Goal: Task Accomplishment & Management: Use online tool/utility

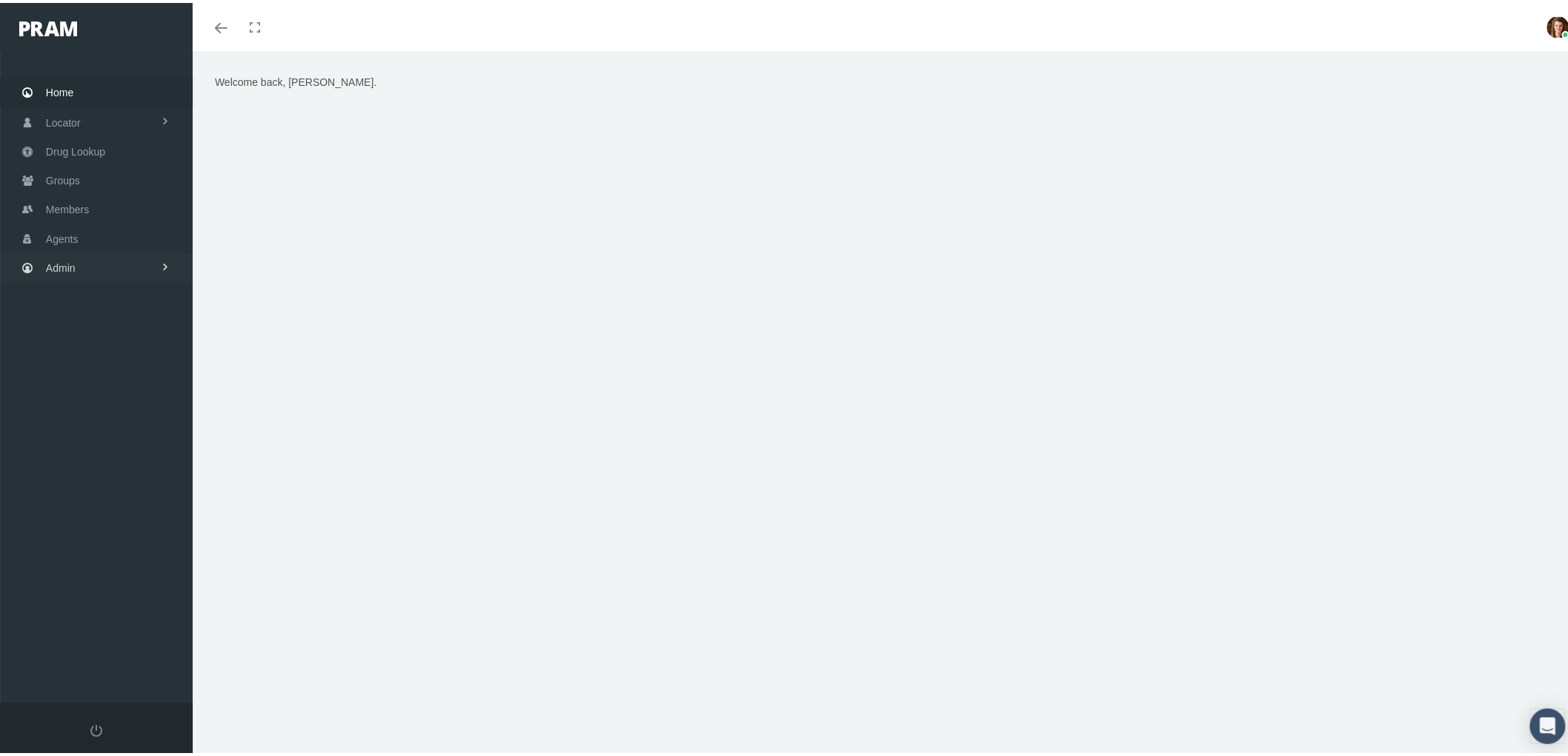
click at [101, 256] on link "Admin" at bounding box center [96, 265] width 193 height 29
click at [104, 316] on link "Agents" at bounding box center [96, 324] width 193 height 26
click at [92, 400] on span "Bank Info Requests" at bounding box center [103, 407] width 90 height 25
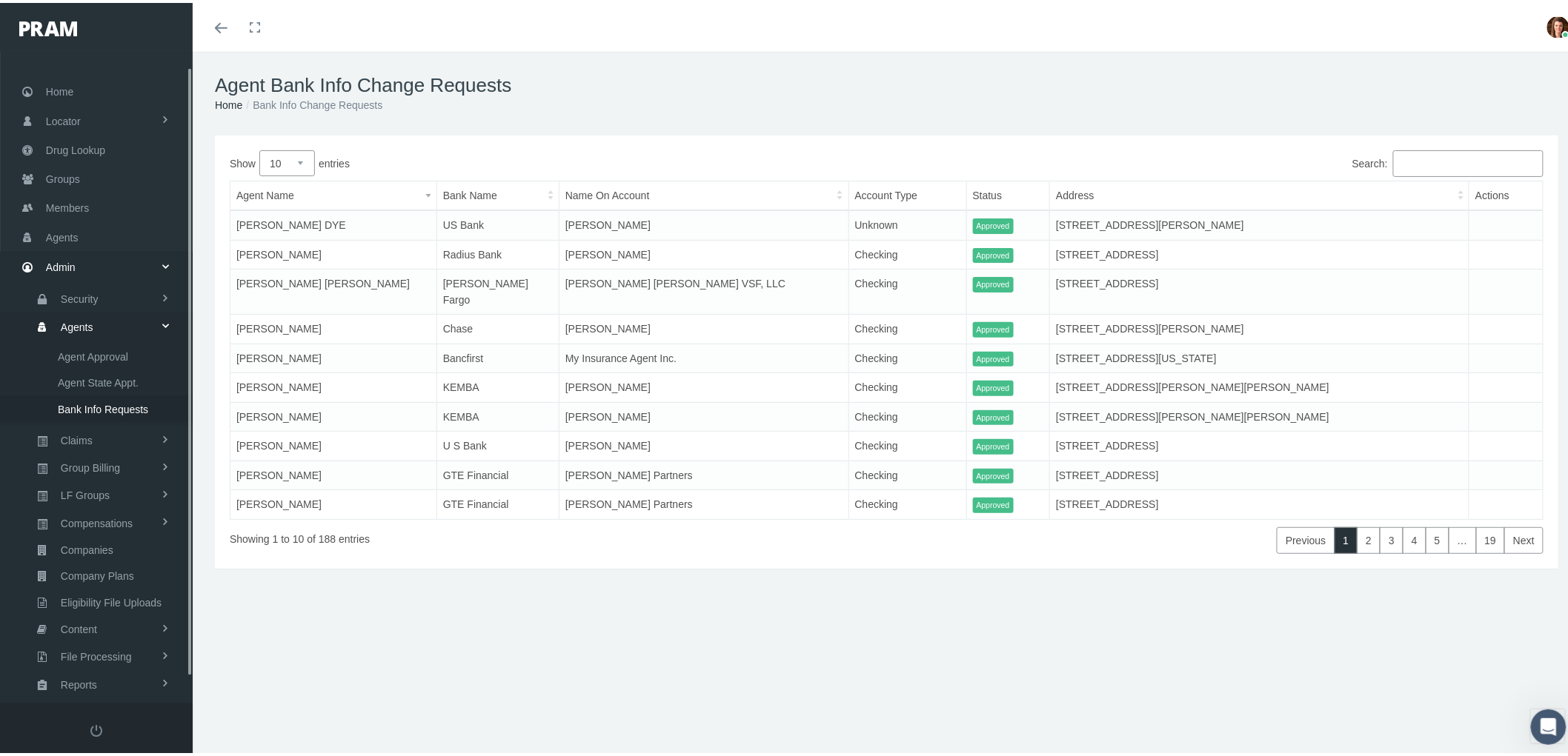
scroll to position [40, 0]
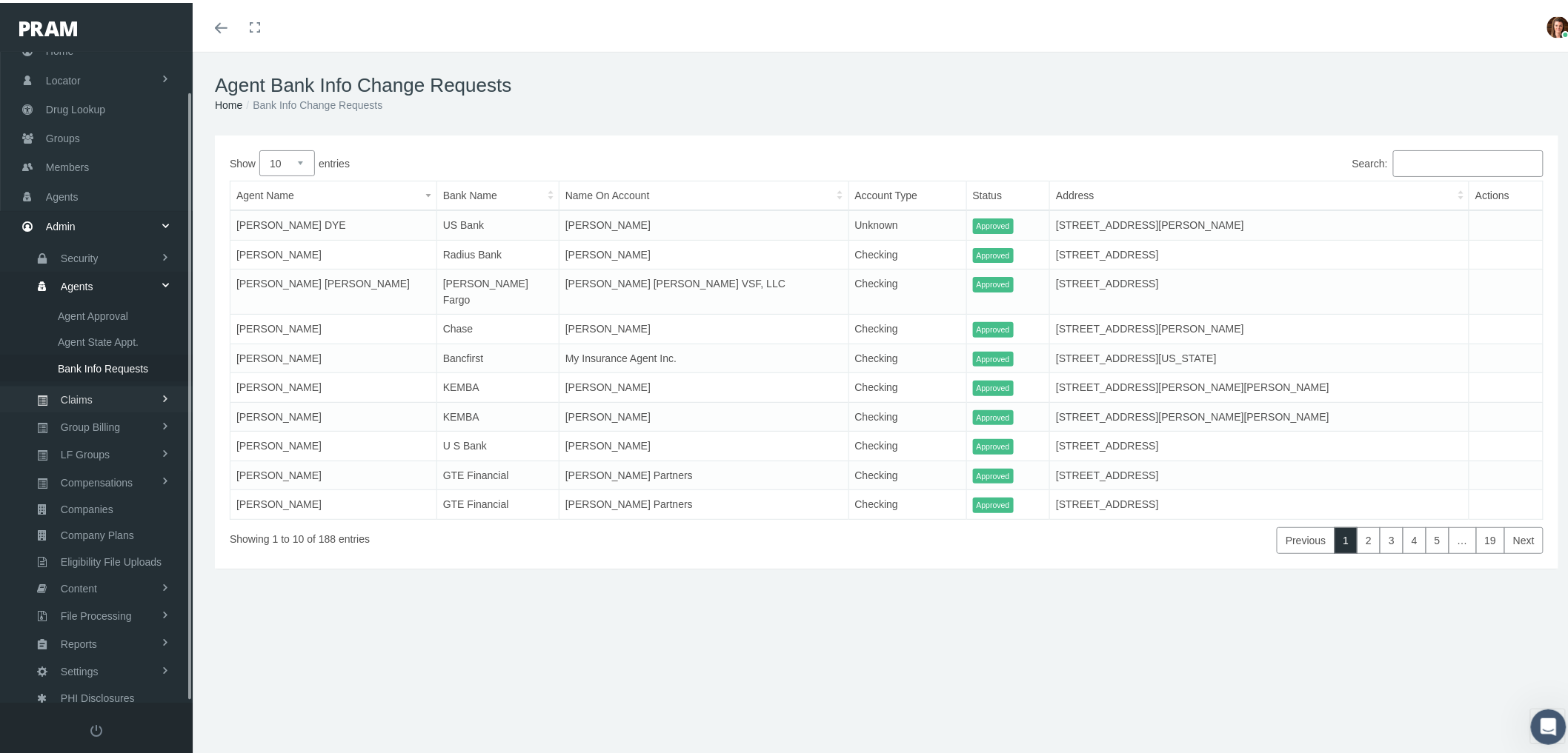
click at [128, 388] on link "Claims" at bounding box center [96, 397] width 193 height 26
click at [85, 335] on span "PBM Invoices" at bounding box center [89, 341] width 64 height 25
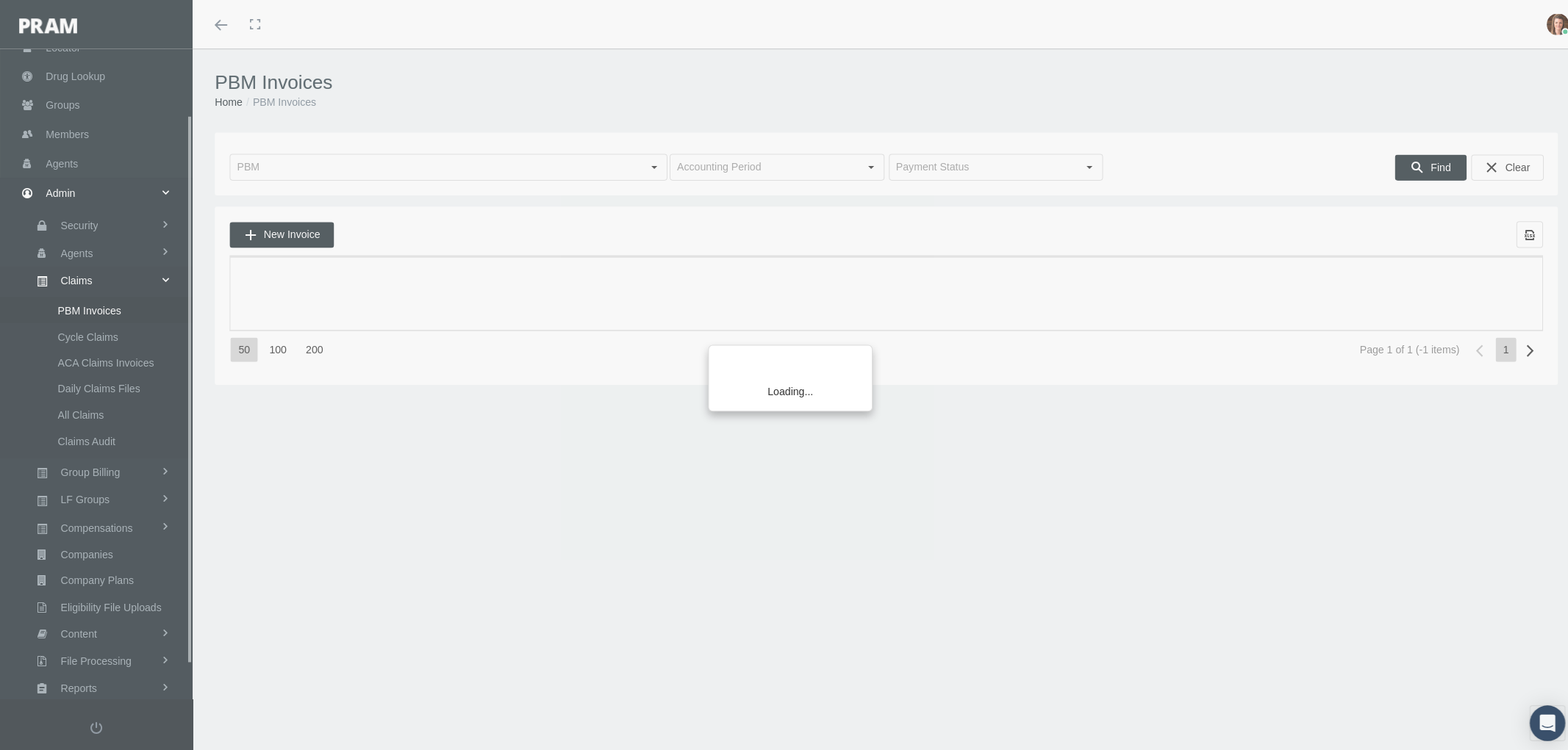
scroll to position [118, 0]
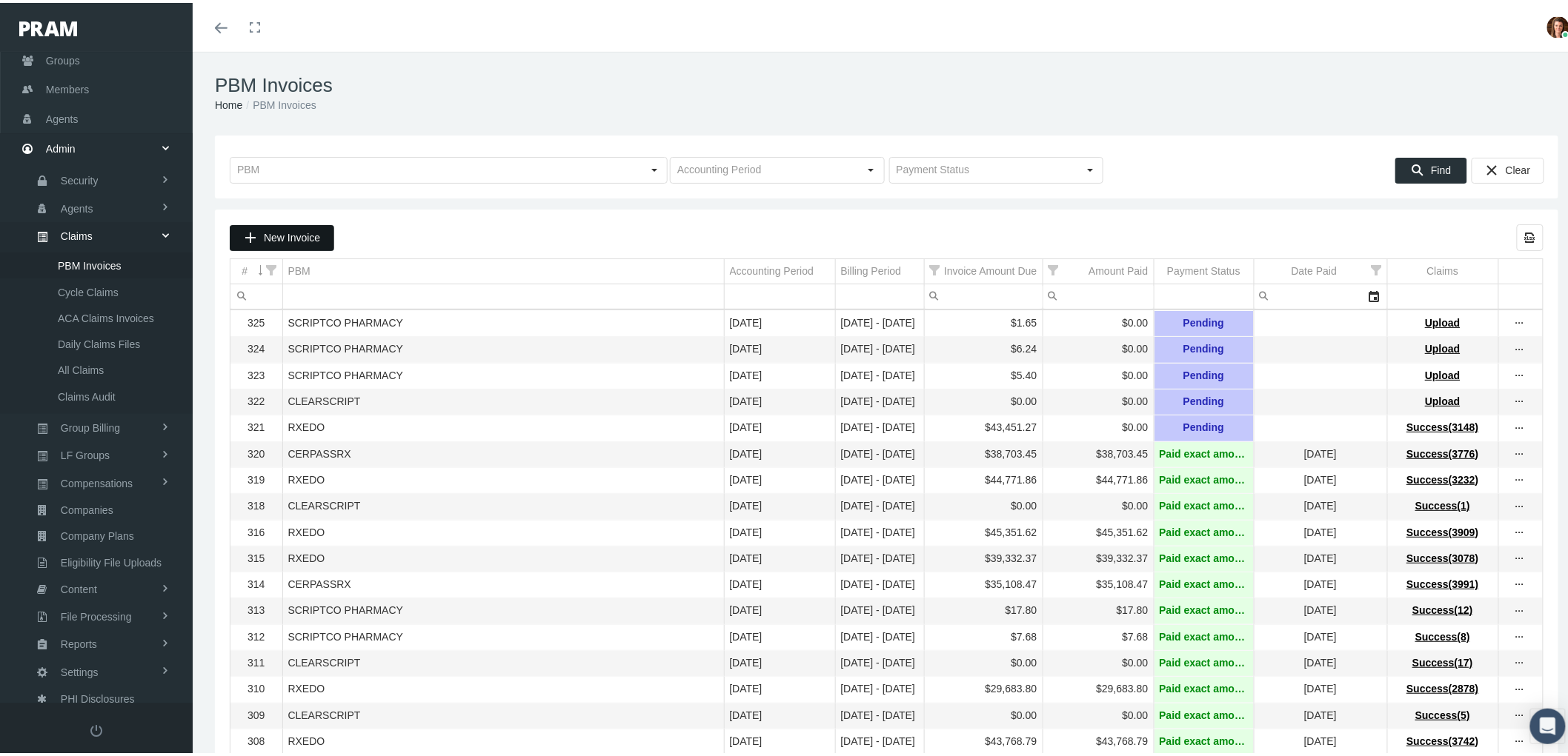
click at [289, 234] on span "New Invoice" at bounding box center [292, 234] width 57 height 12
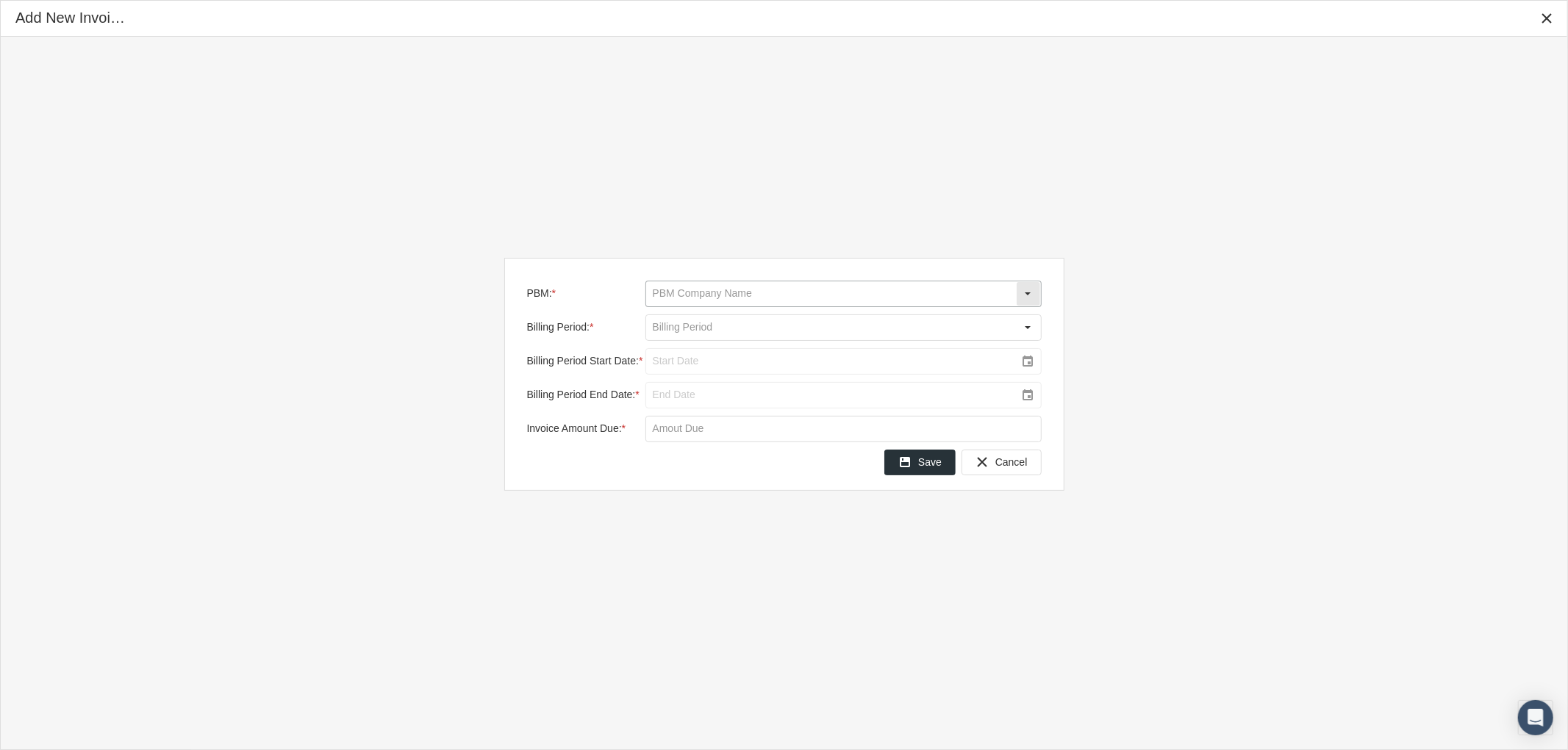
click at [706, 294] on input "PBM: *" at bounding box center [832, 293] width 370 height 25
click at [712, 417] on div "RXEDO" at bounding box center [843, 417] width 393 height 24
type input "RXEDO"
click at [698, 332] on input "Billing Period: *" at bounding box center [832, 328] width 370 height 25
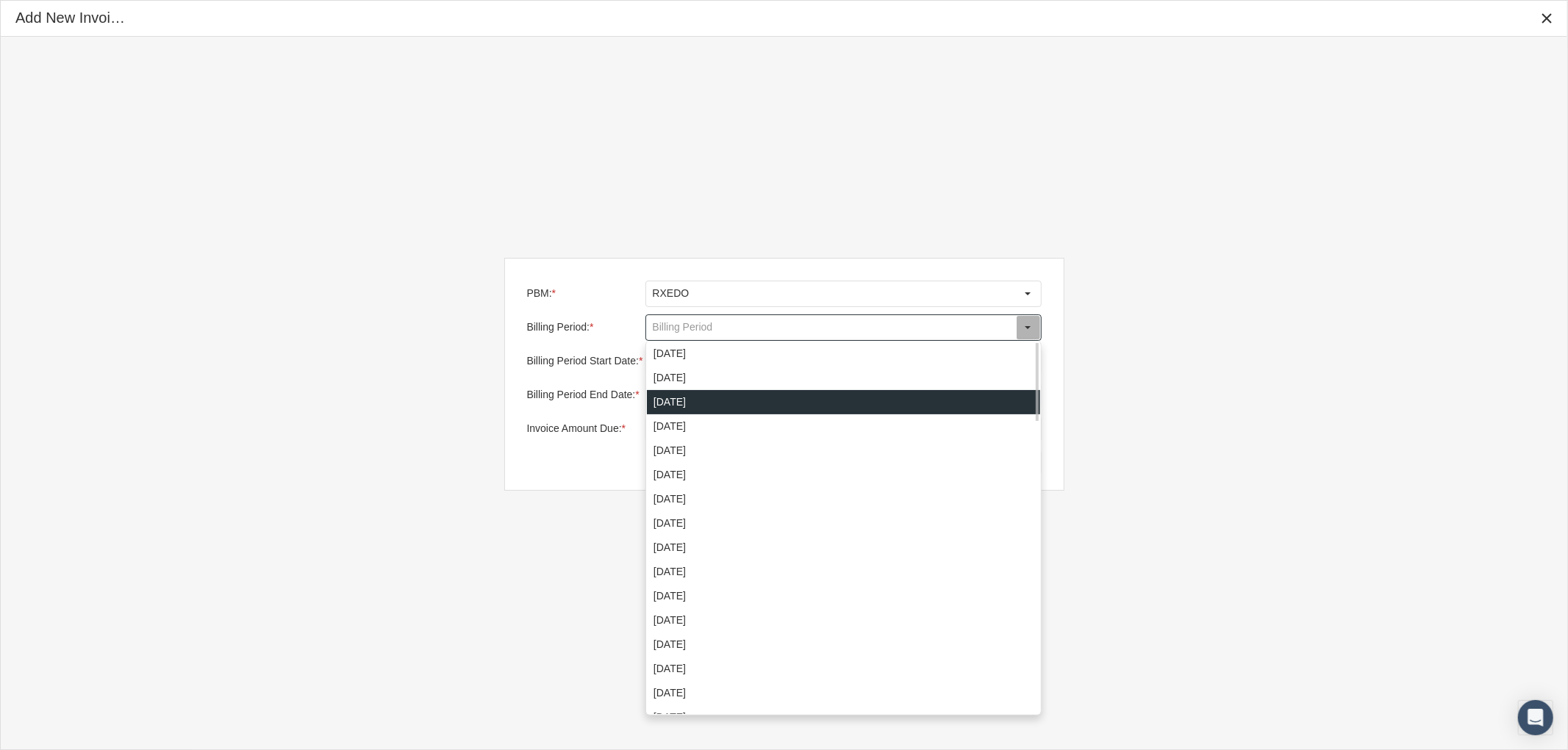
click at [719, 395] on div "[DATE]" at bounding box center [843, 403] width 393 height 24
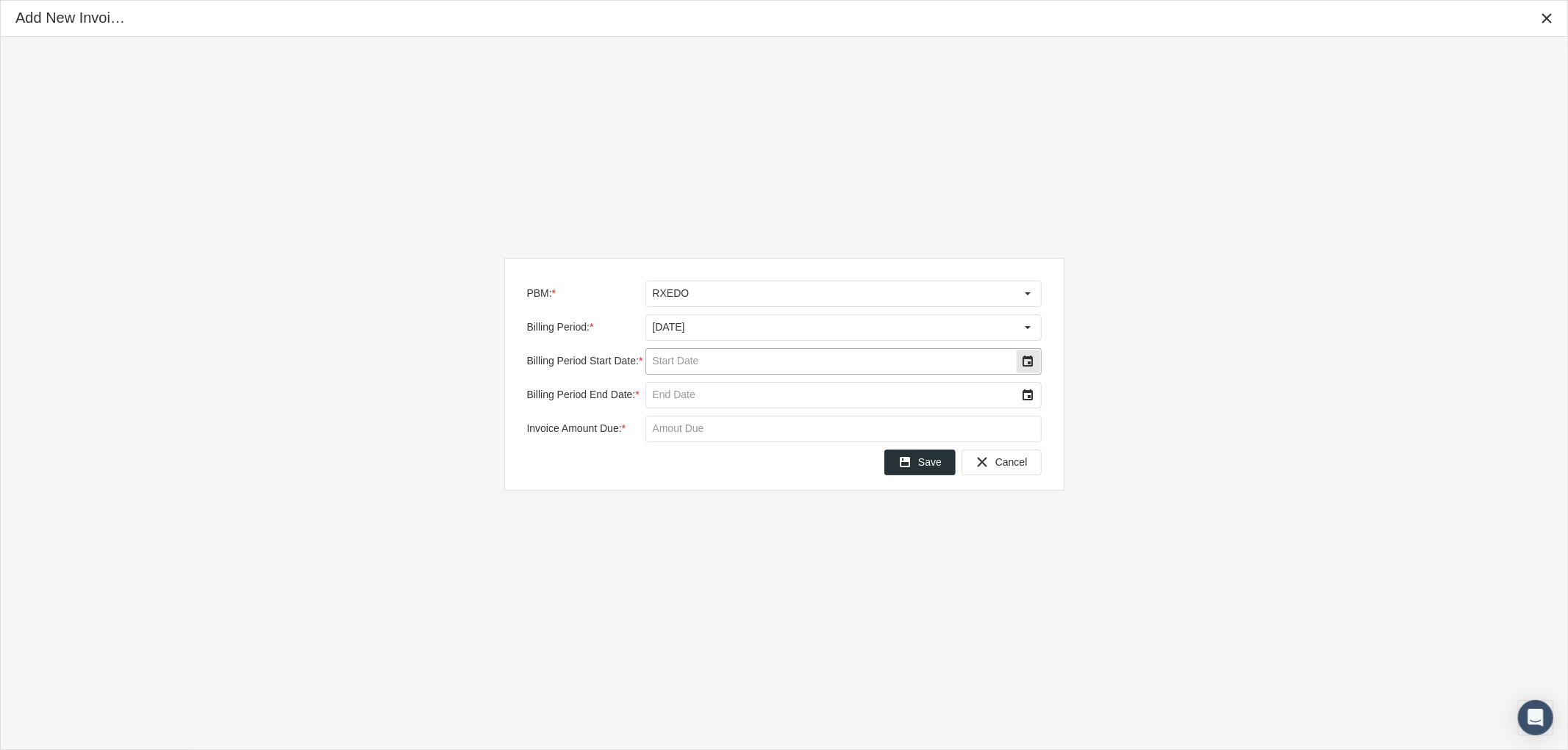
click at [698, 363] on input "Billing Period Start Date: *" at bounding box center [832, 361] width 370 height 25
click at [1029, 361] on div "Select" at bounding box center [1028, 361] width 23 height 23
click at [796, 526] on span "25" at bounding box center [793, 528] width 12 height 12
click at [1031, 387] on div "Select" at bounding box center [1028, 395] width 23 height 23
click at [733, 582] on span "30" at bounding box center [734, 585] width 12 height 12
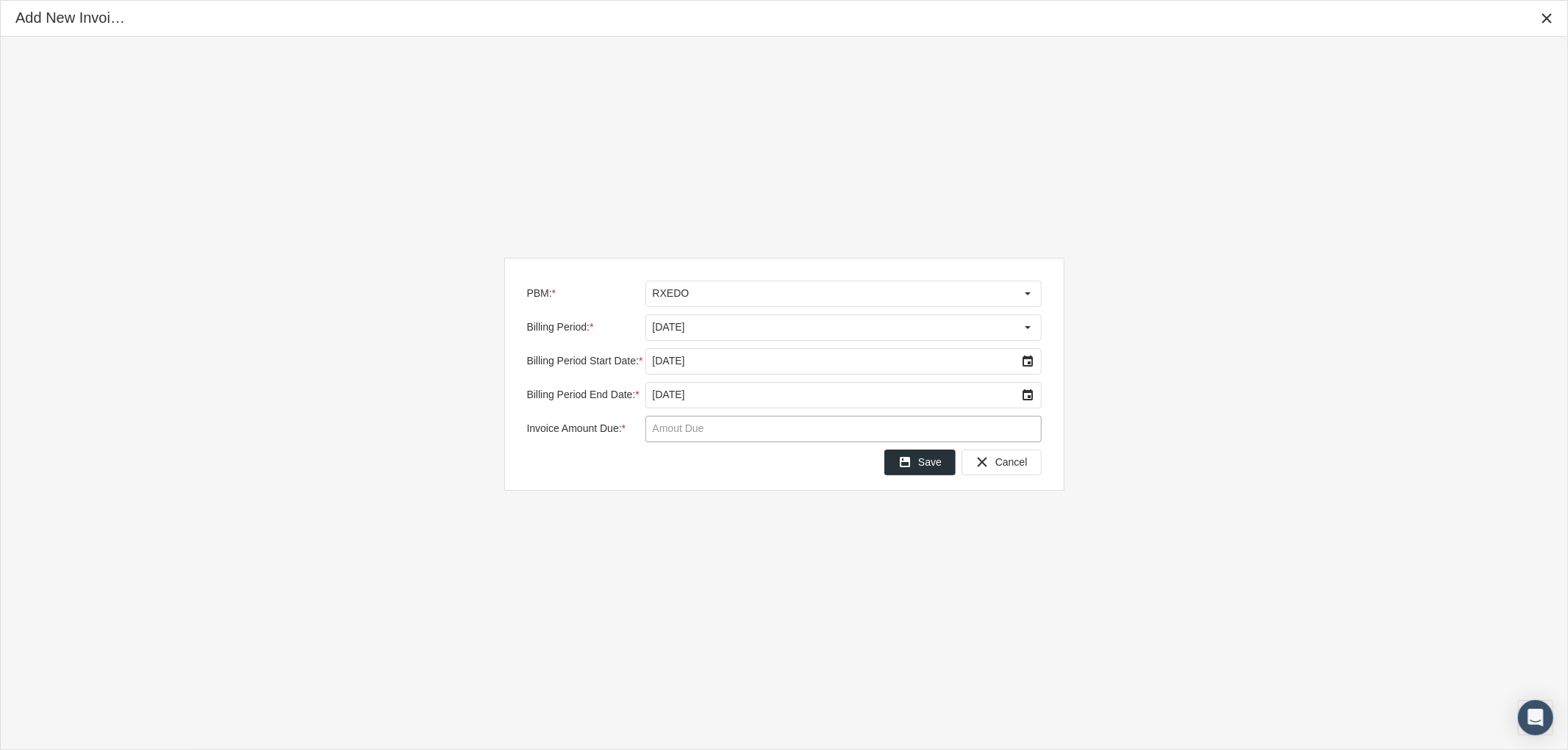
click at [677, 435] on input "Invoice Amount Due: *" at bounding box center [844, 429] width 394 height 25
type input "$ 32,589.02"
click at [929, 465] on span "Save" at bounding box center [930, 462] width 23 height 12
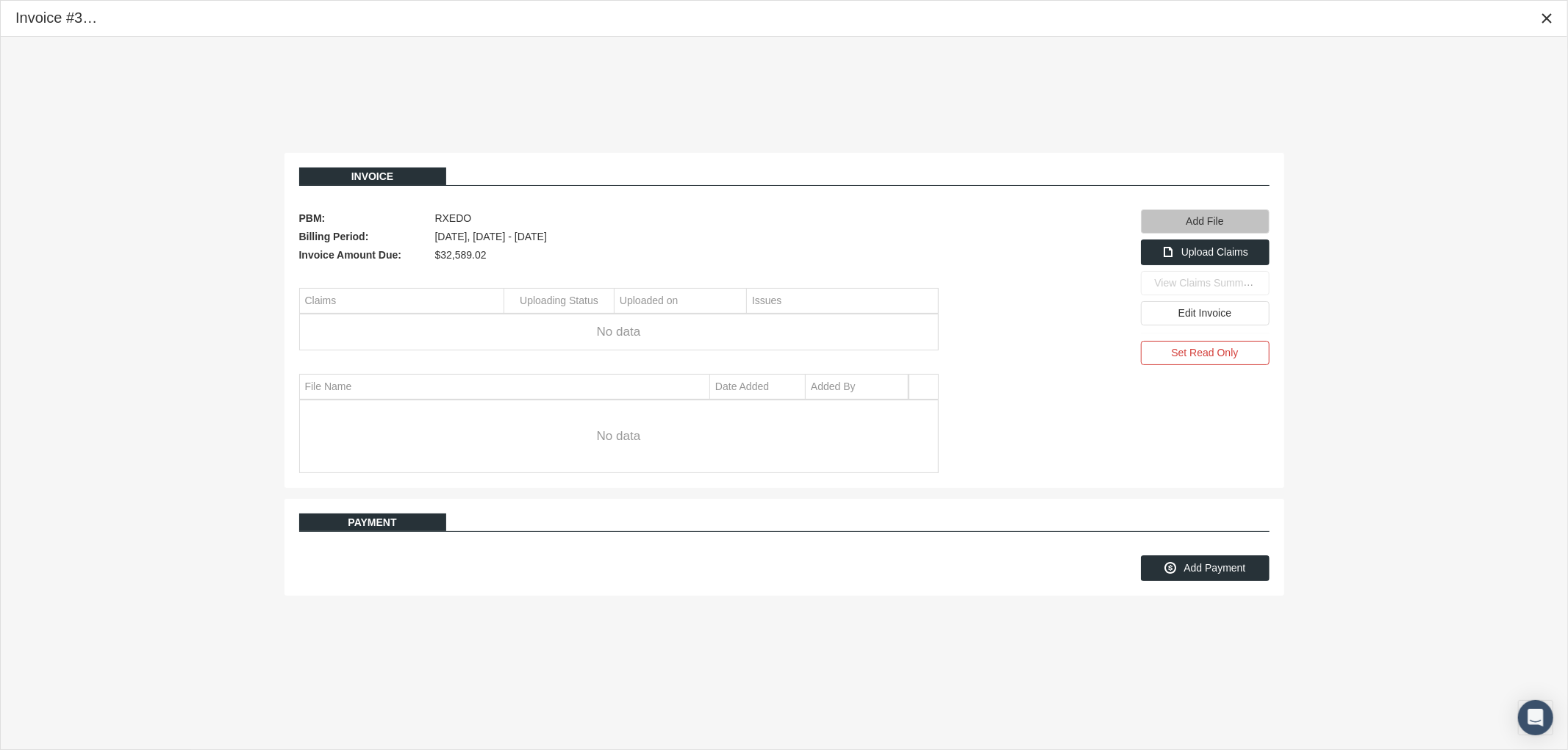
click at [1200, 226] on span "Add File" at bounding box center [1205, 221] width 37 height 12
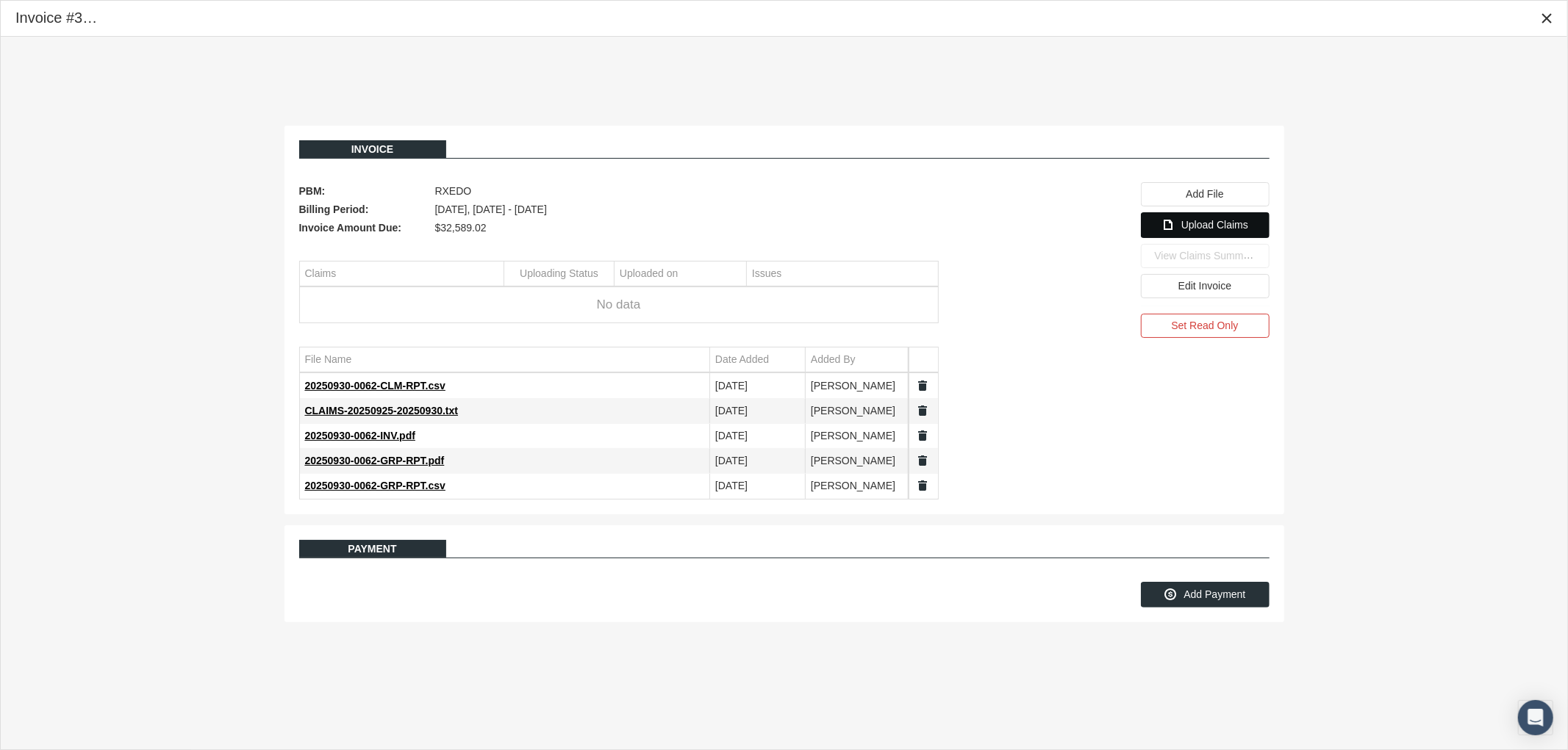
click at [1224, 226] on span "Upload Claims" at bounding box center [1215, 224] width 67 height 12
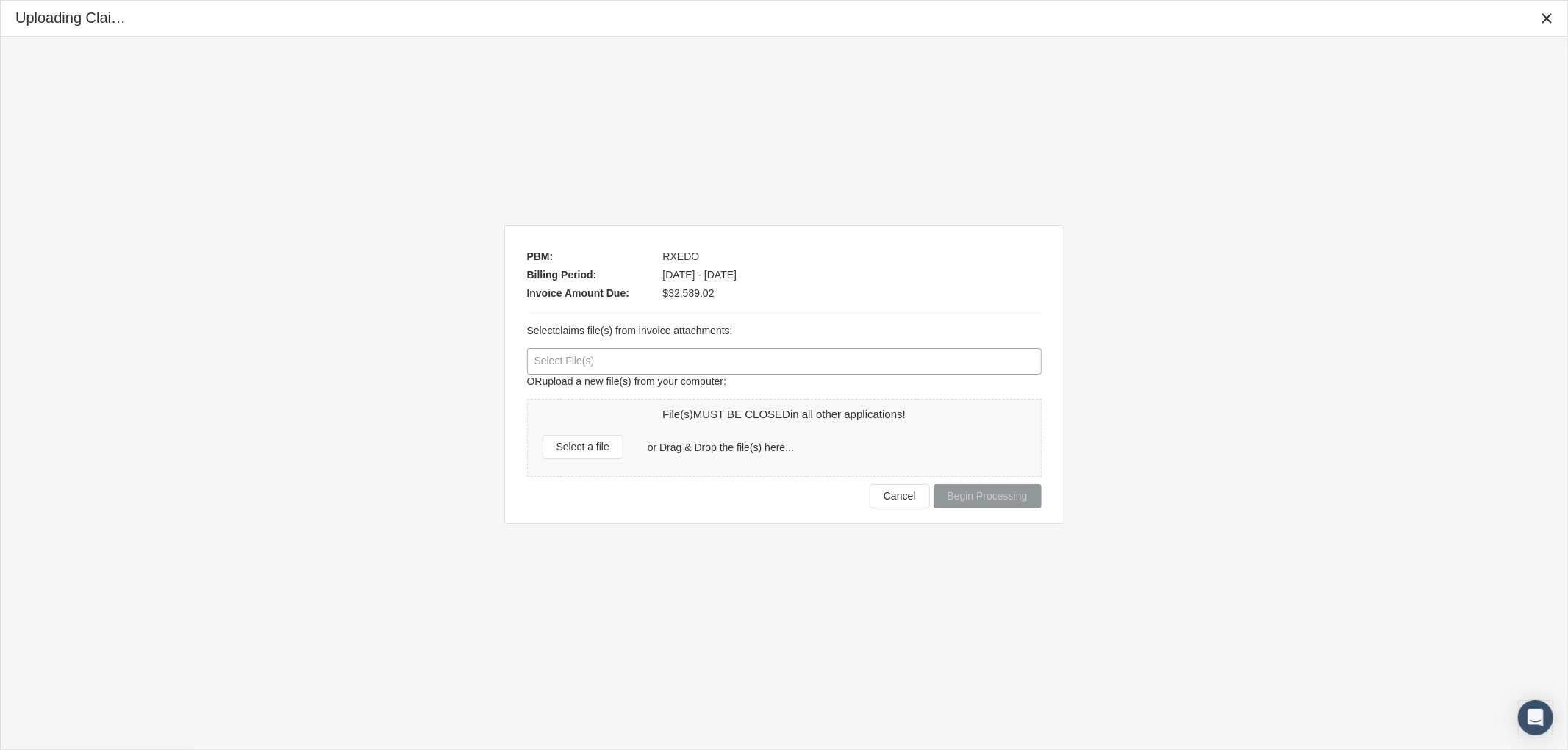
click at [610, 358] on div at bounding box center [784, 361] width 513 height 25
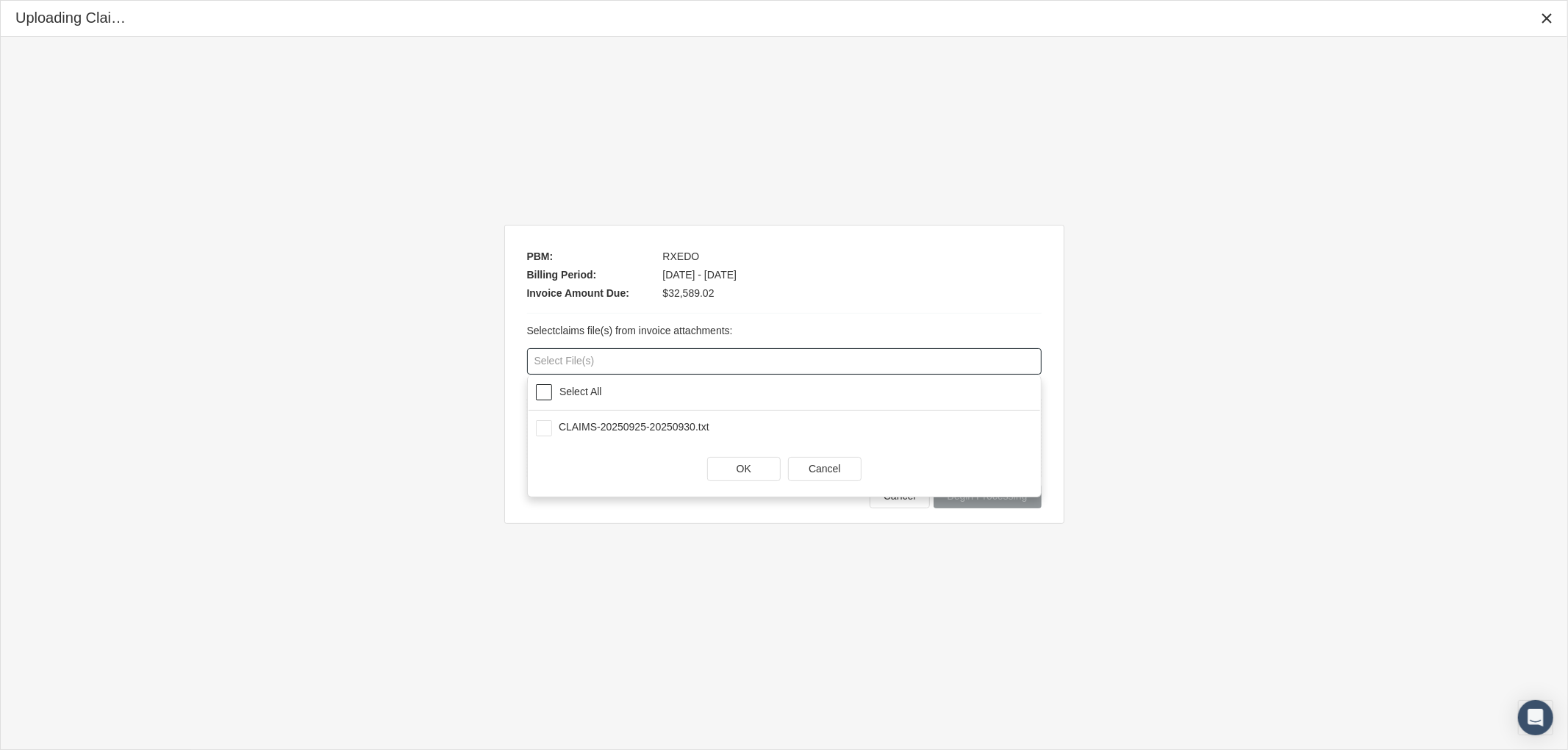
click at [547, 388] on span at bounding box center [544, 391] width 16 height 16
click at [744, 466] on span "OK" at bounding box center [744, 469] width 15 height 12
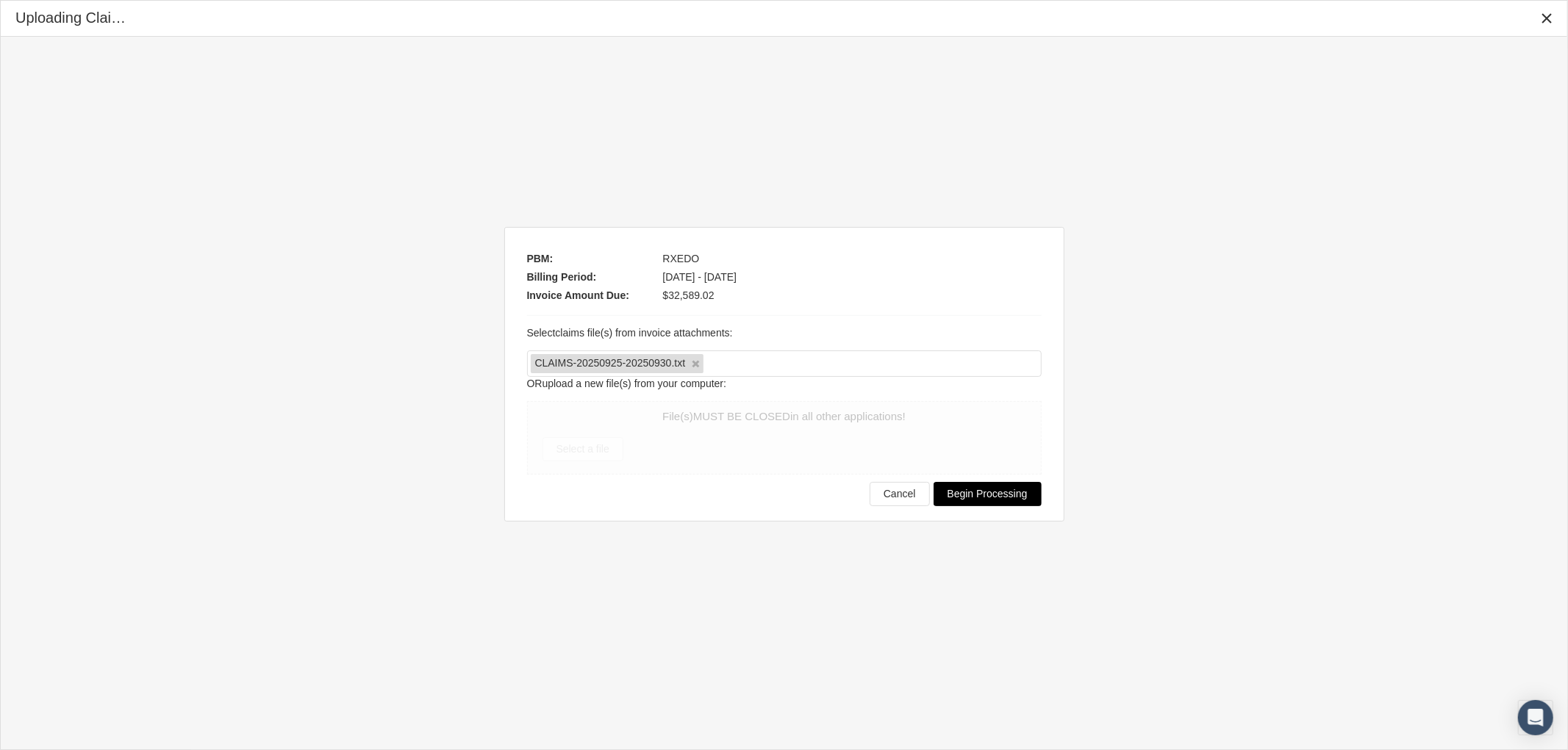
click at [1005, 489] on span "Begin Processing" at bounding box center [988, 493] width 80 height 12
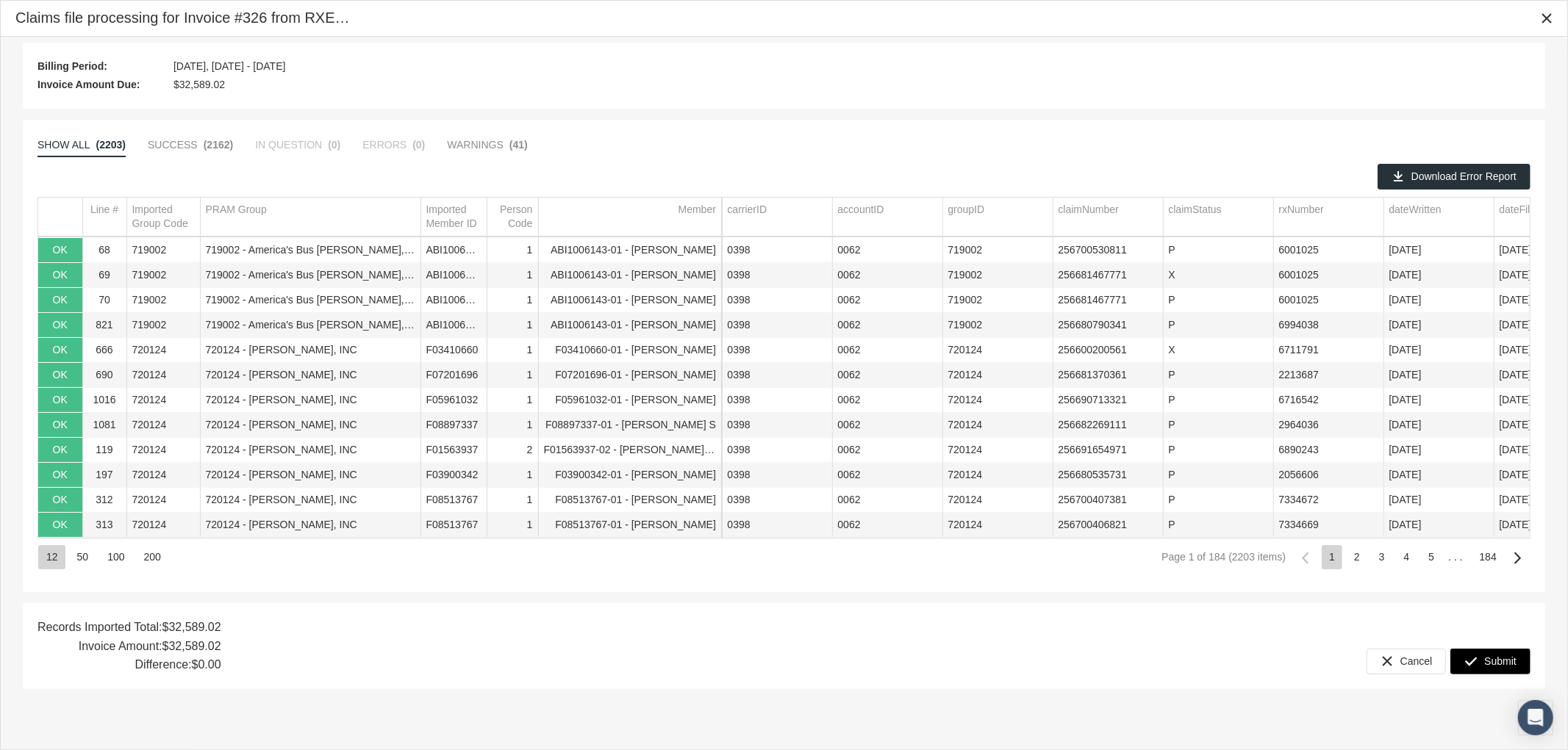
click at [1515, 659] on span "Submit" at bounding box center [1500, 661] width 33 height 12
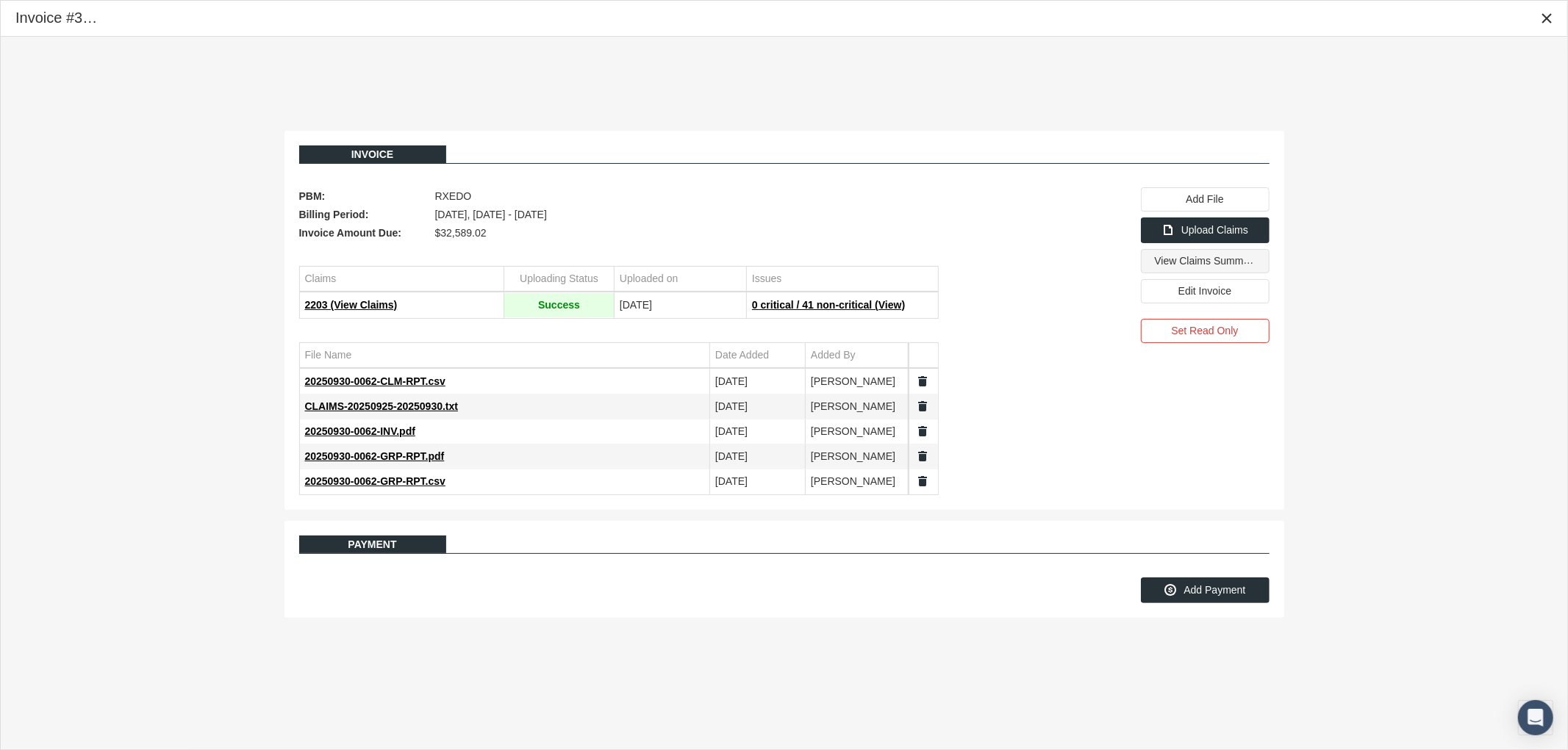
click at [1200, 267] on span "View Claims Summary" at bounding box center [1206, 260] width 104 height 12
click at [1547, 12] on icon "Close" at bounding box center [1547, 19] width 13 height 13
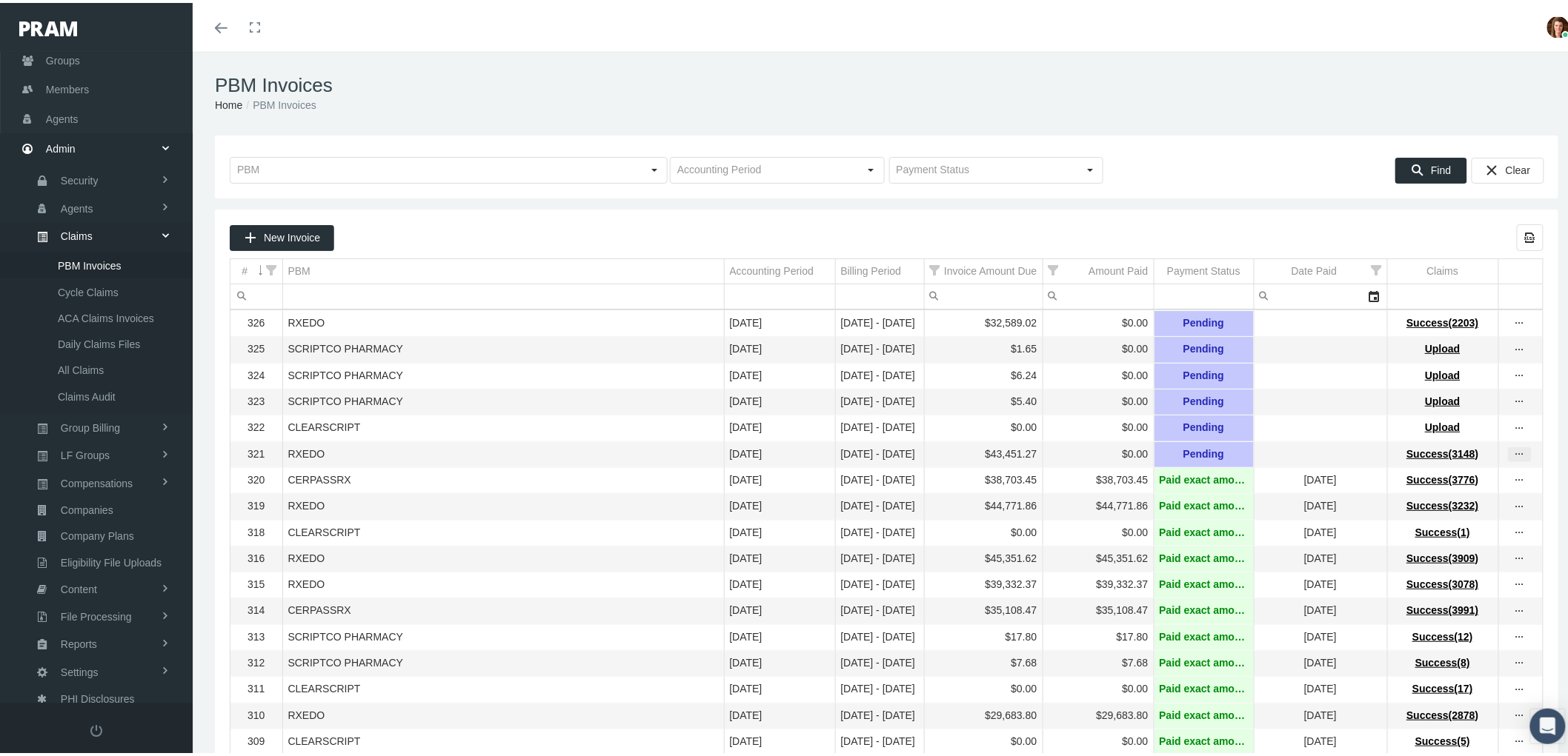
click at [1513, 458] on icon "more" at bounding box center [1520, 452] width 13 height 13
click at [1486, 487] on div "View Invoice" at bounding box center [1445, 485] width 145 height 31
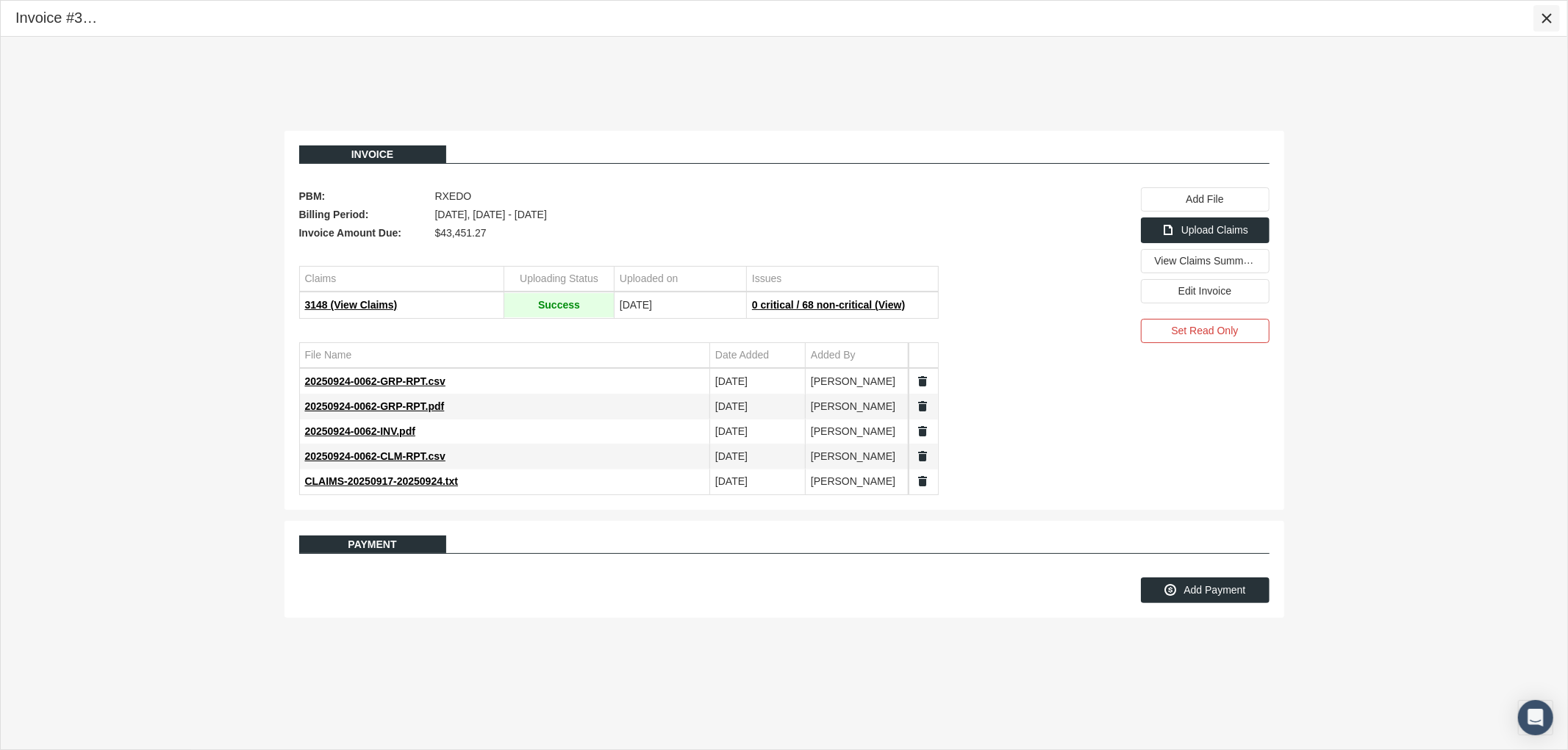
click at [1555, 22] on div "Close" at bounding box center [1547, 18] width 25 height 25
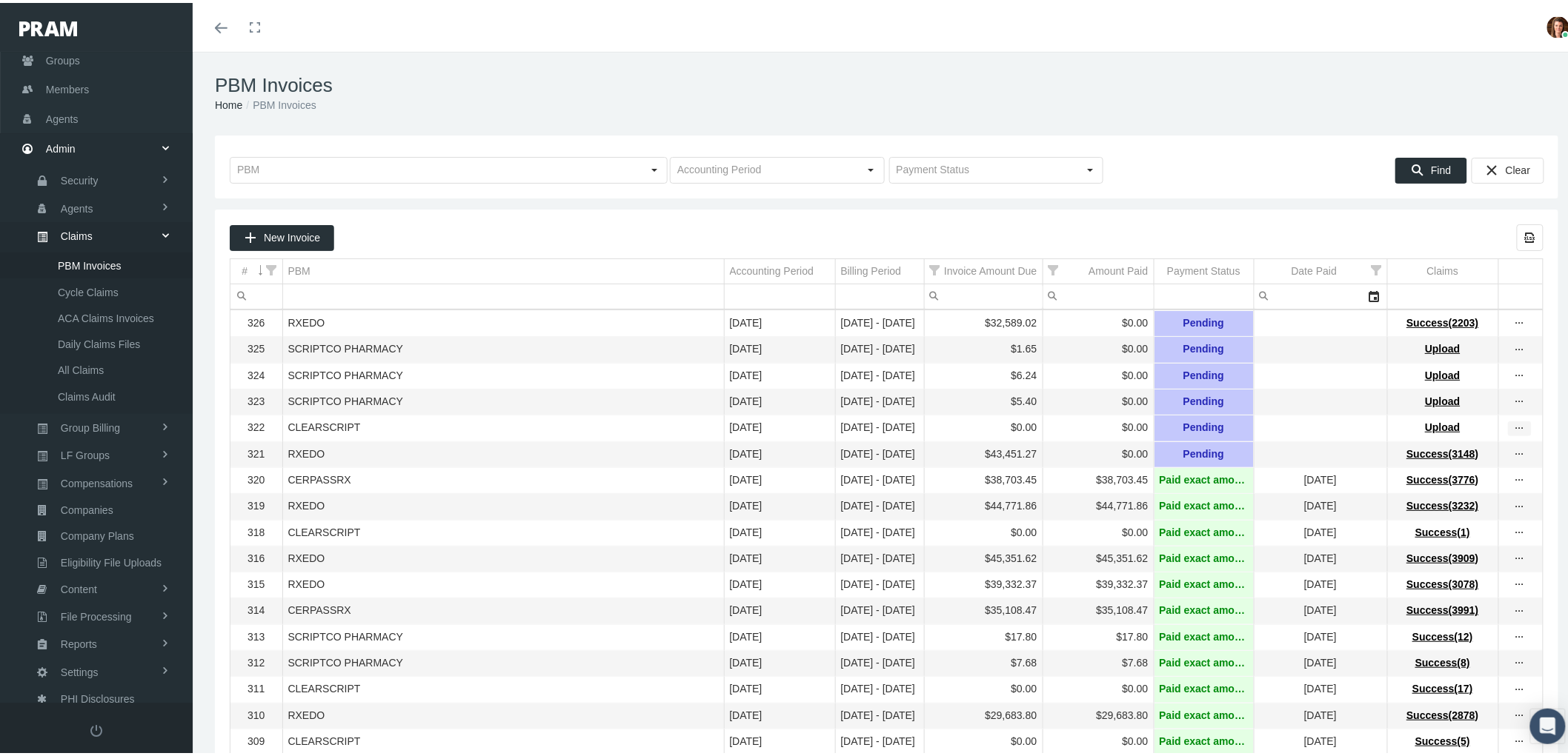
click at [1513, 432] on icon "more" at bounding box center [1520, 426] width 13 height 13
click at [1464, 457] on div "View Invoice" at bounding box center [1445, 458] width 145 height 31
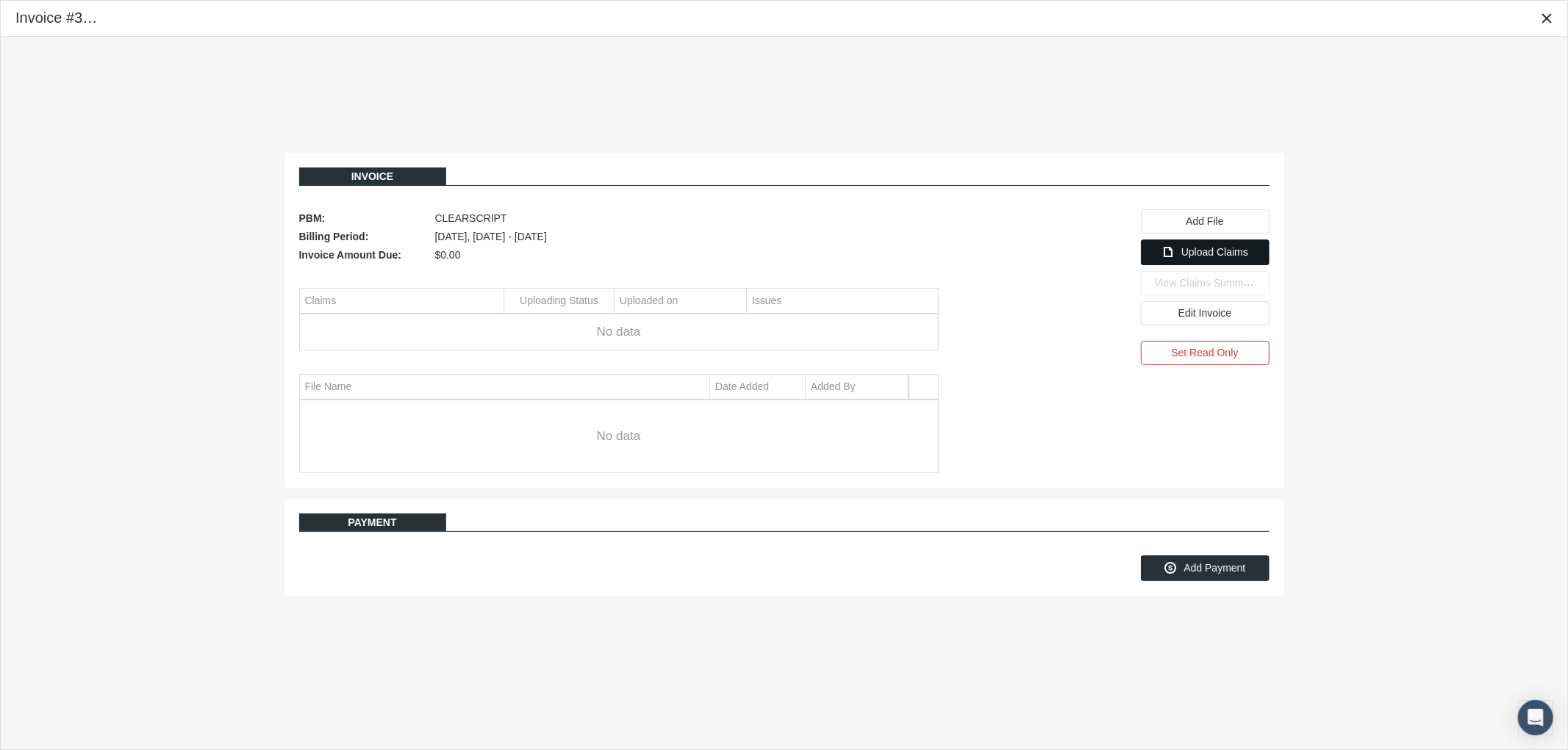
click at [1199, 252] on span "Upload Claims" at bounding box center [1215, 252] width 67 height 12
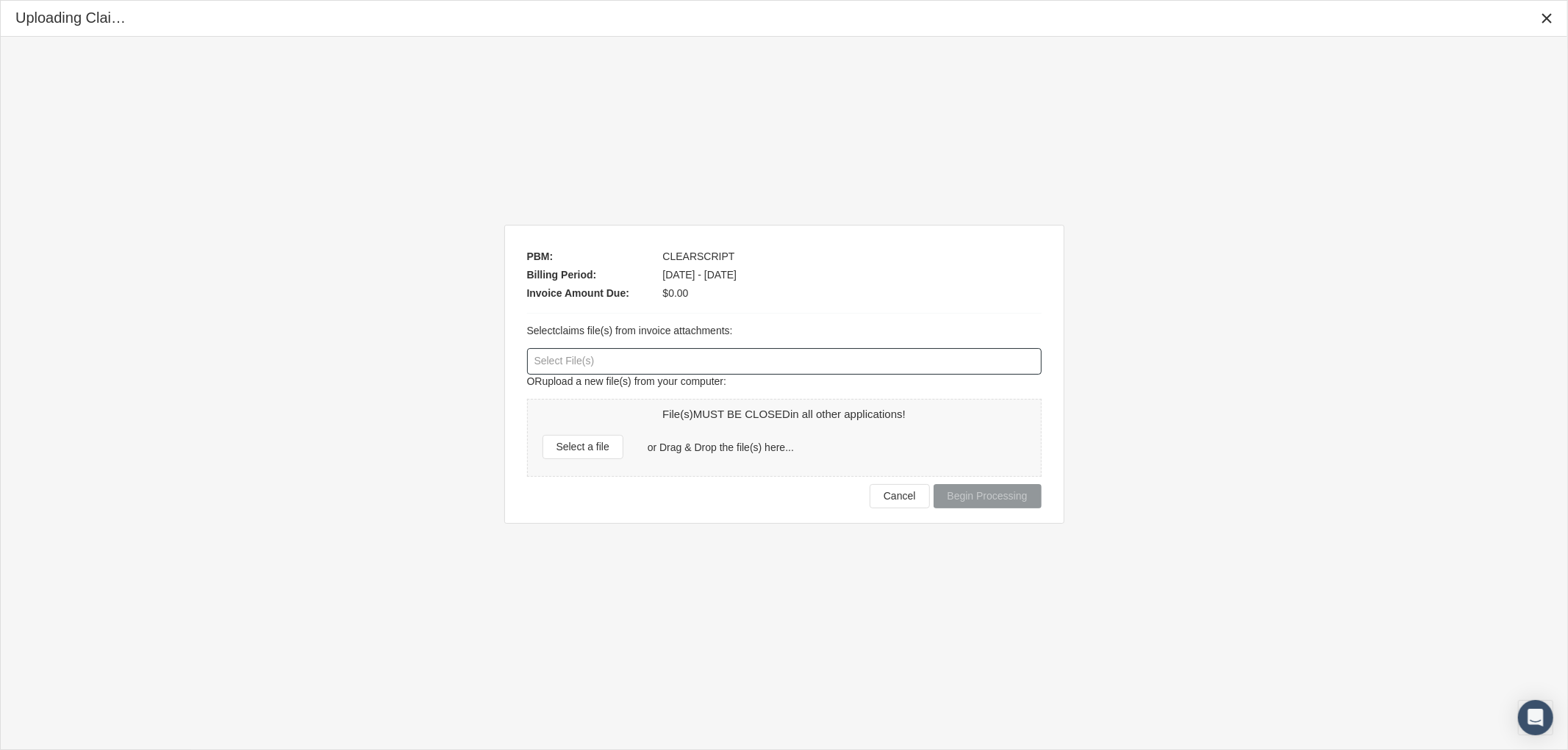
click at [688, 375] on div at bounding box center [784, 361] width 515 height 26
click at [597, 449] on span "Select a file" at bounding box center [583, 446] width 53 height 12
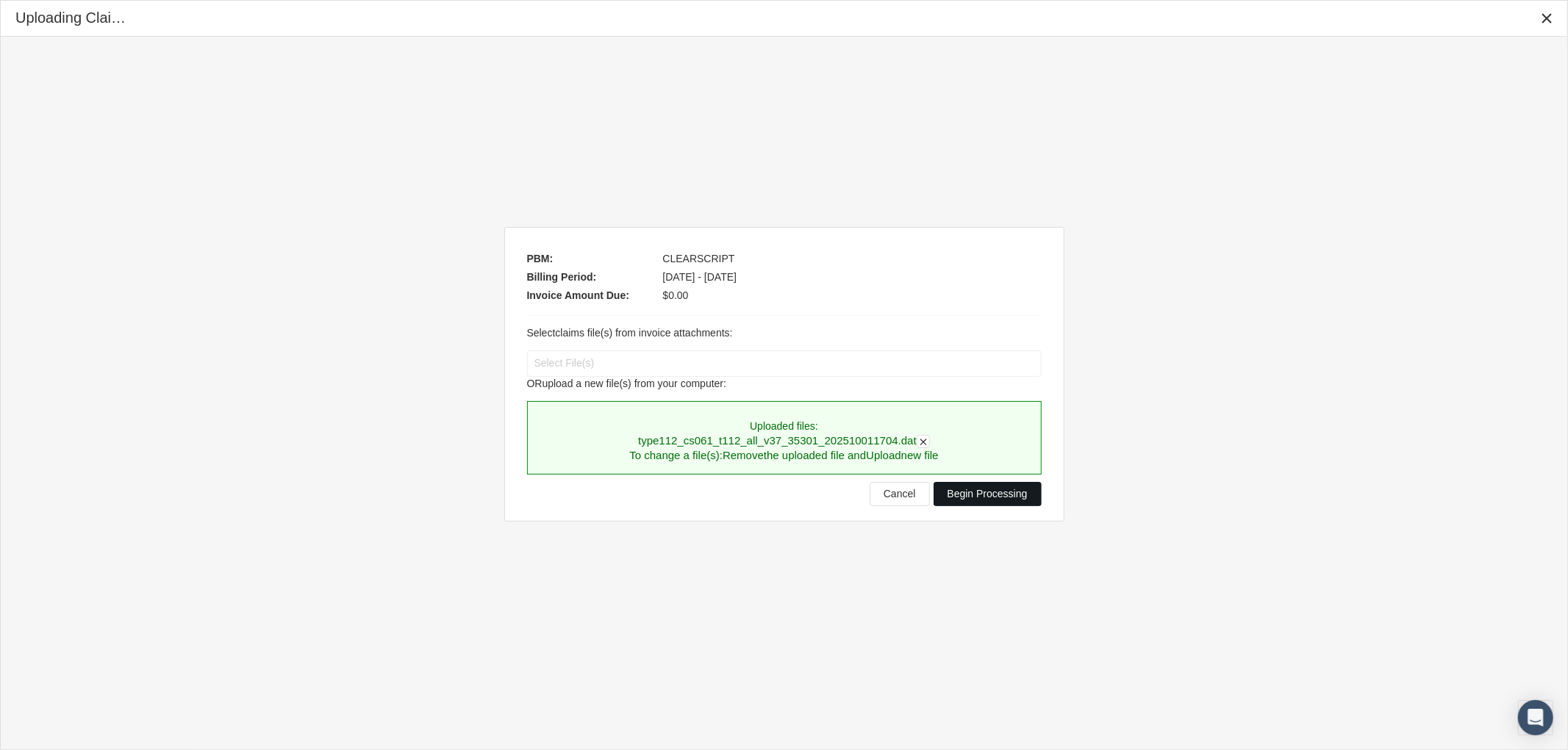
click at [980, 502] on div "Begin Processing" at bounding box center [988, 494] width 107 height 22
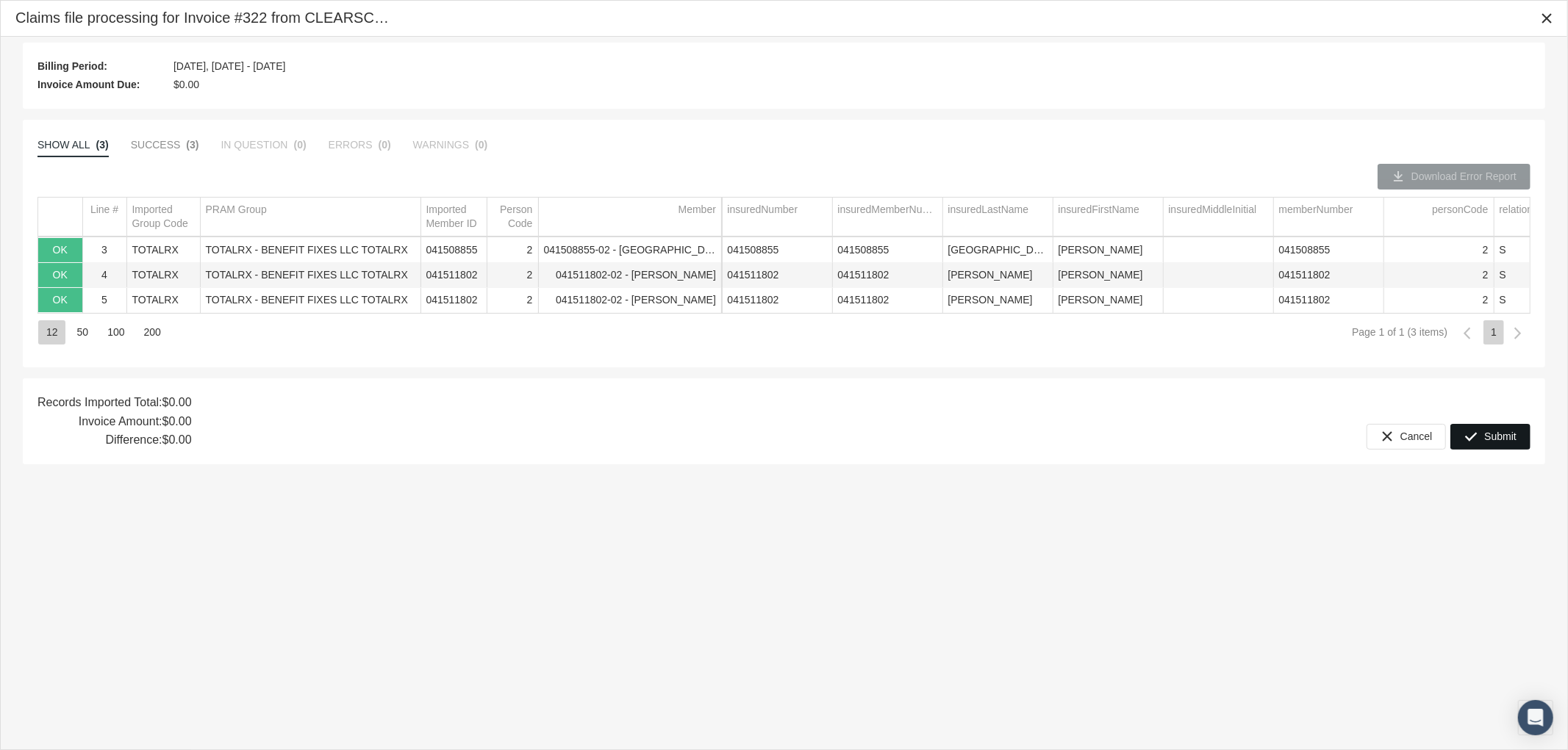
click at [1490, 436] on span "Submit" at bounding box center [1500, 436] width 33 height 12
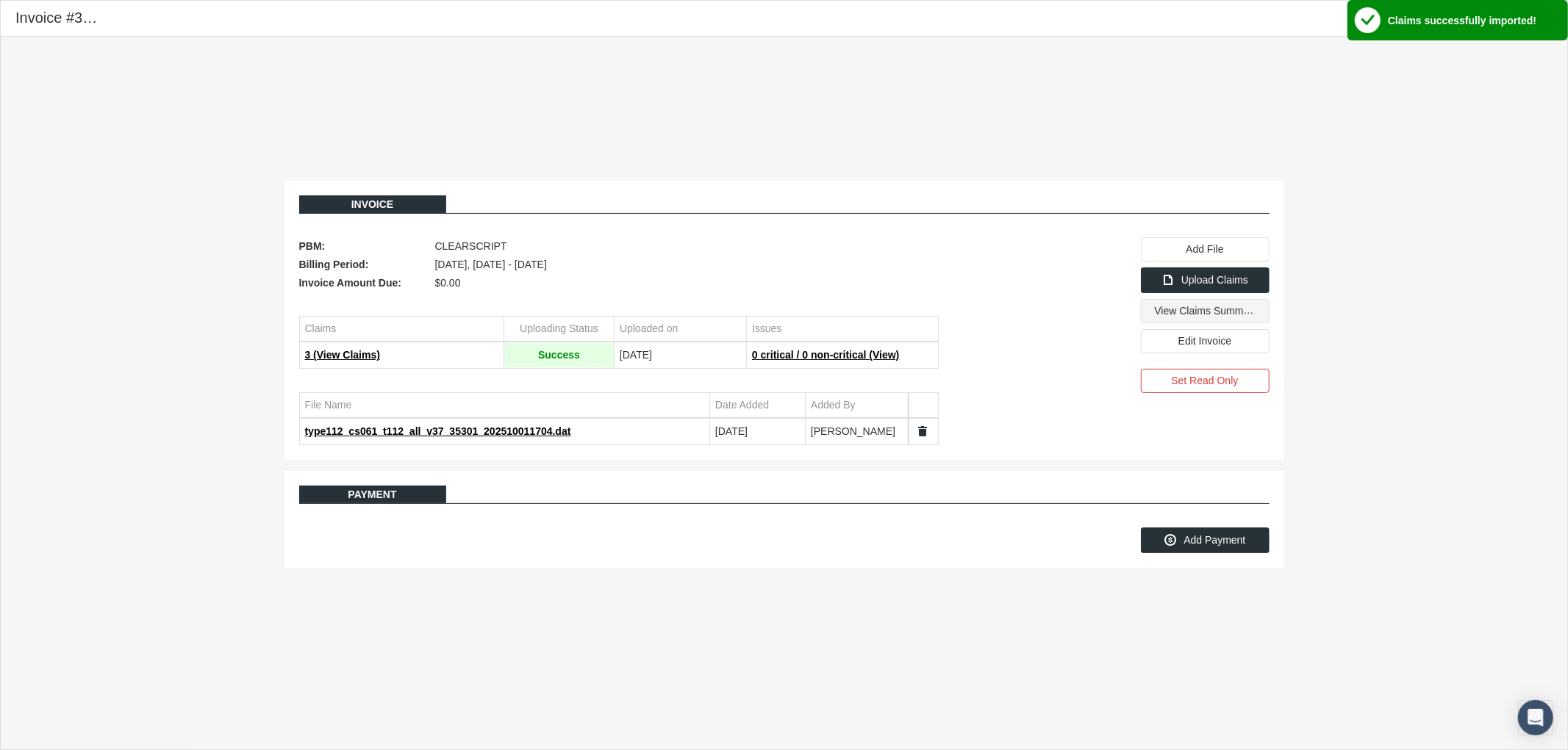
click at [1212, 313] on span "View Claims Summary" at bounding box center [1206, 310] width 104 height 12
click at [1212, 545] on span "Add Payment" at bounding box center [1215, 540] width 62 height 12
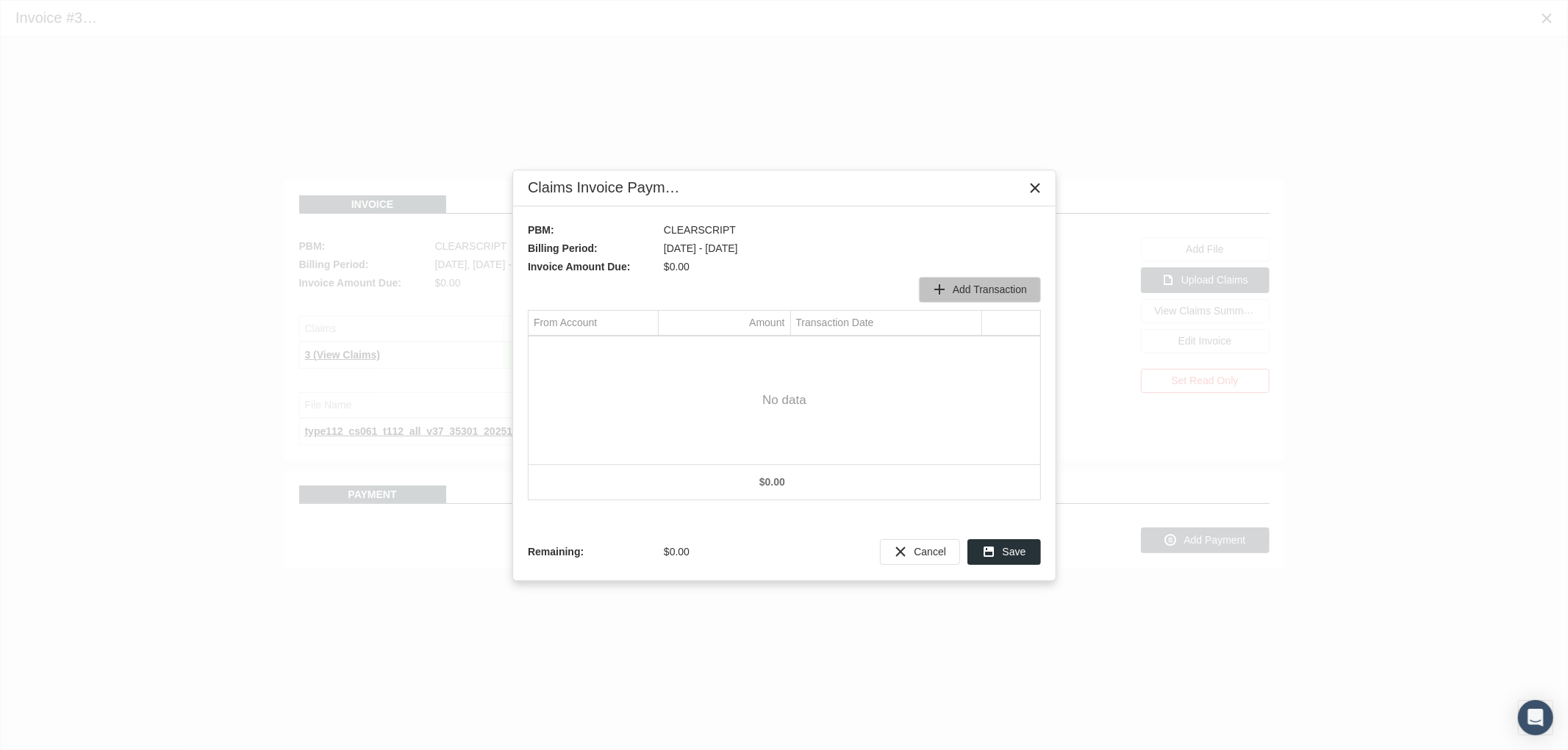
click at [965, 284] on span "Add Transaction" at bounding box center [990, 290] width 74 height 12
click at [644, 357] on div "Select" at bounding box center [645, 349] width 23 height 22
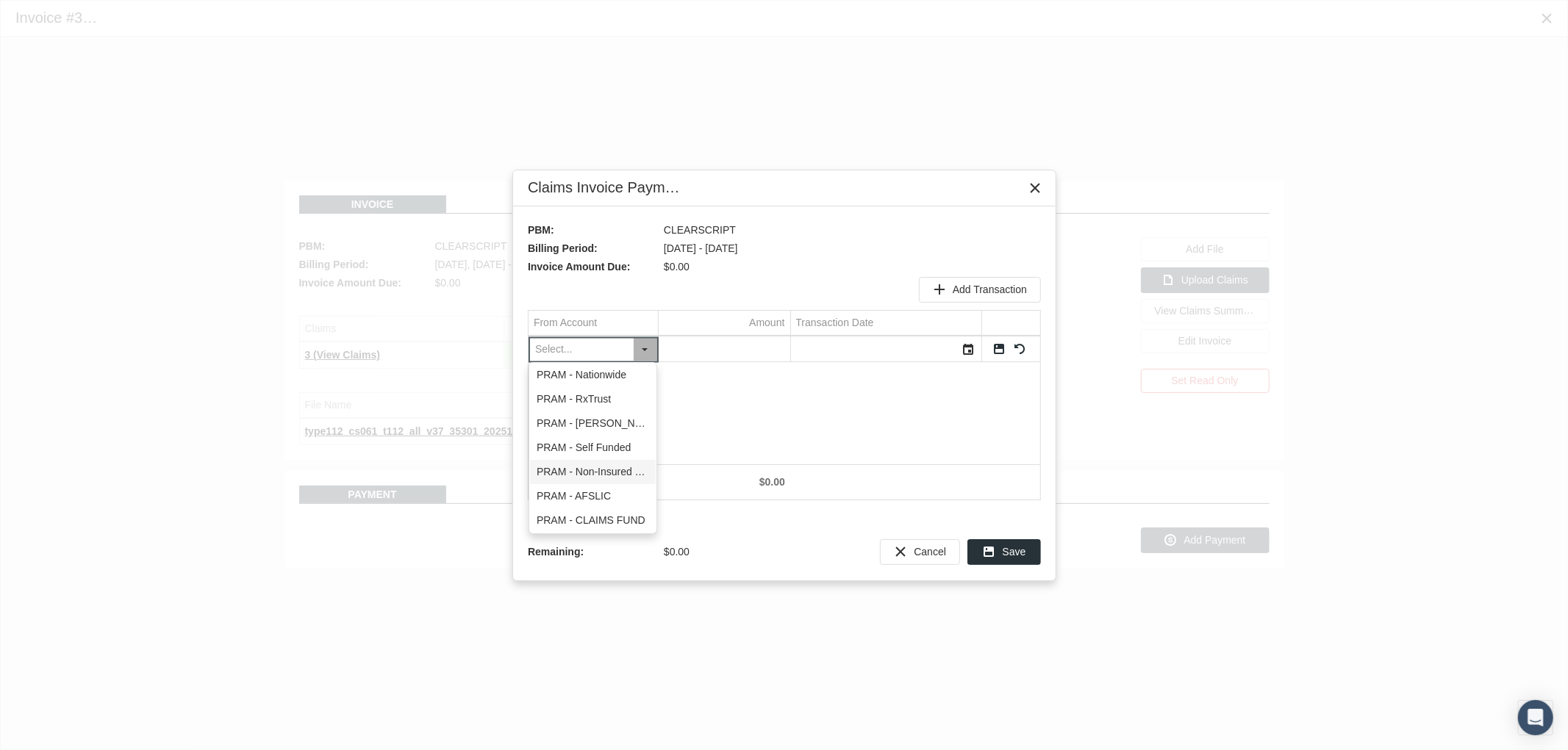
click at [619, 479] on div "PRAM - Non-Insured Trust" at bounding box center [592, 472] width 126 height 24
type input "PRAM - Non-Insured Trust"
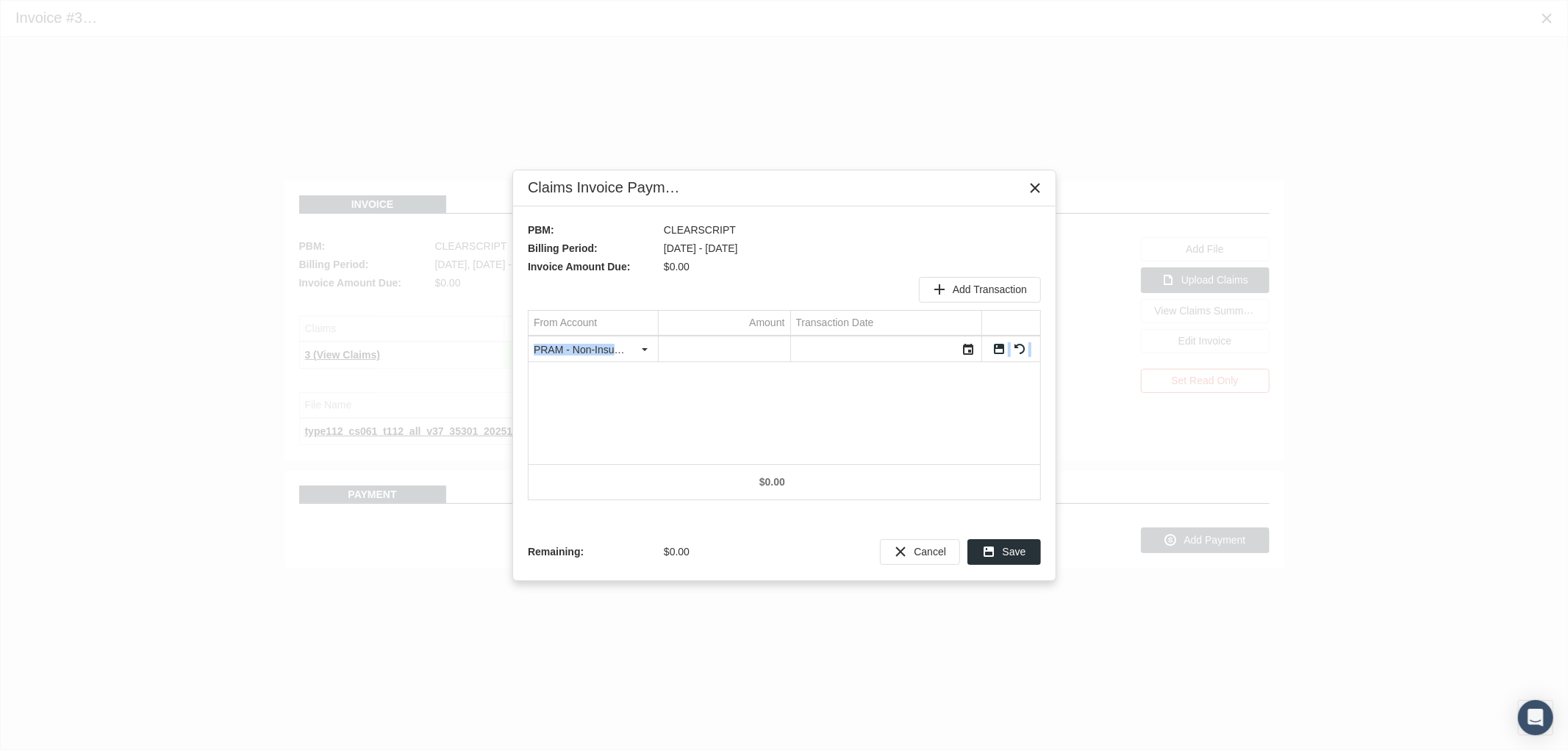
click at [757, 362] on div "PRAM - Non-Insured Trust Pull down to refresh... Release to refresh... Refreshi…" at bounding box center [785, 400] width 512 height 128
click at [758, 357] on input "Data grid" at bounding box center [724, 349] width 132 height 24
click at [761, 350] on input "Data grid" at bounding box center [724, 349] width 132 height 24
type input "0"
click at [969, 347] on div "Select" at bounding box center [968, 349] width 23 height 22
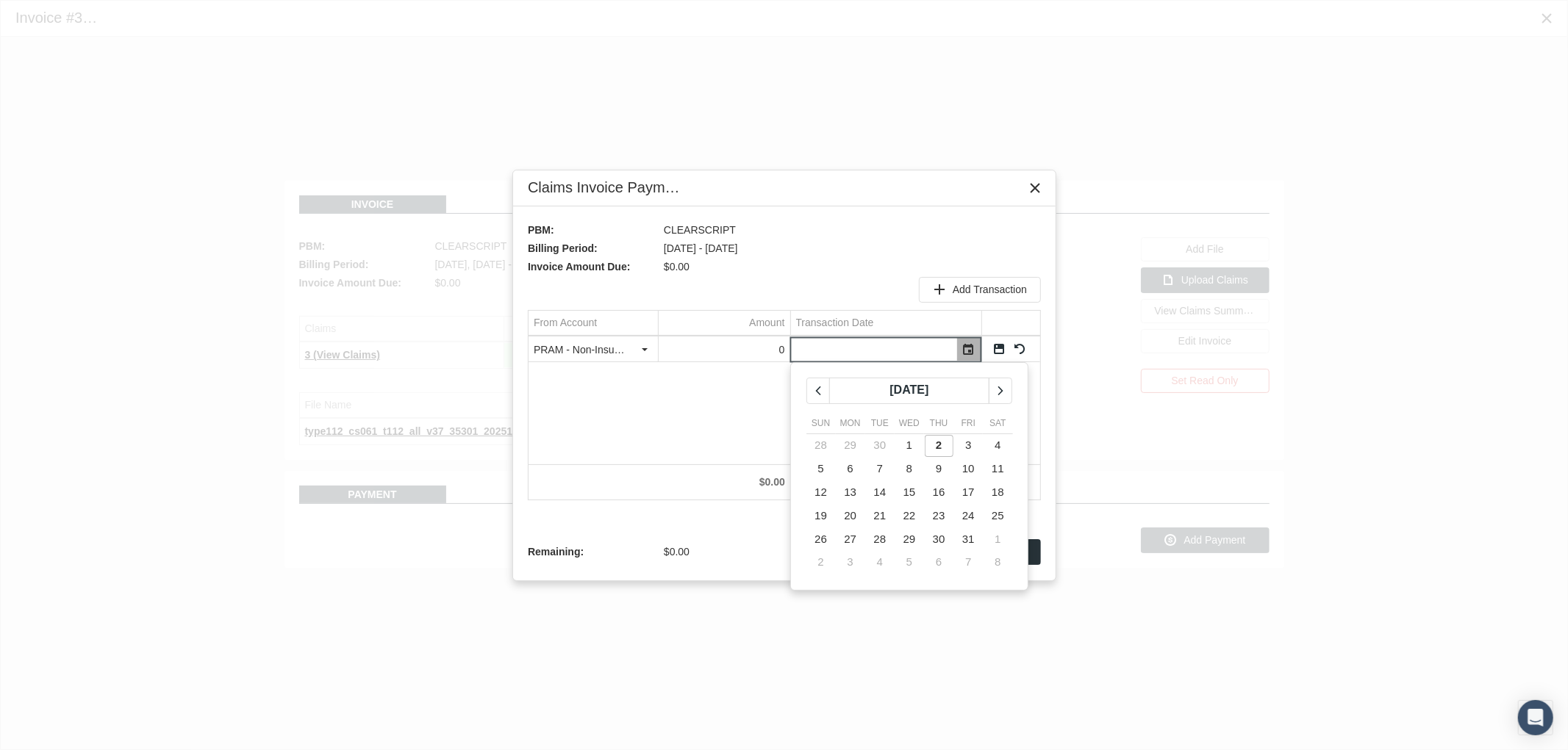
click at [938, 443] on span "2" at bounding box center [939, 445] width 6 height 12
type input "10/02/2025"
click at [892, 435] on div "PRAM - Non-Insured Trust Pull down to refresh... Release to refresh... Refreshi…" at bounding box center [785, 400] width 512 height 128
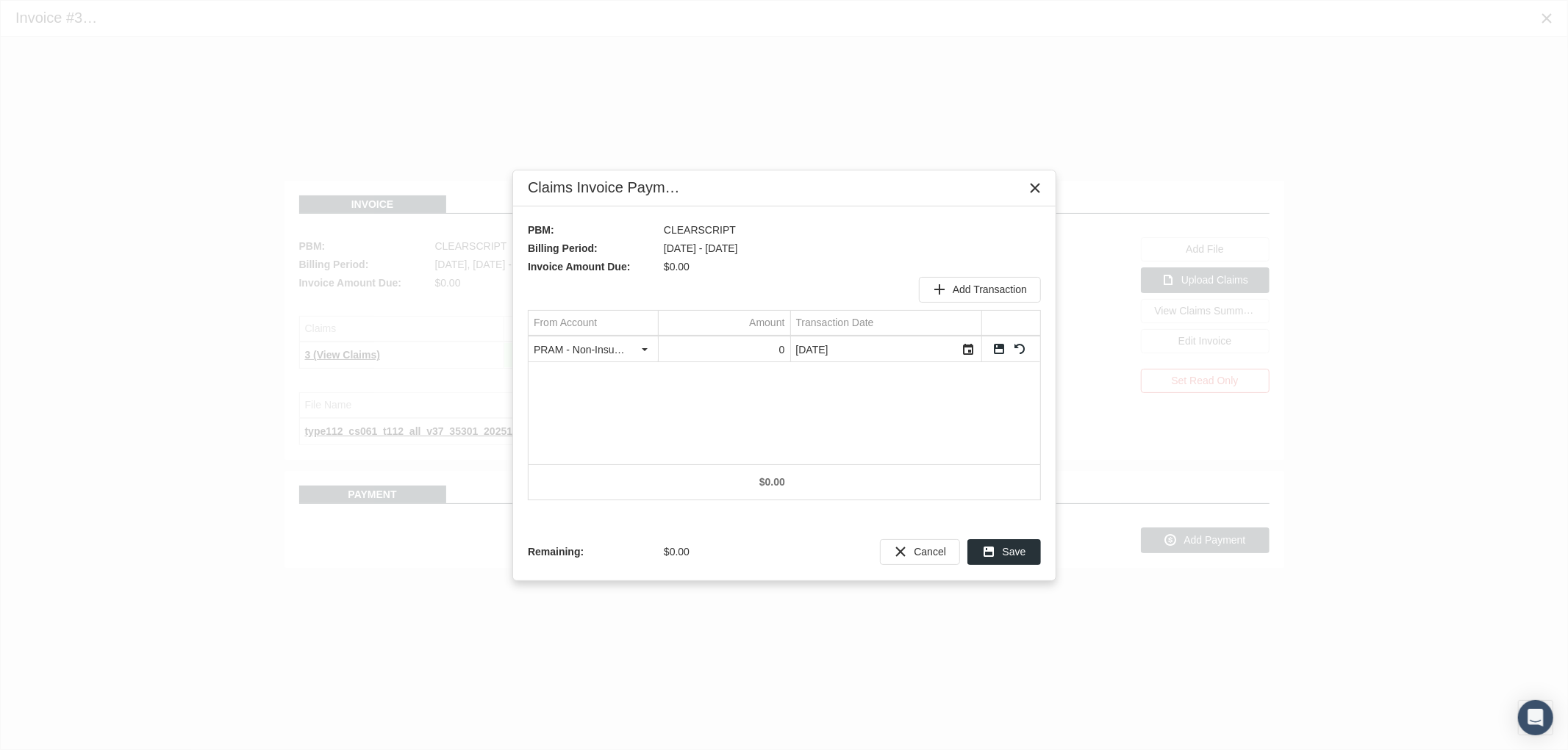
click at [994, 348] on link "Save" at bounding box center [999, 349] width 13 height 13
click at [1002, 549] on div "Save" at bounding box center [1004, 552] width 72 height 24
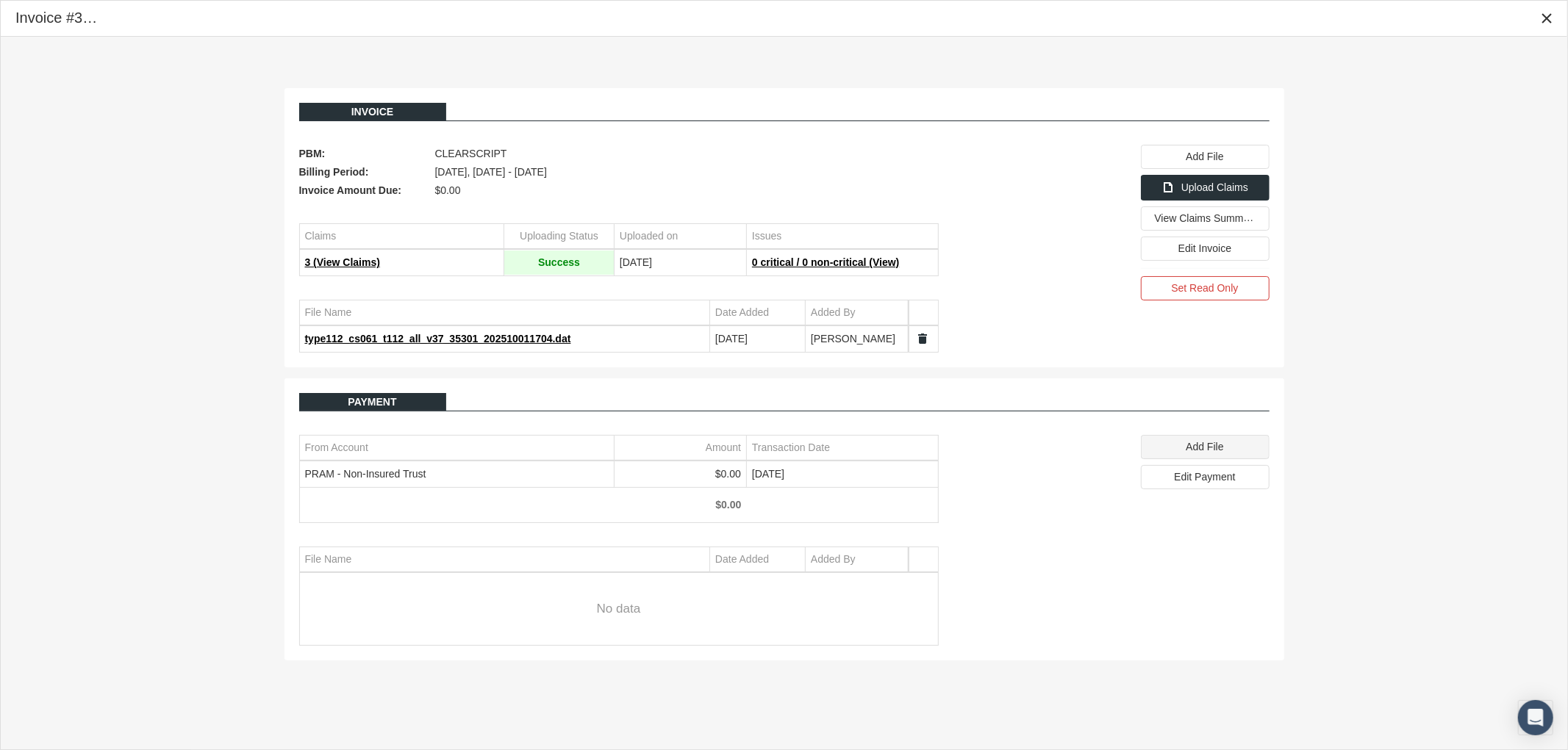
click at [1218, 453] on span "Add File" at bounding box center [1205, 446] width 37 height 12
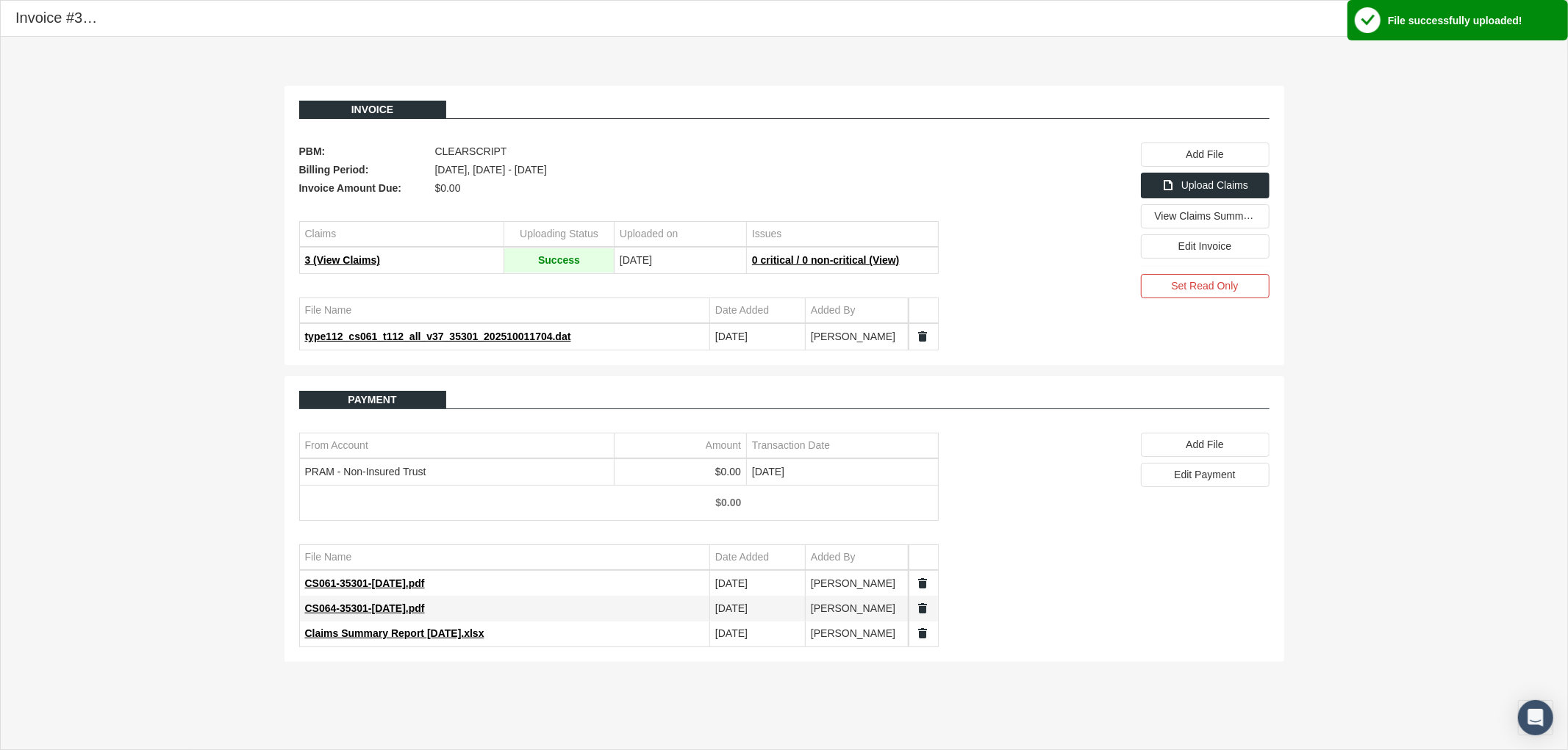
click at [1448, 219] on div "Invoice PBM: CLEARSCRIPT Billing Period: September 2025, Sep 16 - Sep 30 Invoic…" at bounding box center [784, 374] width 1567 height 675
click at [1545, 22] on icon "Close" at bounding box center [1547, 19] width 13 height 13
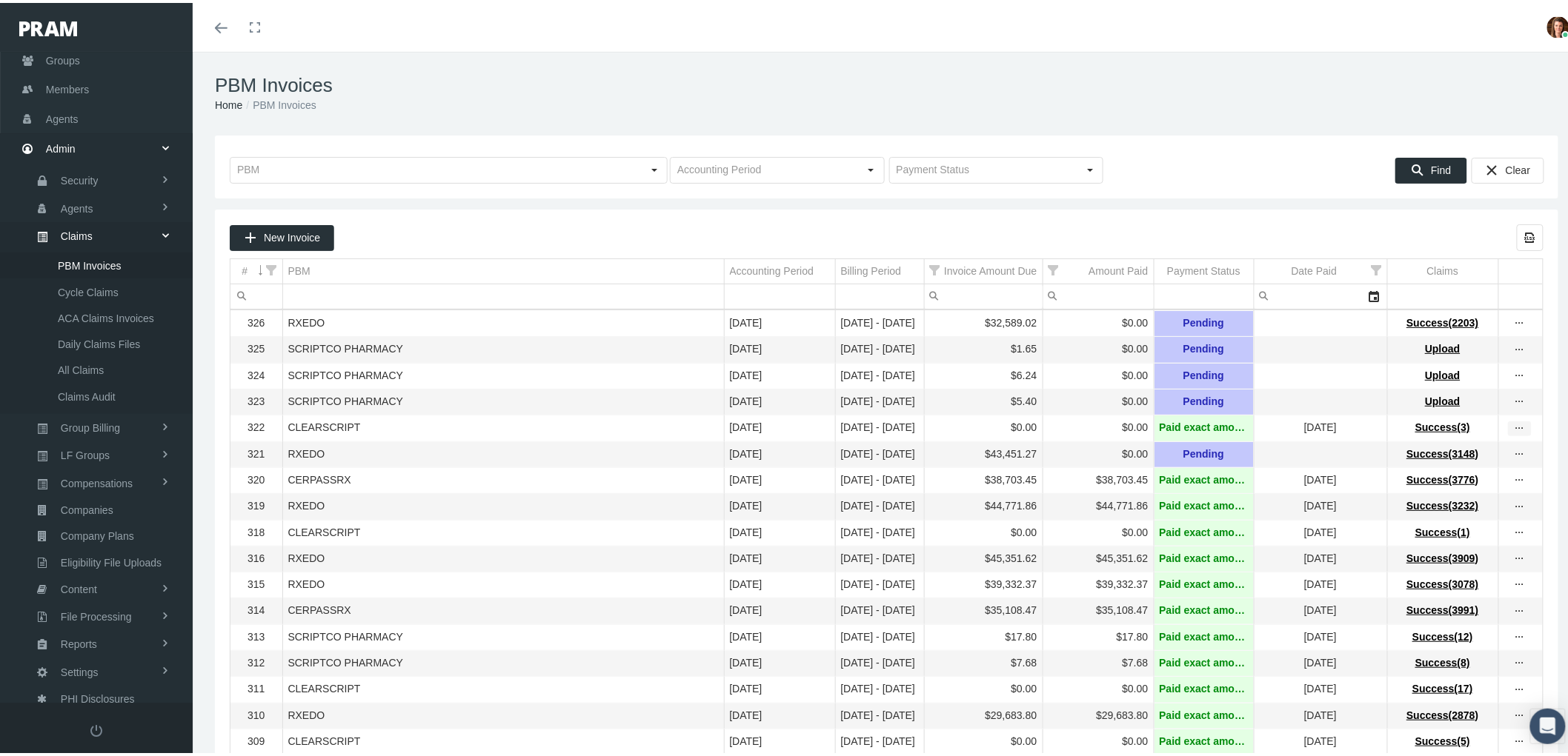
click at [1519, 433] on div "more" at bounding box center [1519, 426] width 24 height 15
click at [1463, 454] on div "View Invoice" at bounding box center [1445, 458] width 145 height 31
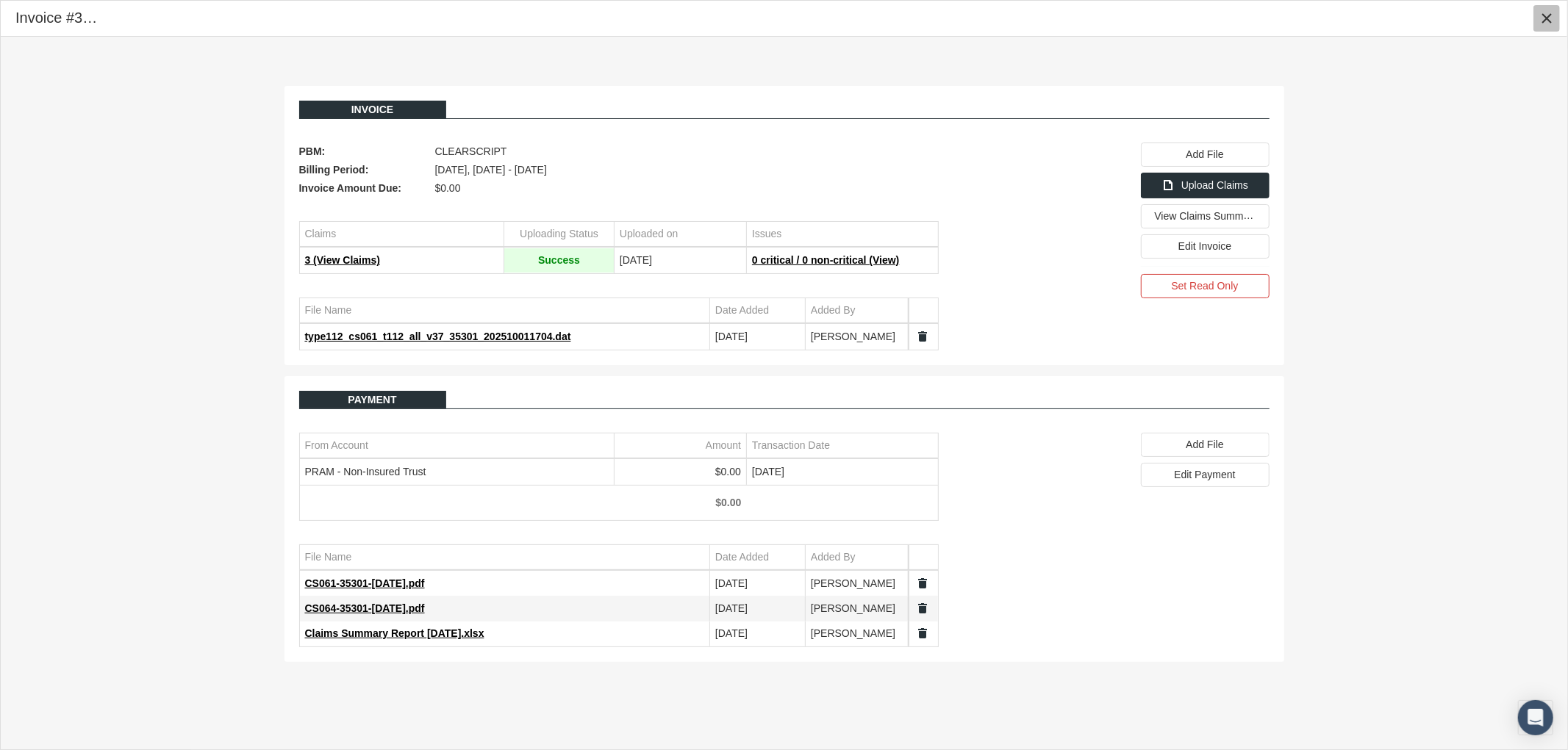
click at [1547, 21] on icon "Close" at bounding box center [1547, 19] width 13 height 13
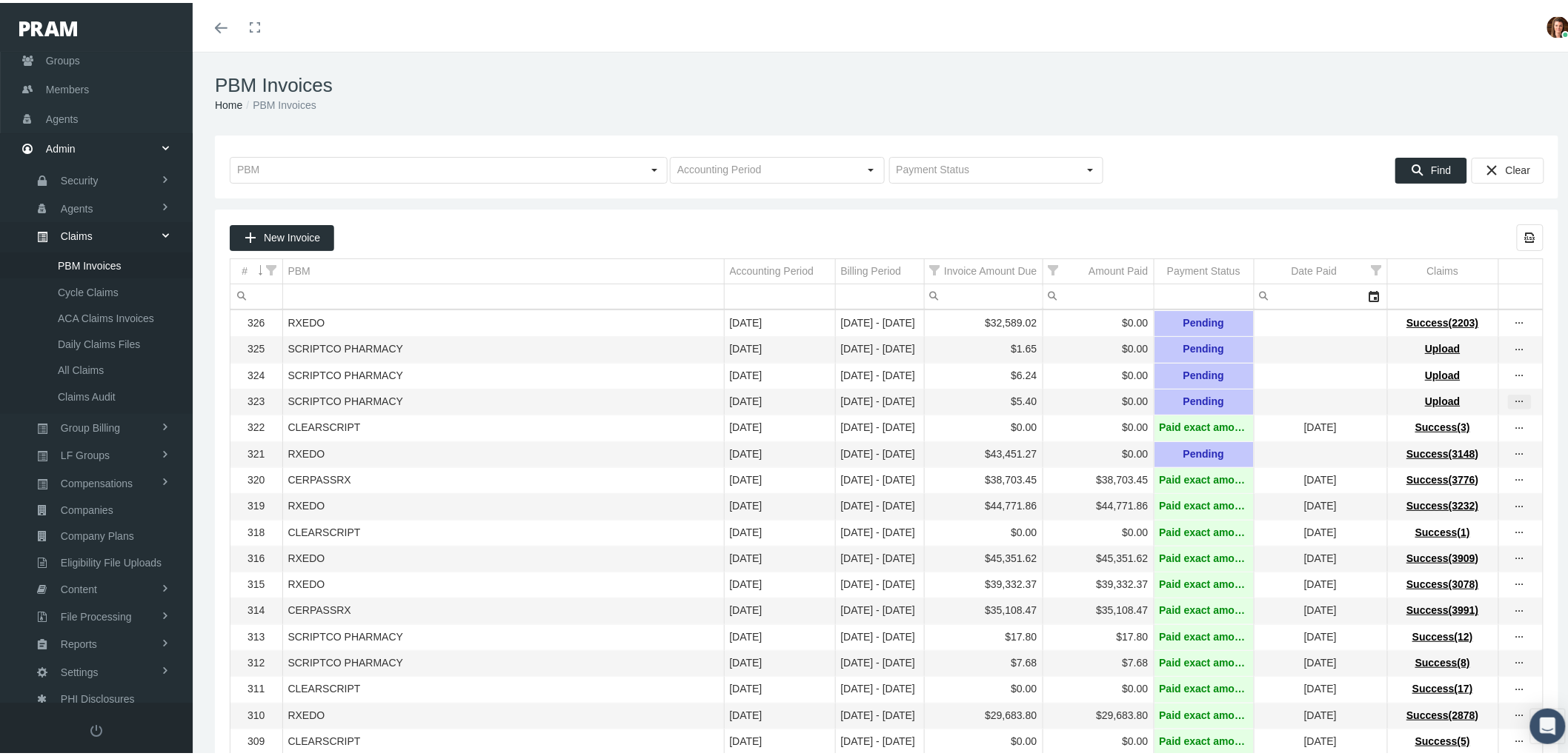
click at [1513, 406] on icon "more" at bounding box center [1520, 399] width 13 height 13
click at [1188, 161] on div "Find Clear" at bounding box center [1324, 164] width 438 height 33
click at [1513, 406] on icon "more" at bounding box center [1520, 399] width 13 height 13
click at [1458, 423] on div "View Invoice" at bounding box center [1445, 430] width 145 height 31
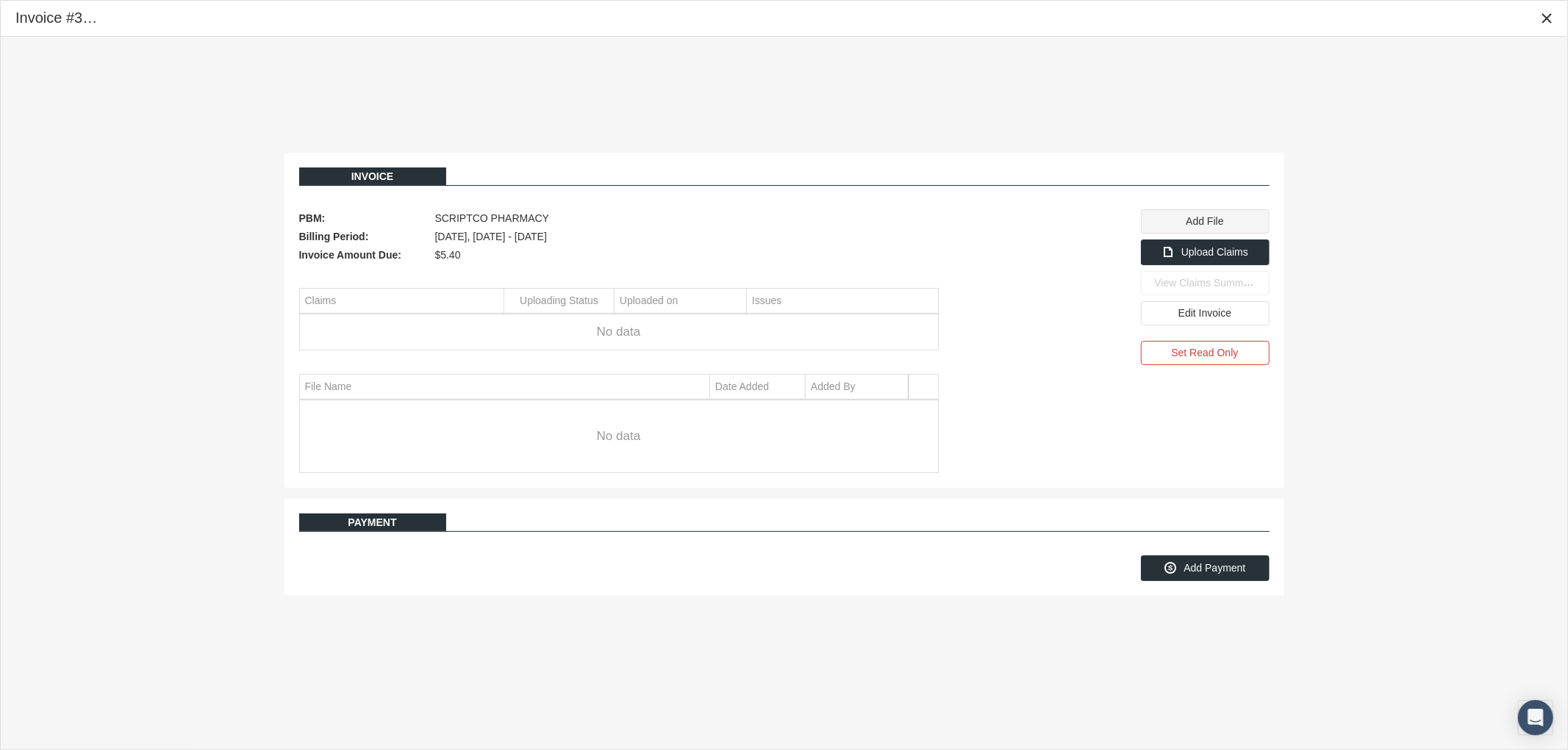
click at [1201, 225] on span "Add File" at bounding box center [1205, 221] width 37 height 12
click at [1188, 250] on span "Upload Claims" at bounding box center [1215, 252] width 67 height 12
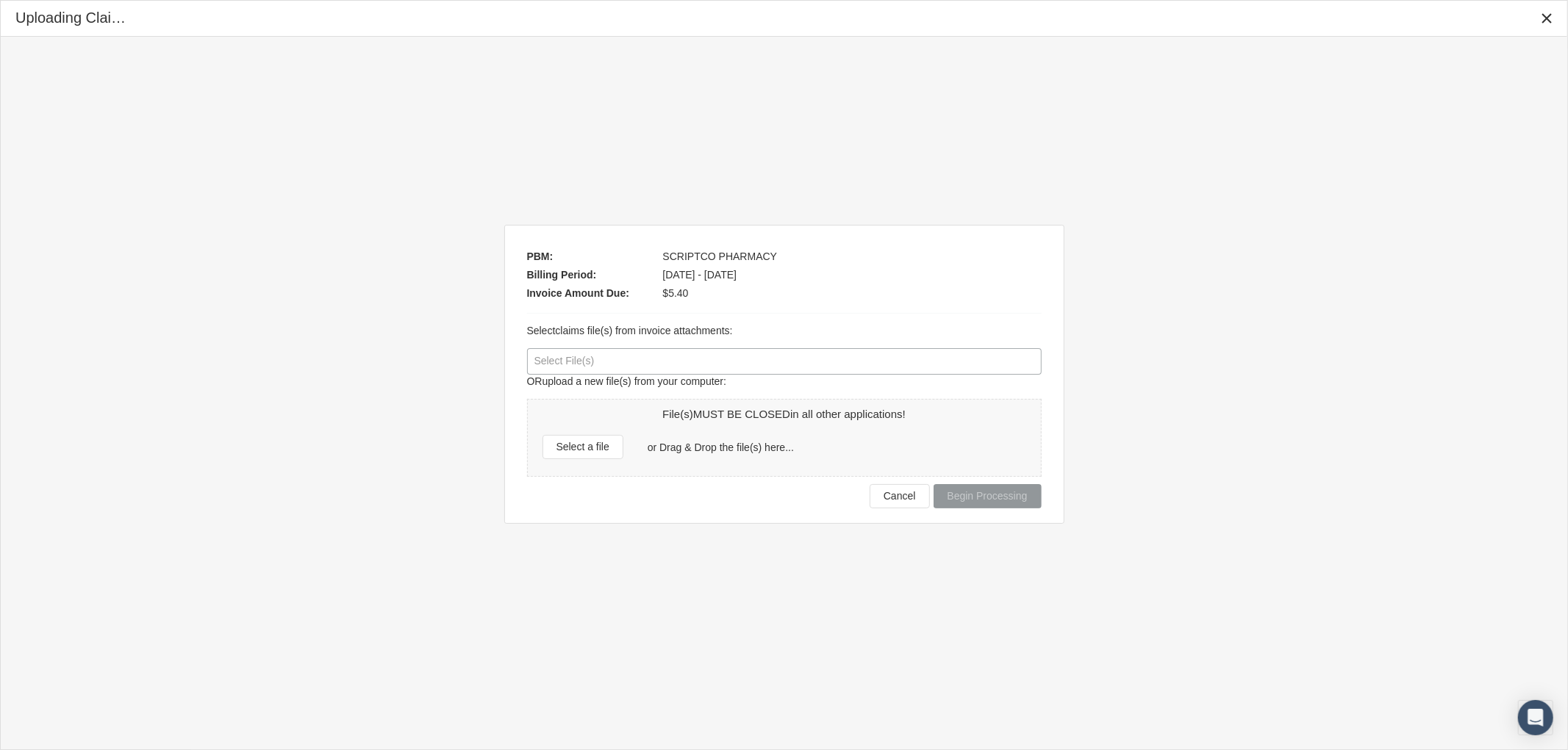
click at [638, 370] on div at bounding box center [784, 361] width 513 height 25
click at [642, 507] on div "Cancel Begin Processing" at bounding box center [784, 493] width 515 height 32
click at [589, 456] on div "Select a file" at bounding box center [582, 447] width 79 height 22
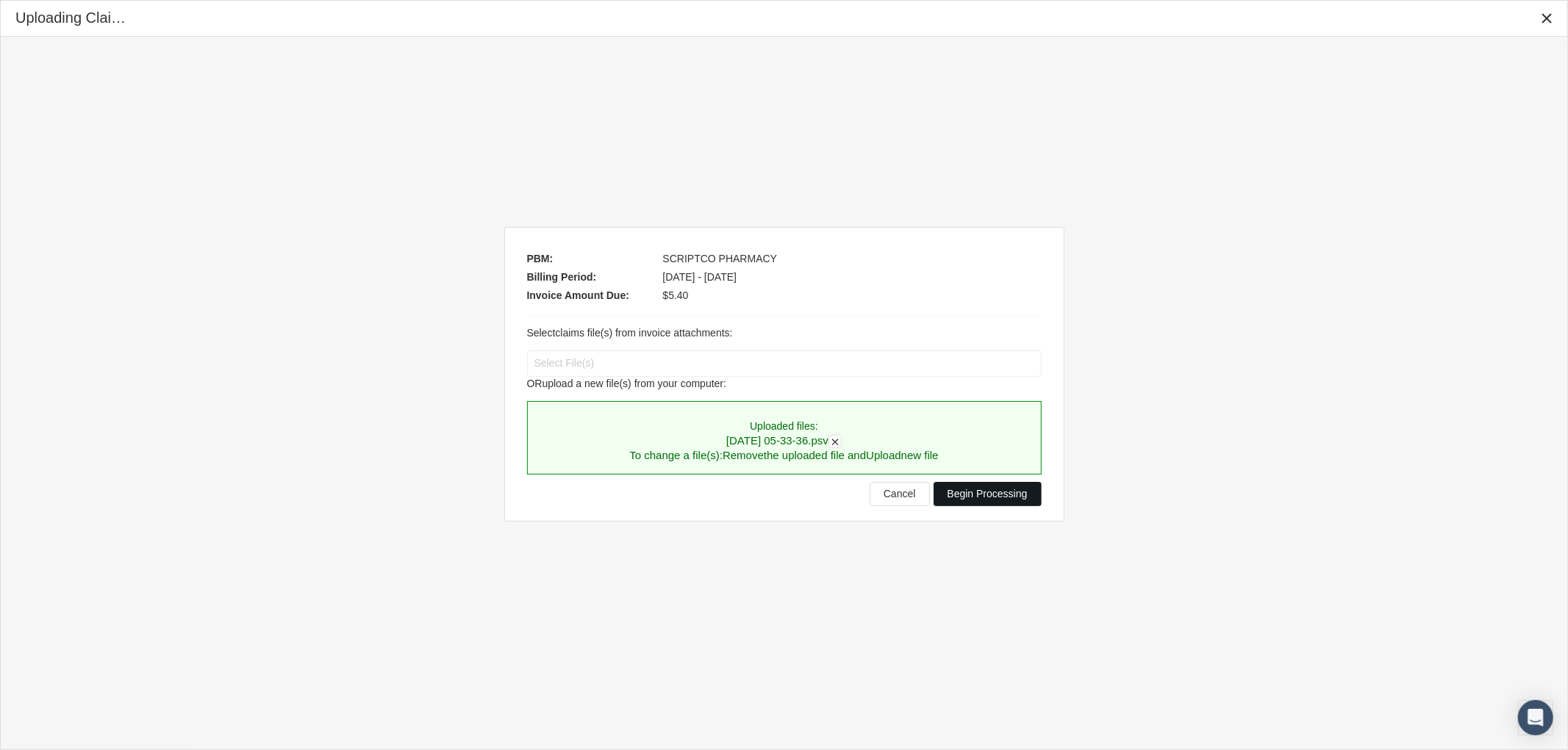
click at [976, 497] on span "Begin Processing" at bounding box center [988, 493] width 80 height 12
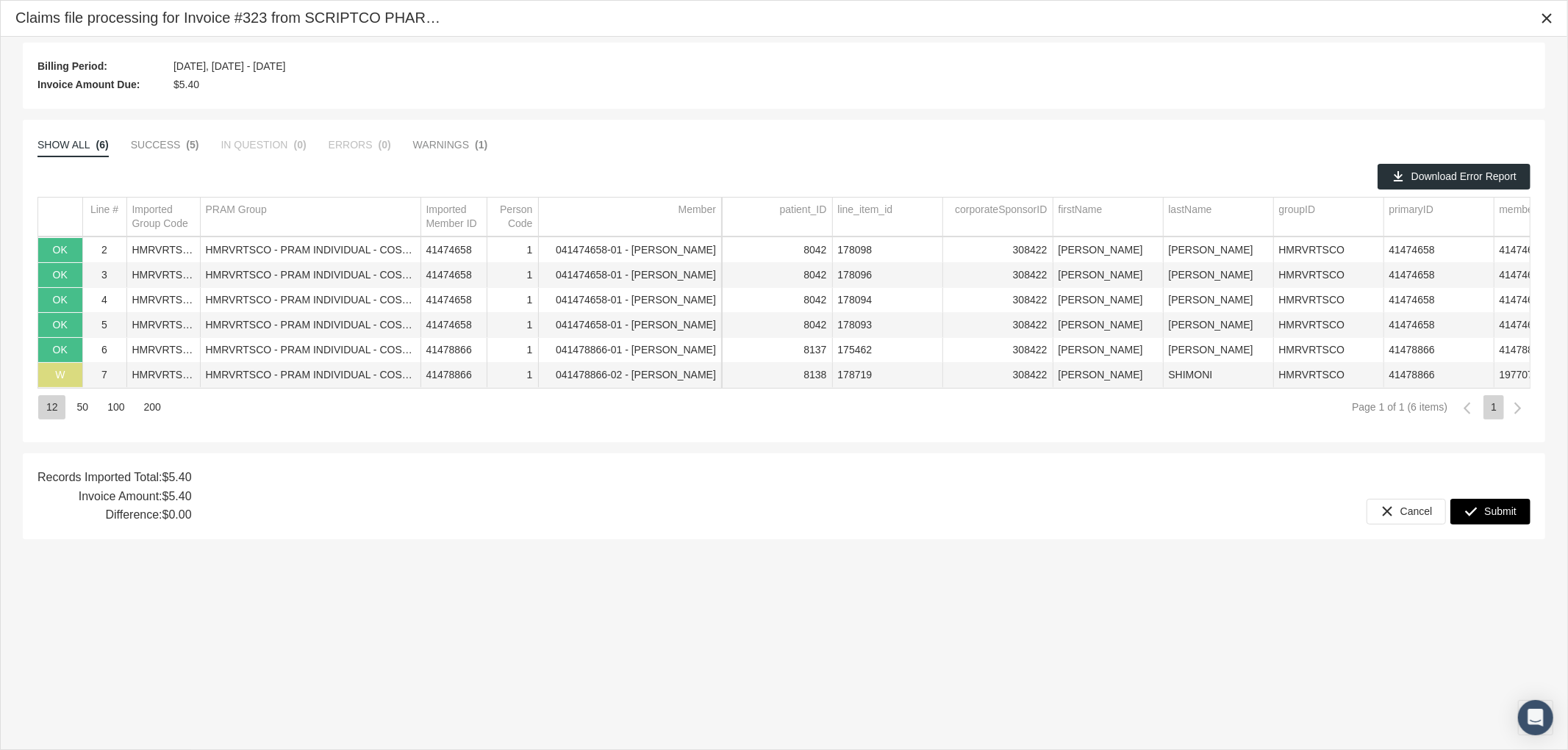
click at [1487, 510] on span "Submit" at bounding box center [1500, 511] width 33 height 12
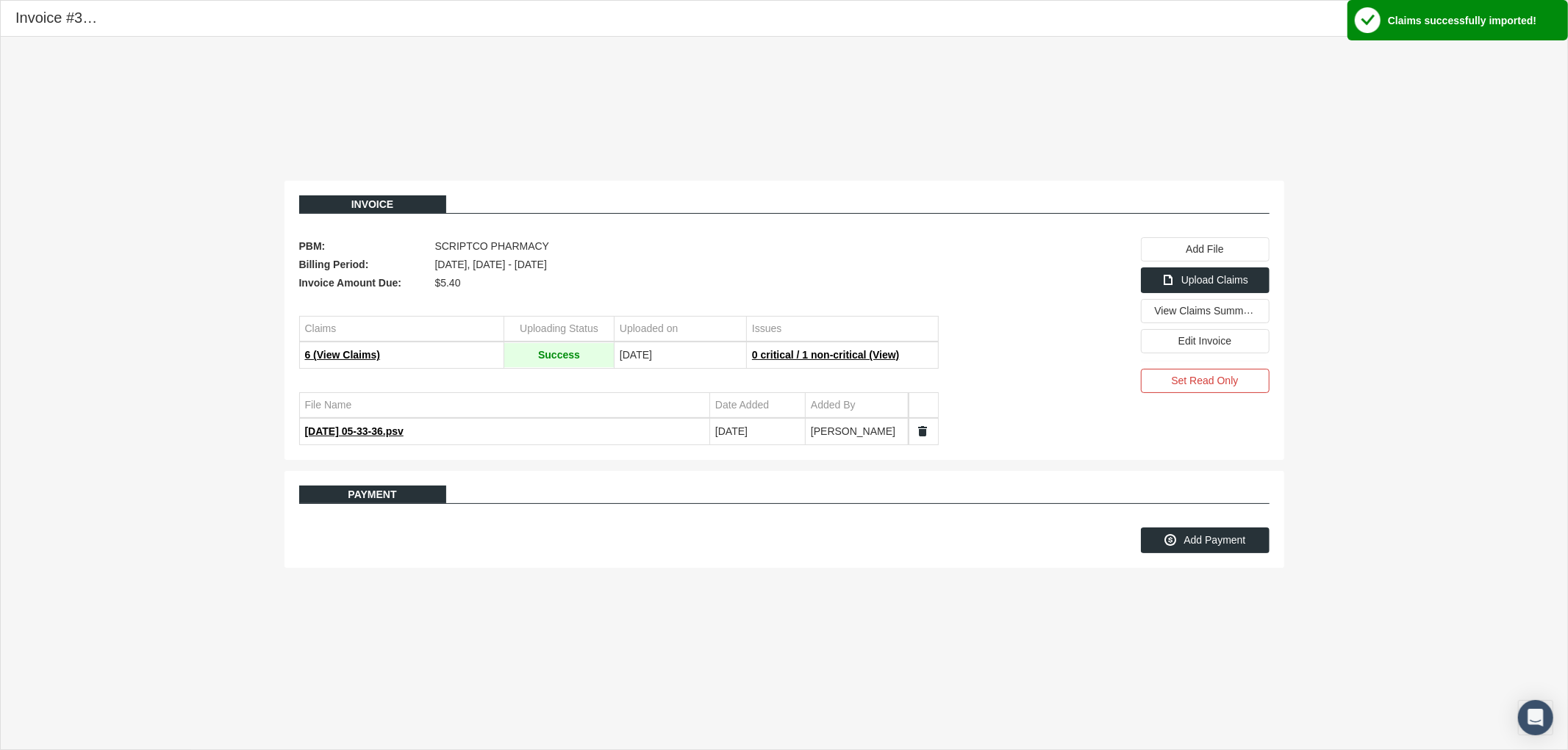
click at [1363, 291] on div "Invoice PBM: SCRIPTCO PHARMACY Billing Period: September 2025, Sep 01 - Sep 30 …" at bounding box center [784, 374] width 1567 height 675
click at [1546, 20] on icon "Close" at bounding box center [1547, 19] width 13 height 13
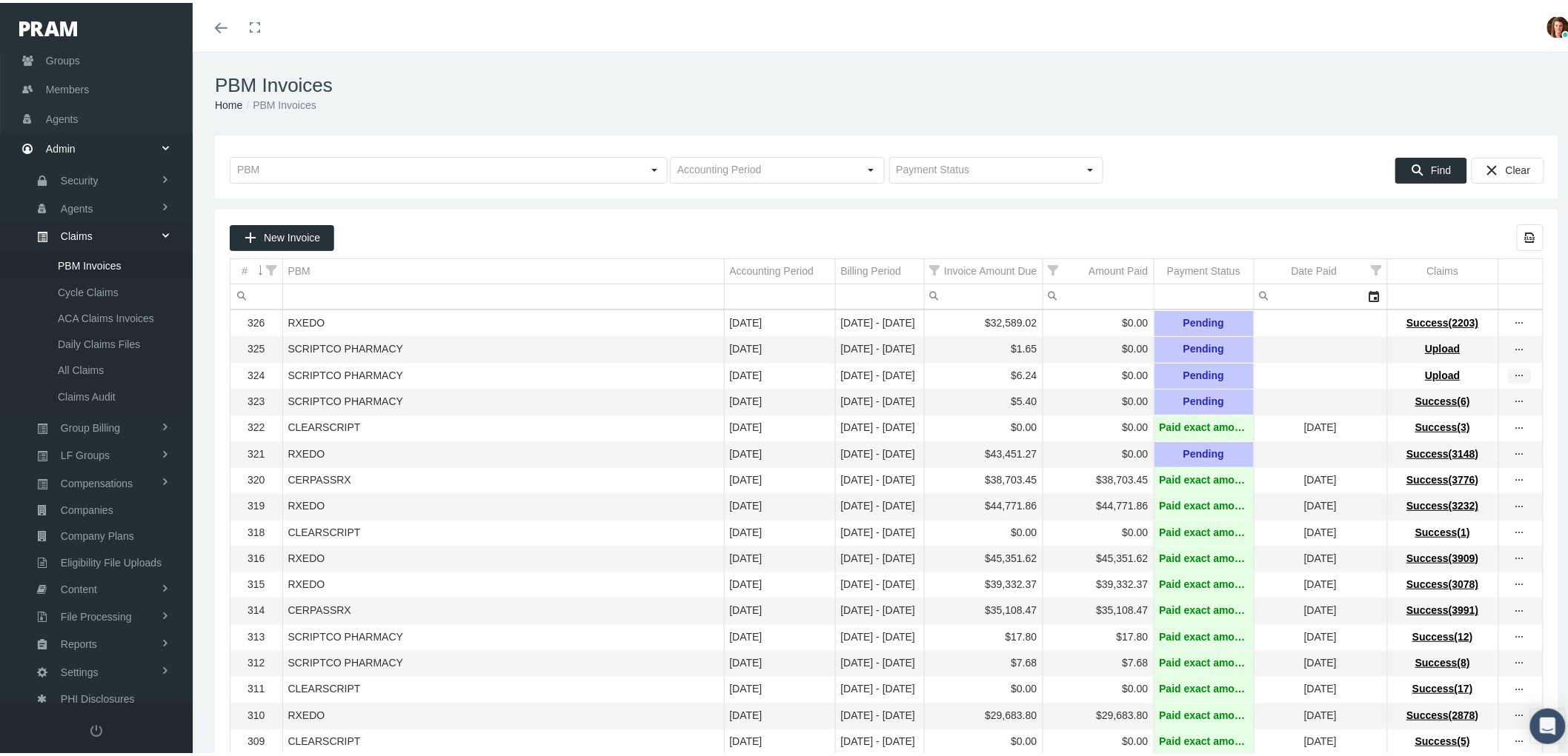
click at [1513, 375] on icon "more" at bounding box center [1520, 373] width 13 height 13
click at [1461, 397] on div "View Invoice" at bounding box center [1445, 402] width 145 height 31
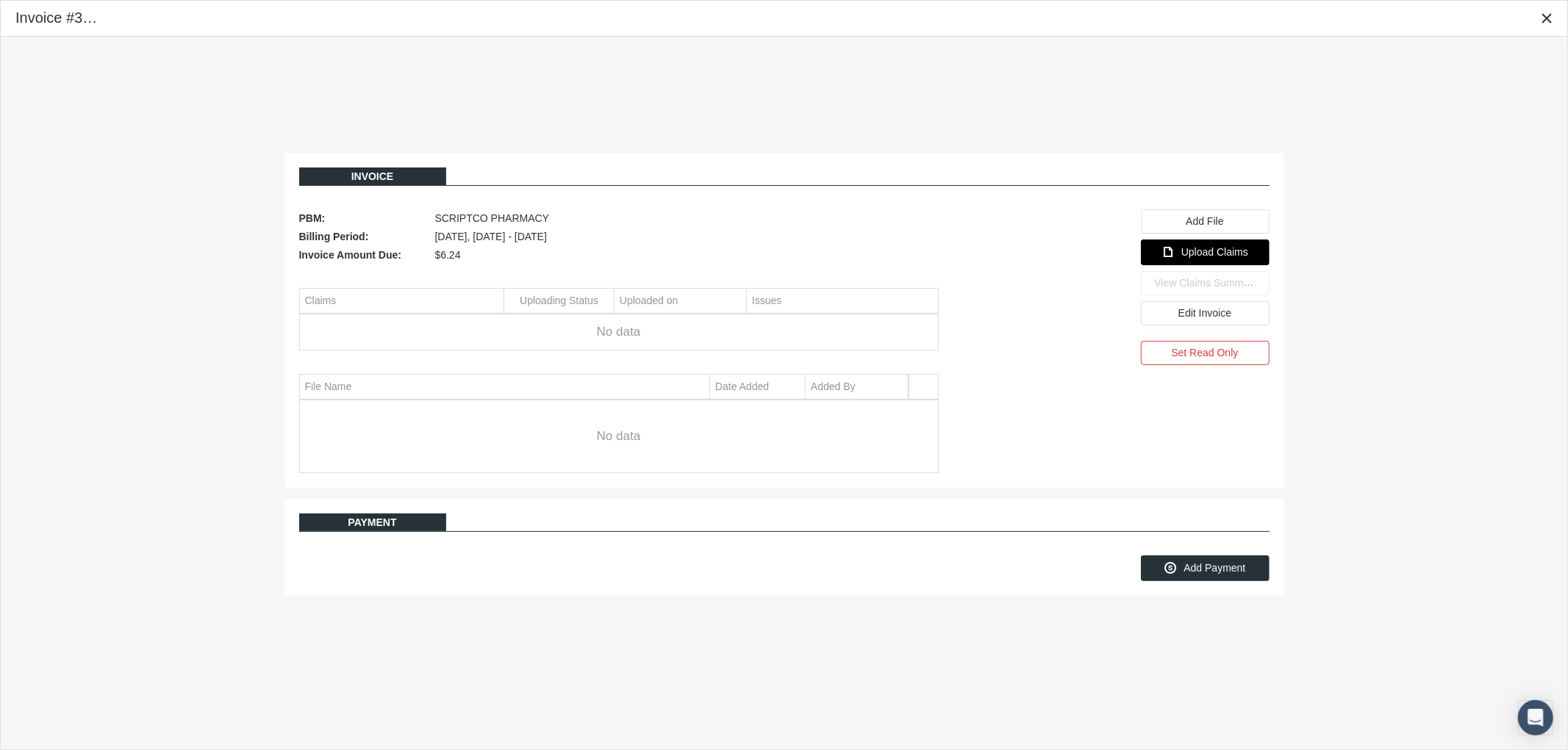
click at [1186, 256] on span "Upload Claims" at bounding box center [1215, 252] width 67 height 12
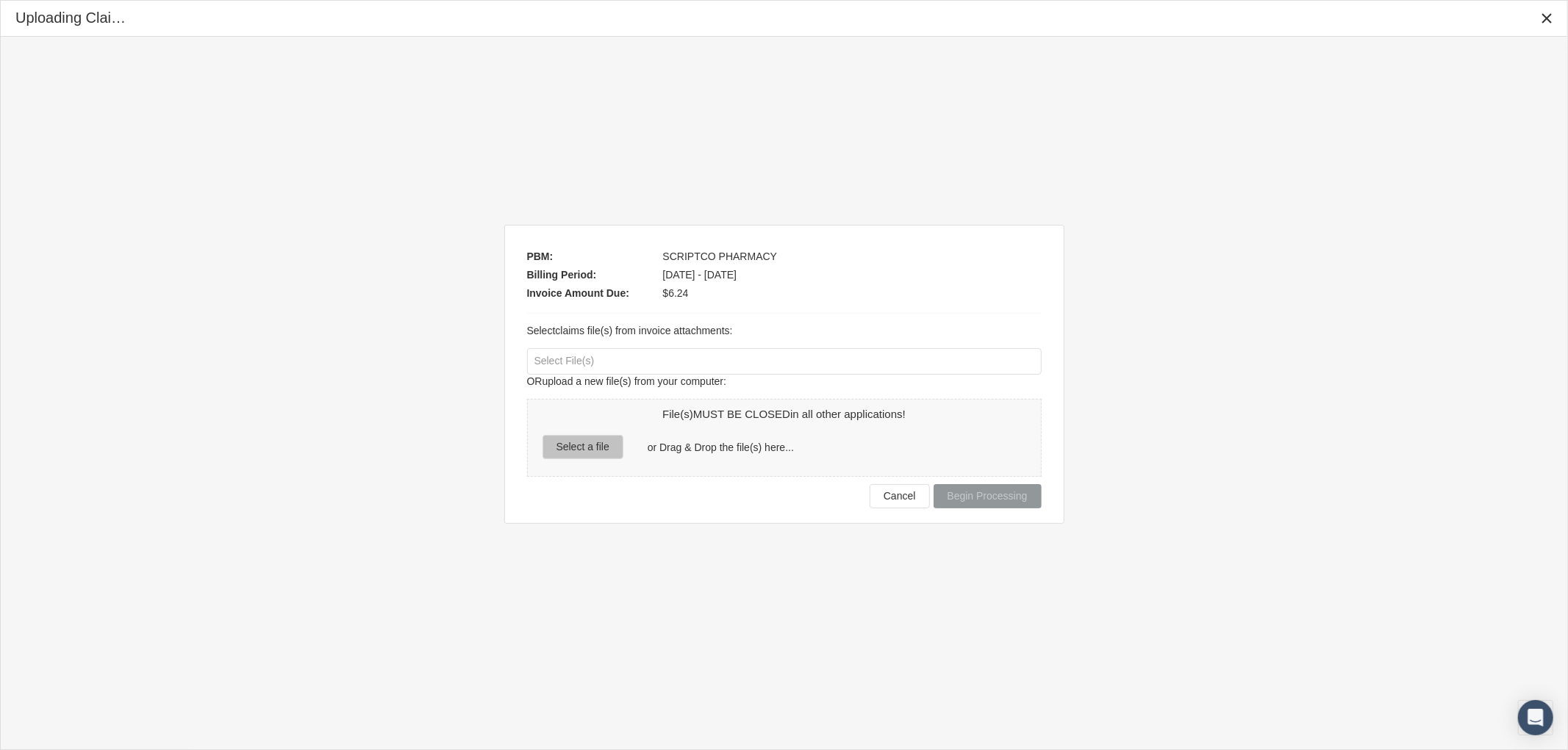
click at [560, 444] on span "Select a file" at bounding box center [583, 446] width 53 height 12
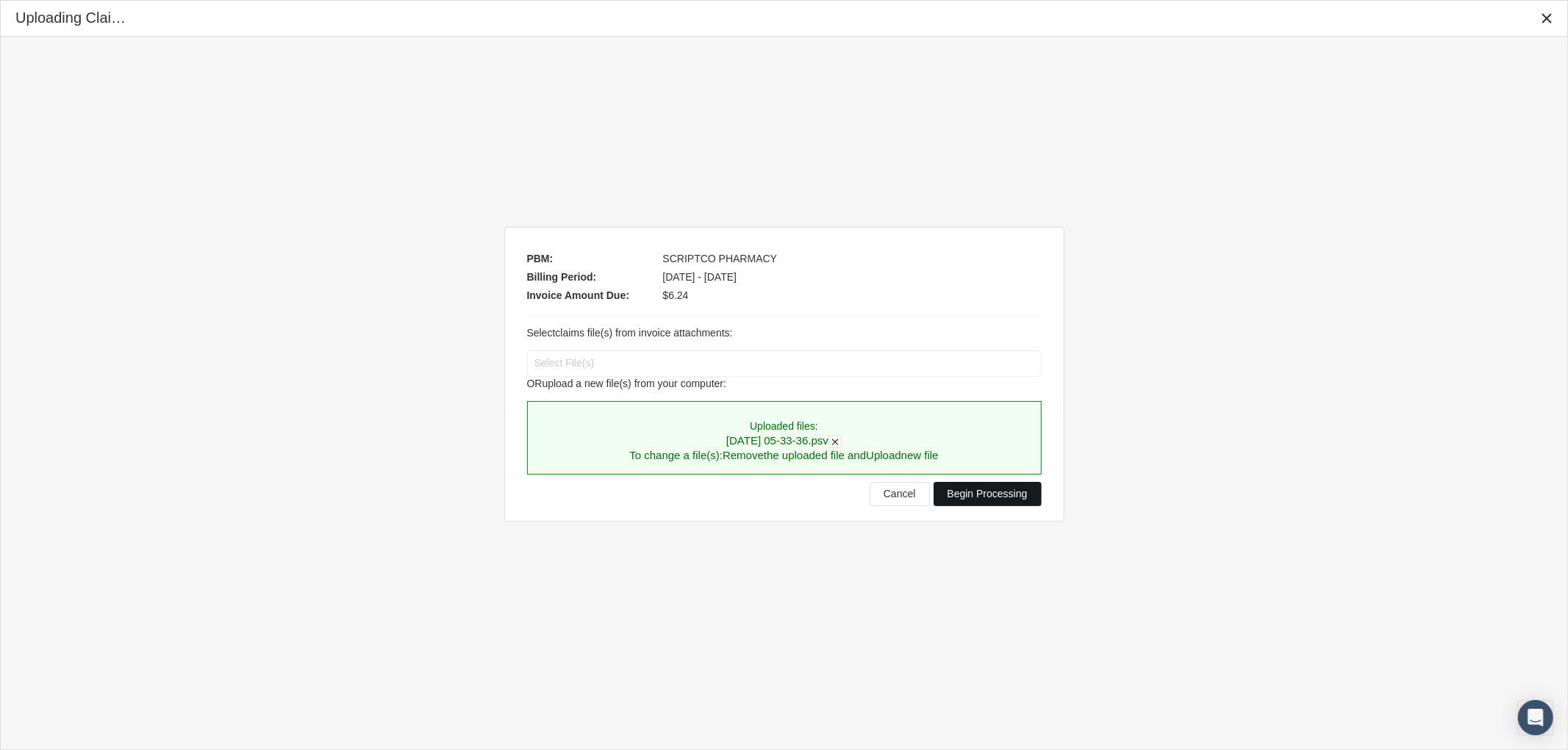
click at [991, 498] on span "Begin Processing" at bounding box center [988, 493] width 80 height 12
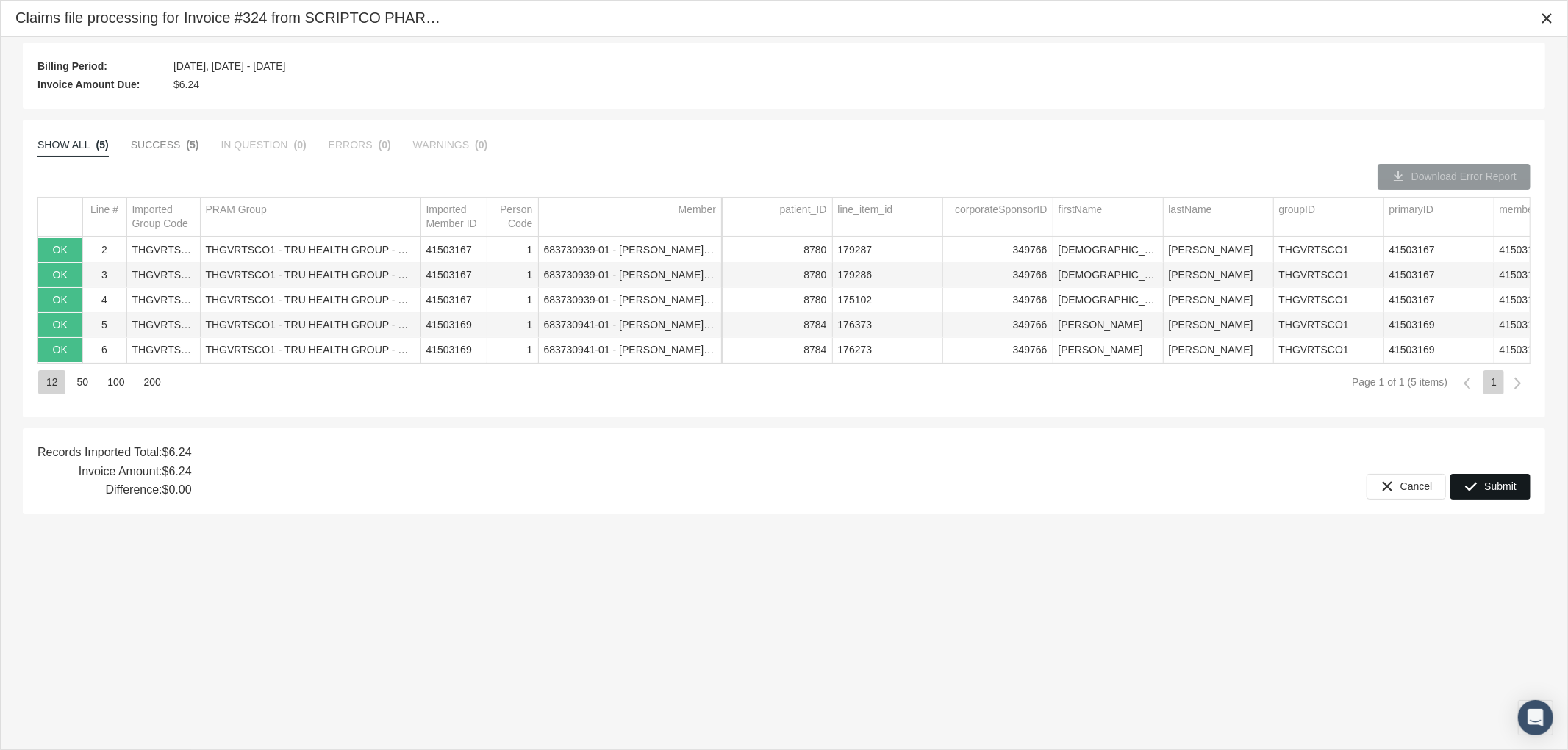
click at [1483, 481] on div "Submit" at bounding box center [1490, 487] width 78 height 24
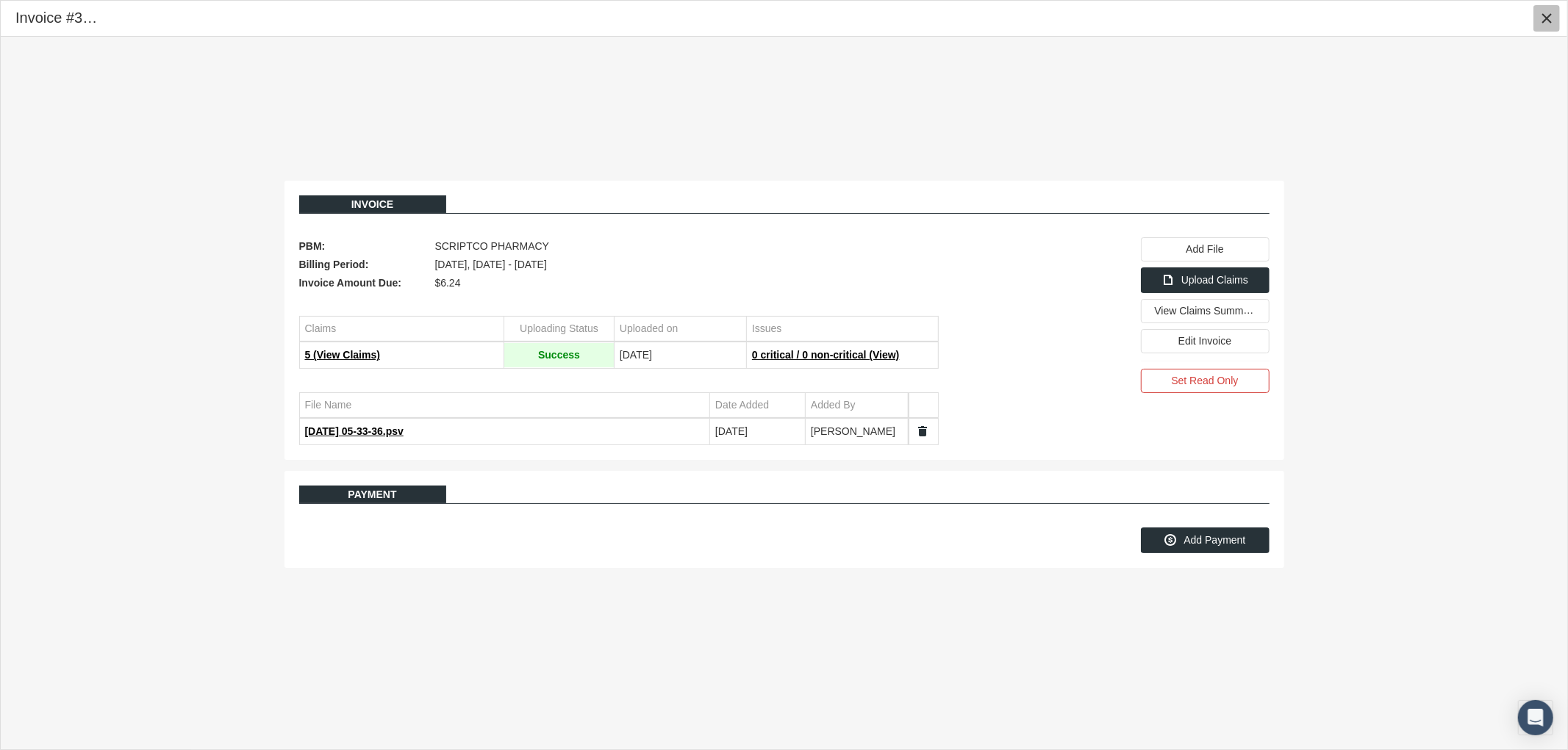
click at [1545, 18] on icon "Close" at bounding box center [1547, 19] width 13 height 13
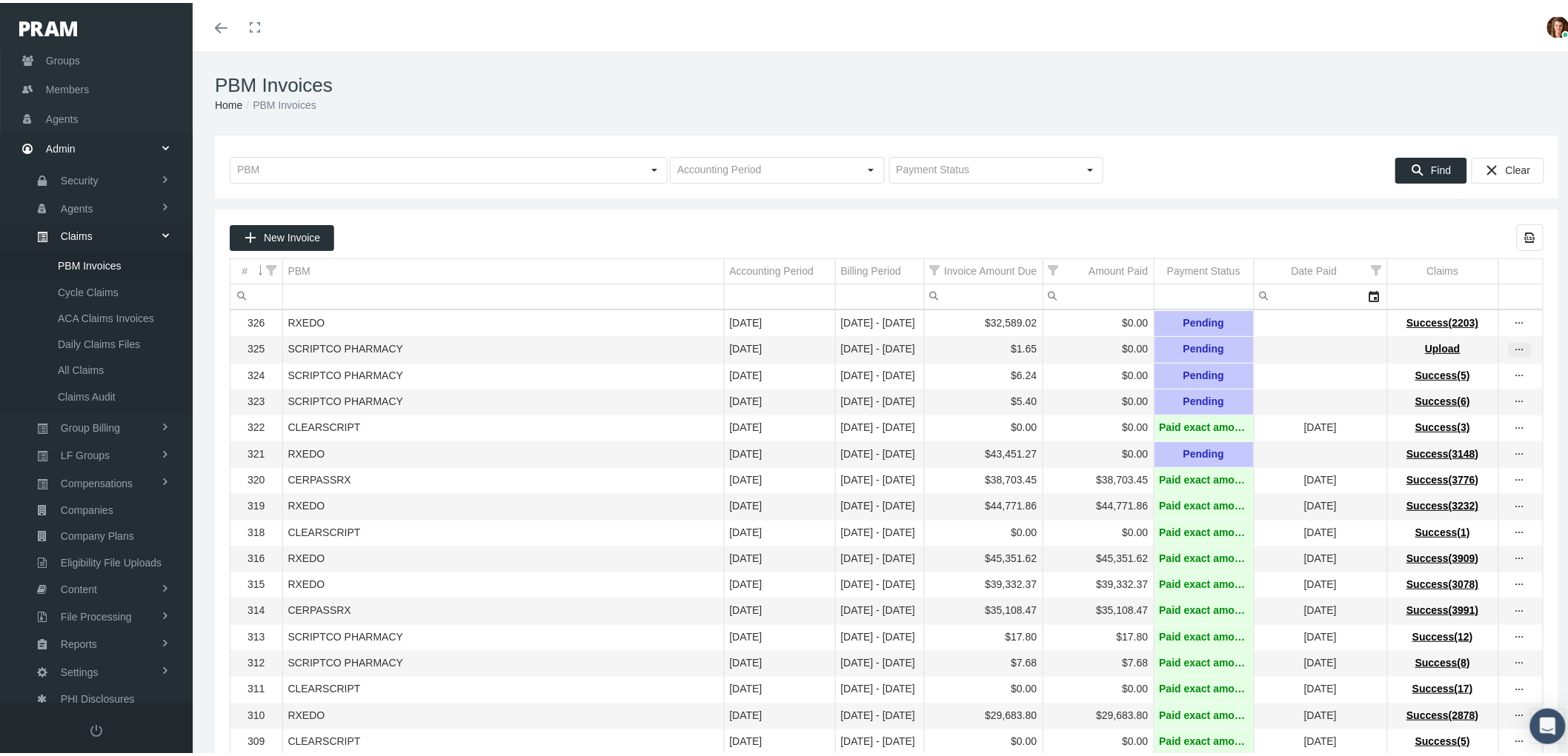
click at [1508, 355] on div "more" at bounding box center [1519, 347] width 24 height 15
click at [1433, 377] on div "View Invoice" at bounding box center [1445, 375] width 145 height 31
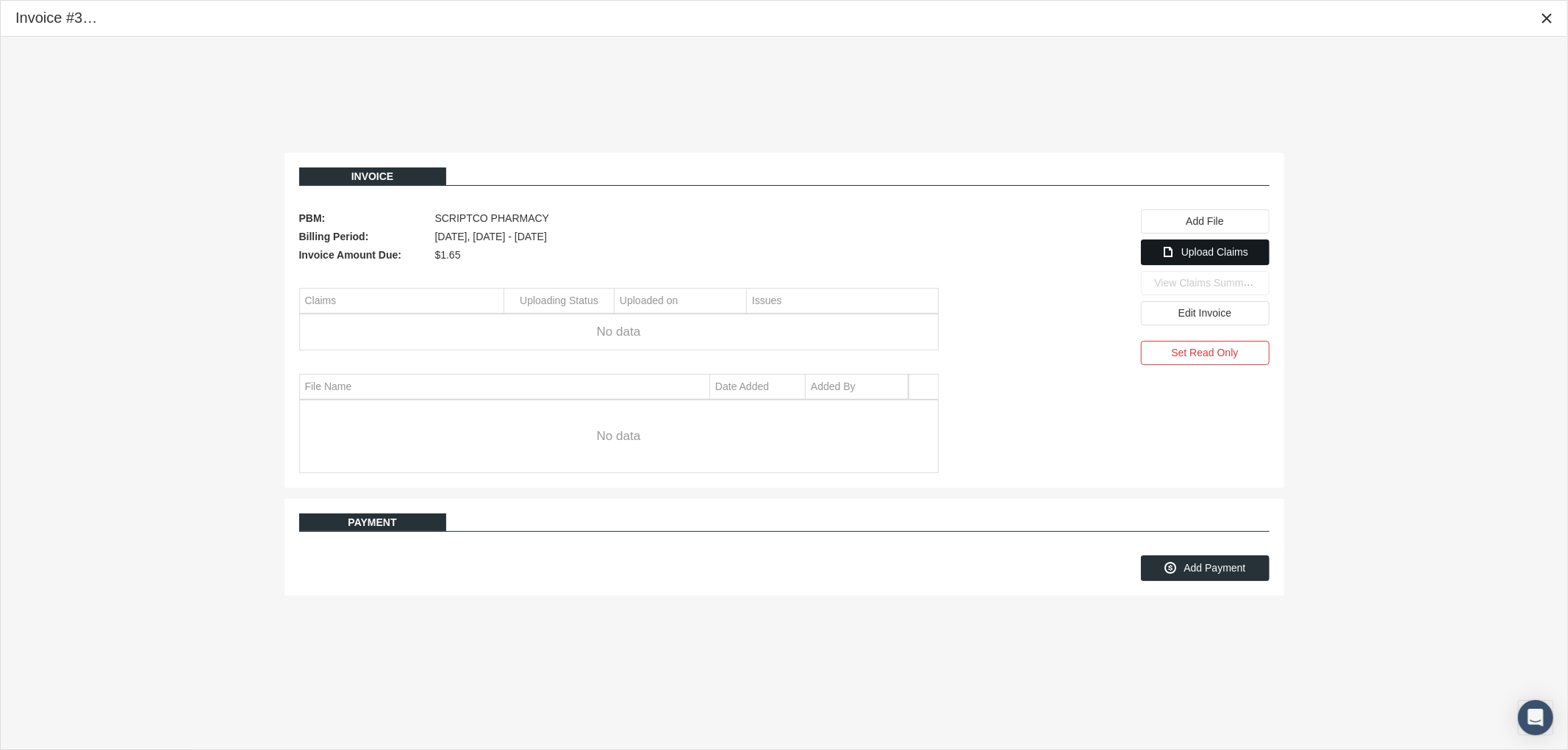
click at [1202, 258] on span "Upload Claims" at bounding box center [1215, 252] width 67 height 12
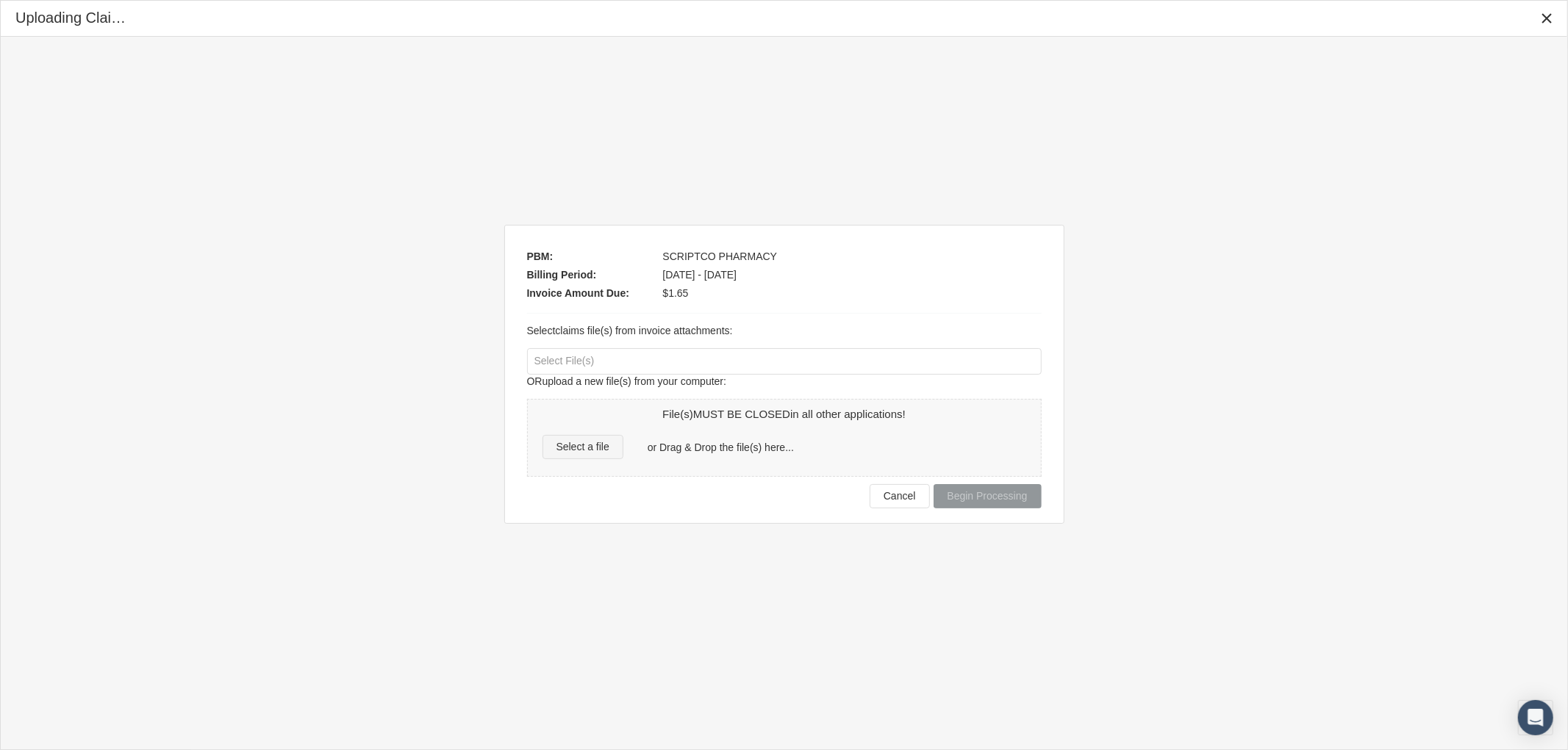
click at [557, 453] on span "Select a file" at bounding box center [583, 446] width 53 height 12
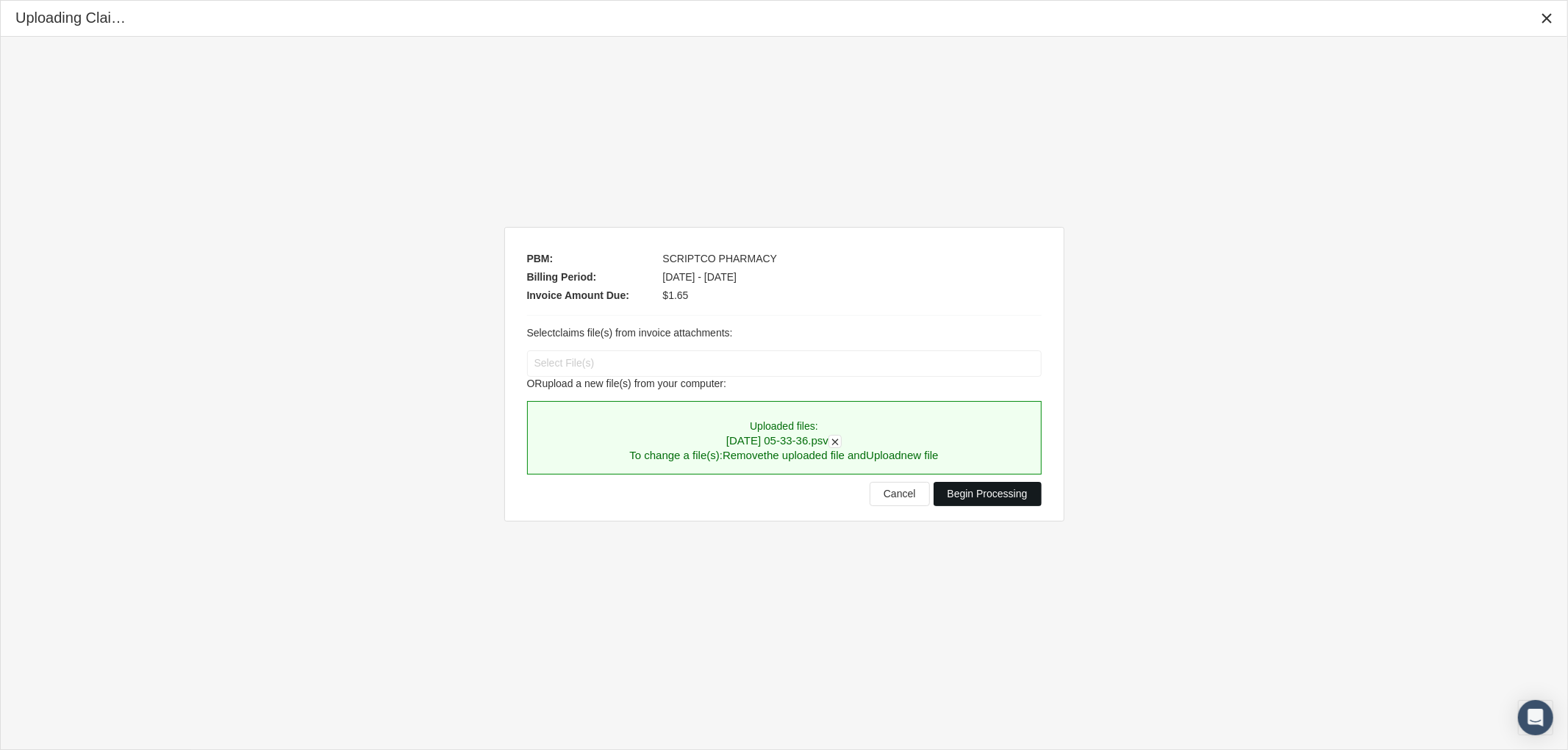
click at [991, 496] on span "Begin Processing" at bounding box center [988, 493] width 80 height 12
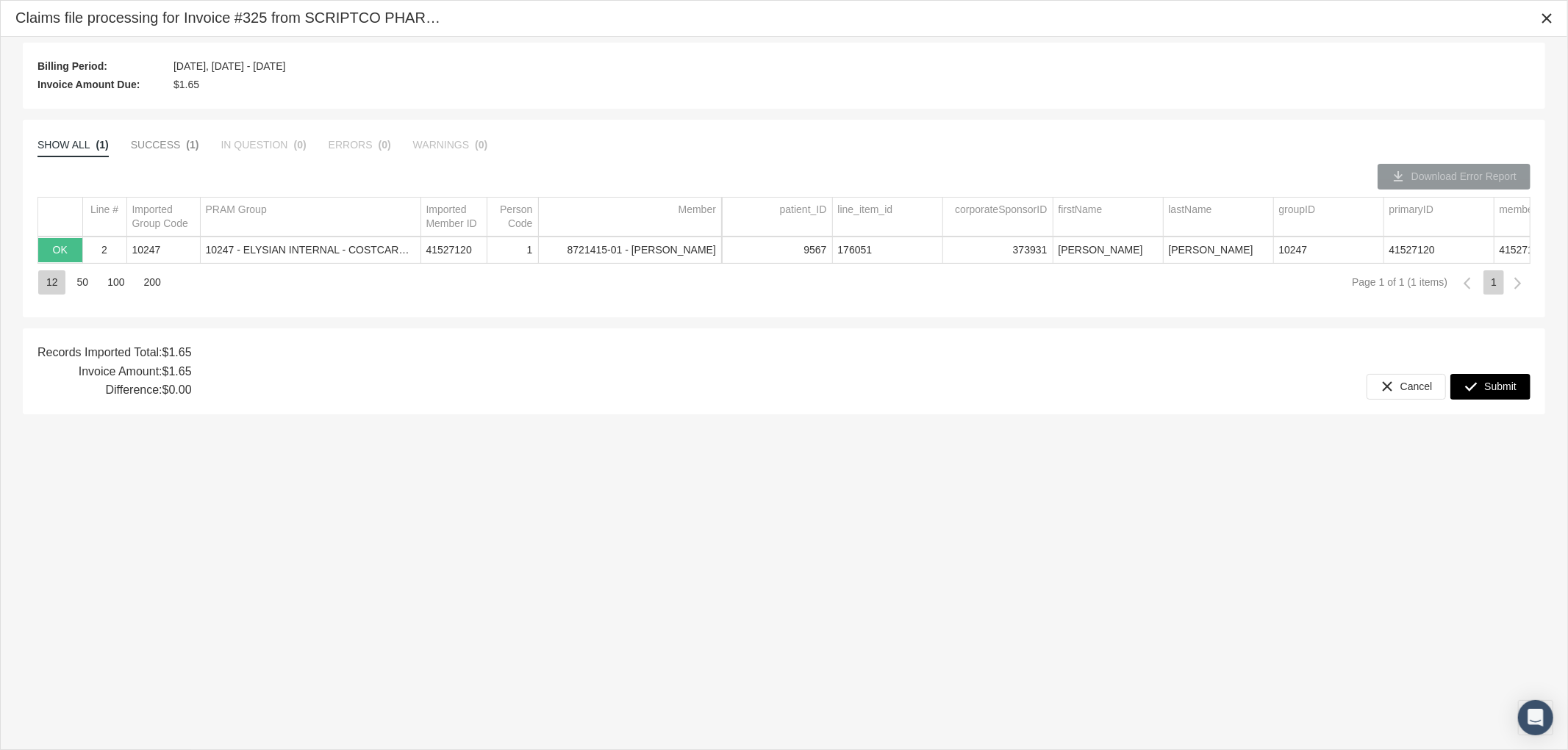
click at [1505, 381] on span "Submit" at bounding box center [1500, 387] width 33 height 12
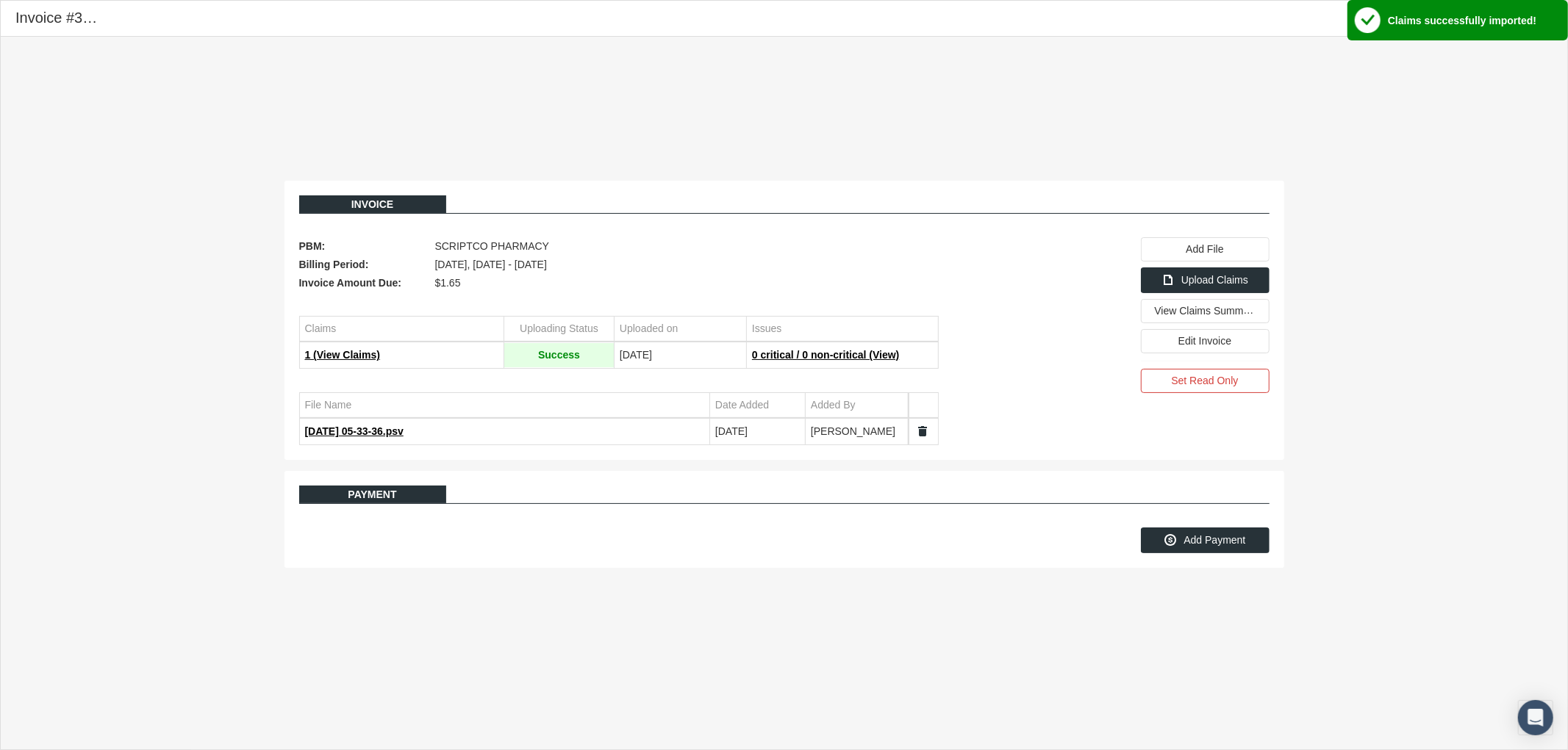
click at [1361, 274] on div "Invoice PBM: SCRIPTCO PHARMACY Billing Period: September 2025, Sep 01 - Sep 30 …" at bounding box center [784, 374] width 1567 height 675
click at [1547, 18] on icon "Close" at bounding box center [1547, 19] width 13 height 13
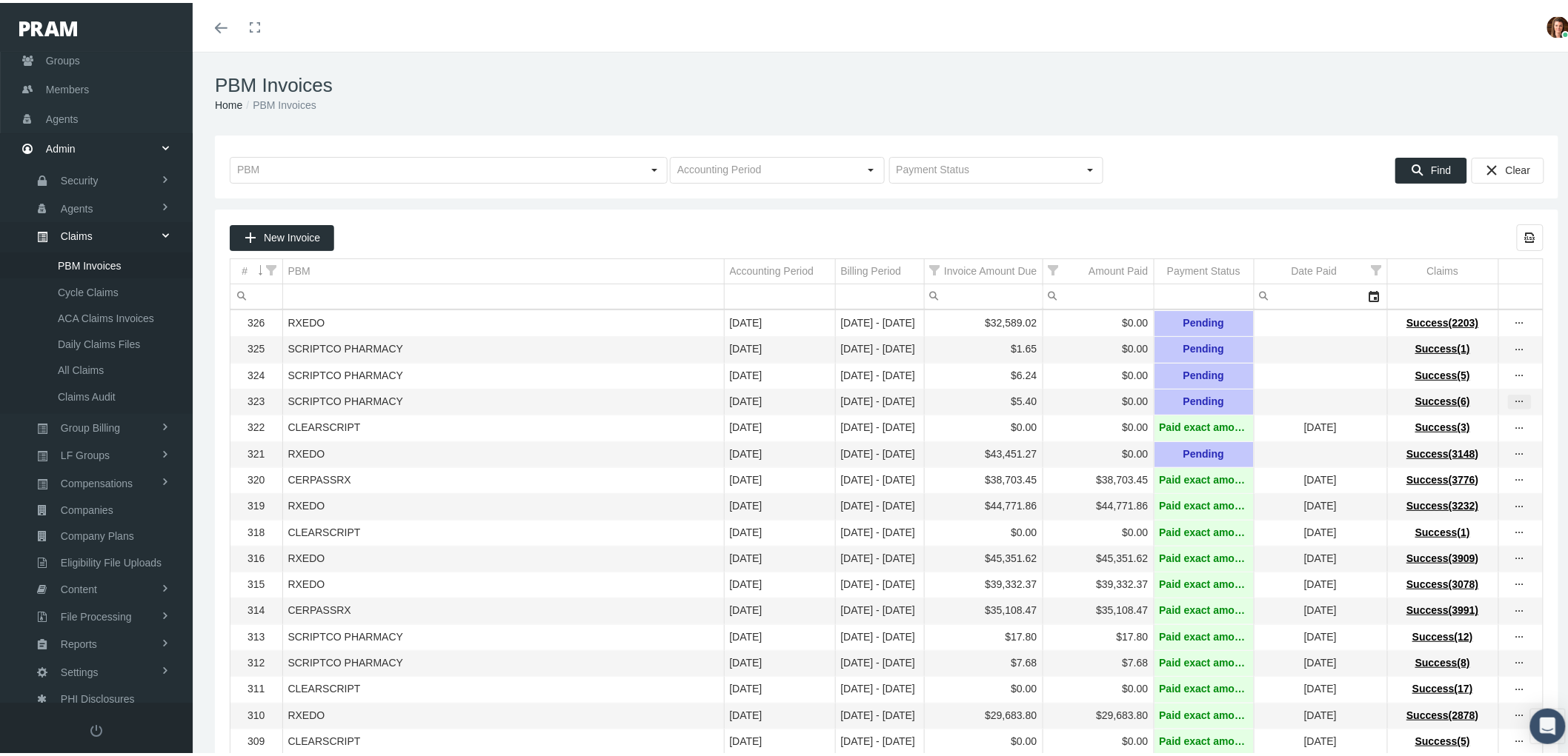
click at [1513, 406] on icon "more" at bounding box center [1520, 399] width 13 height 13
click at [1440, 430] on div "View Invoice" at bounding box center [1445, 430] width 145 height 31
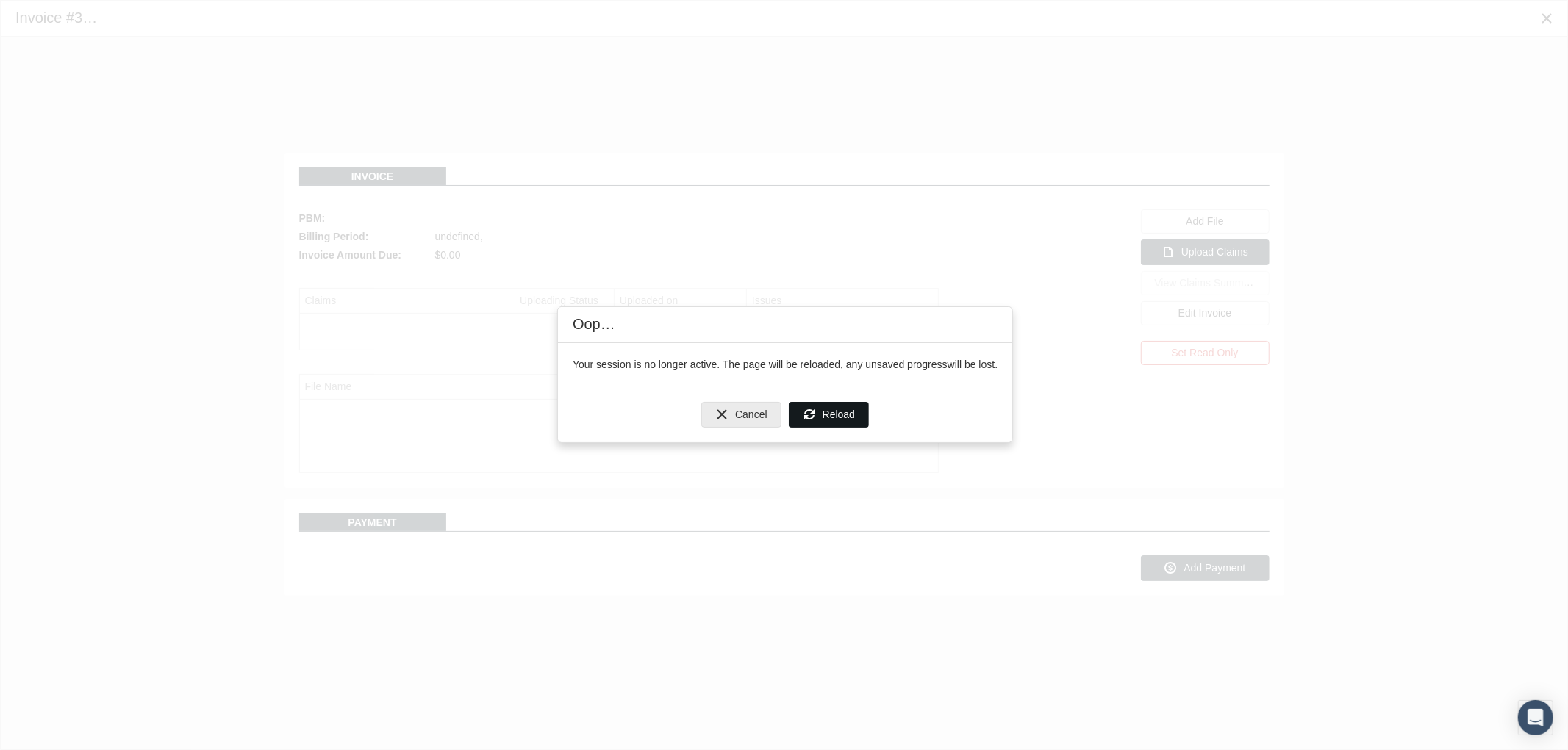
click at [843, 415] on span "Reload" at bounding box center [838, 414] width 33 height 12
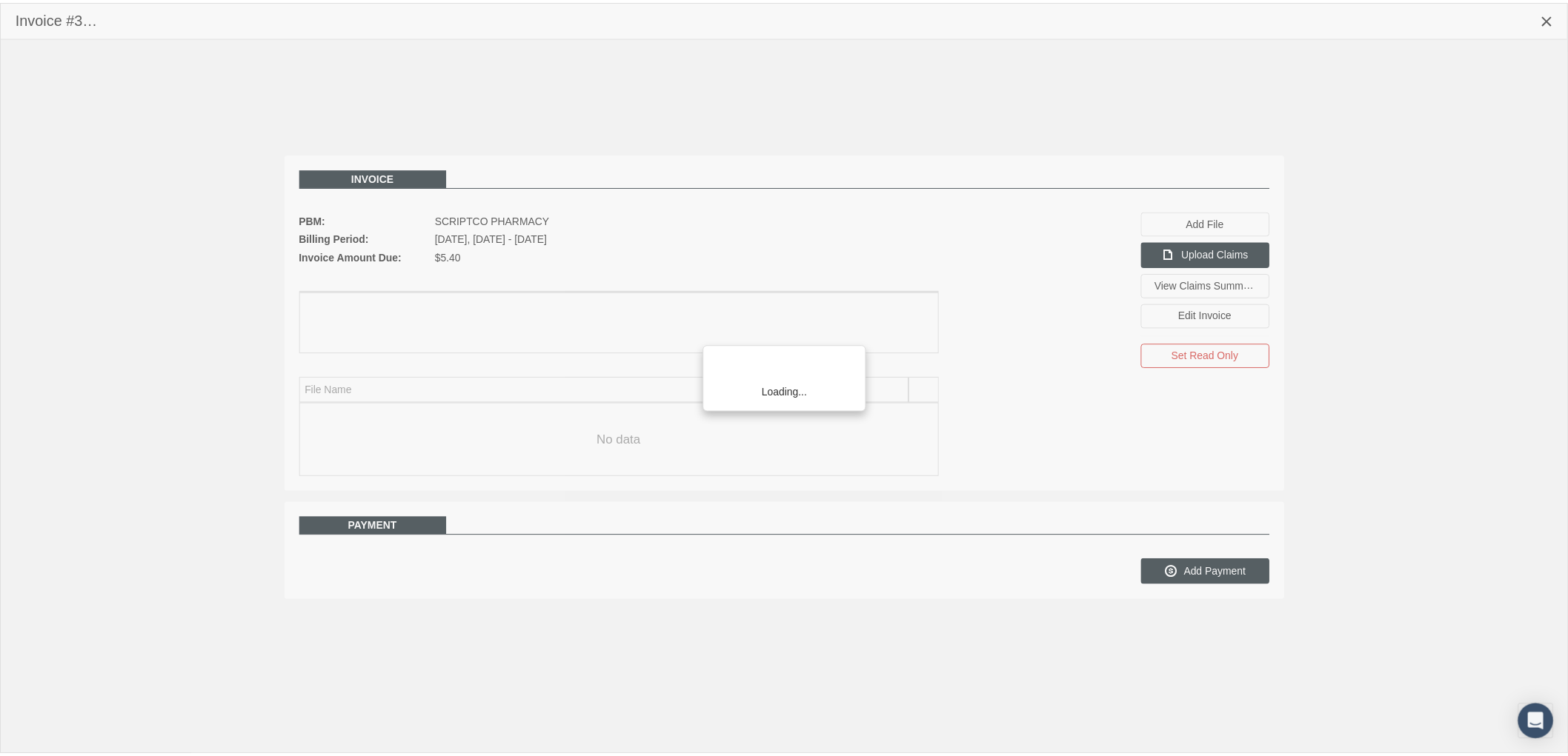
scroll to position [119, 0]
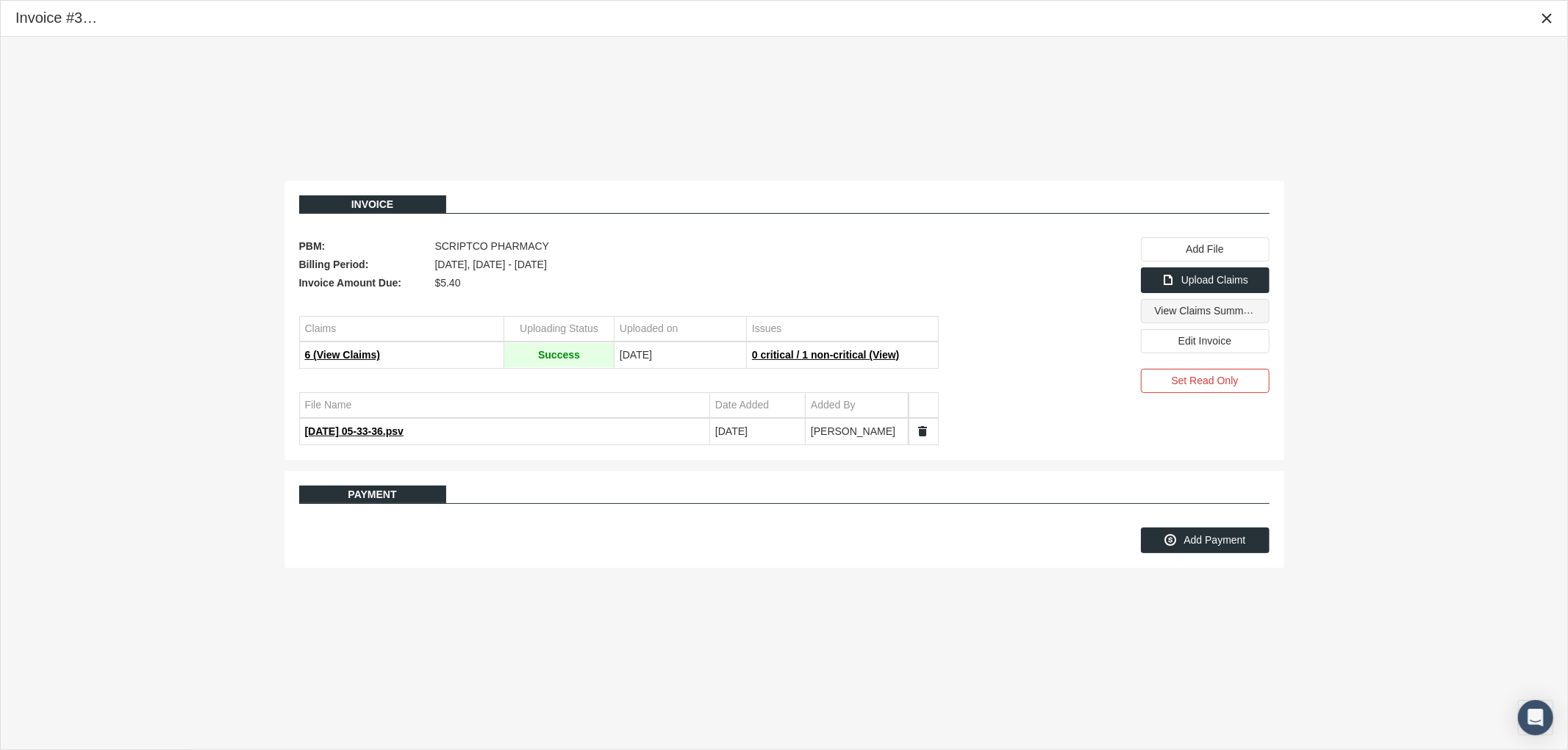
click at [1205, 317] on span "View Claims Summary" at bounding box center [1206, 310] width 104 height 12
click at [1546, 20] on icon "Close" at bounding box center [1547, 19] width 13 height 13
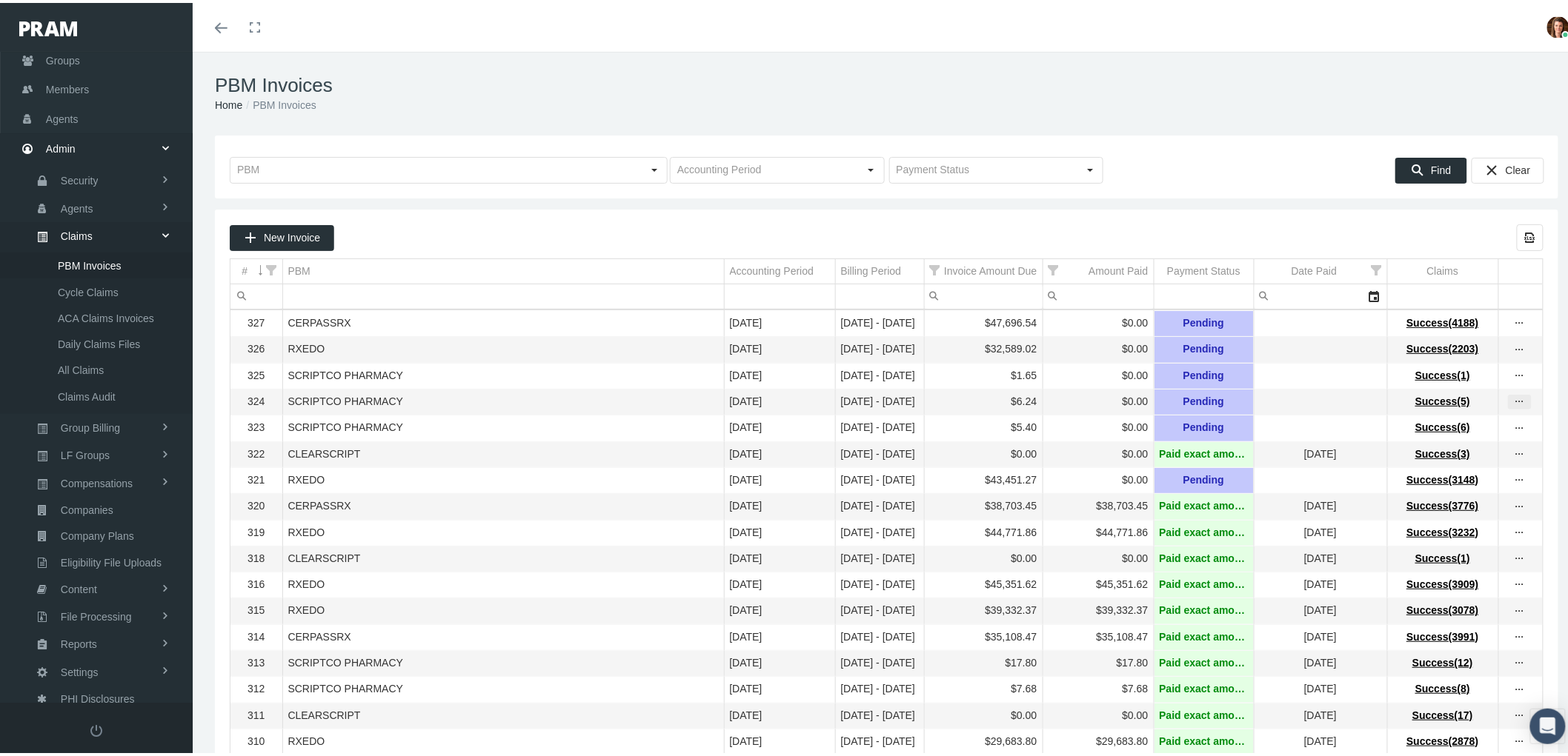
click at [1513, 402] on icon "more" at bounding box center [1520, 399] width 13 height 13
click at [1489, 420] on div "View Invoice" at bounding box center [1445, 430] width 145 height 31
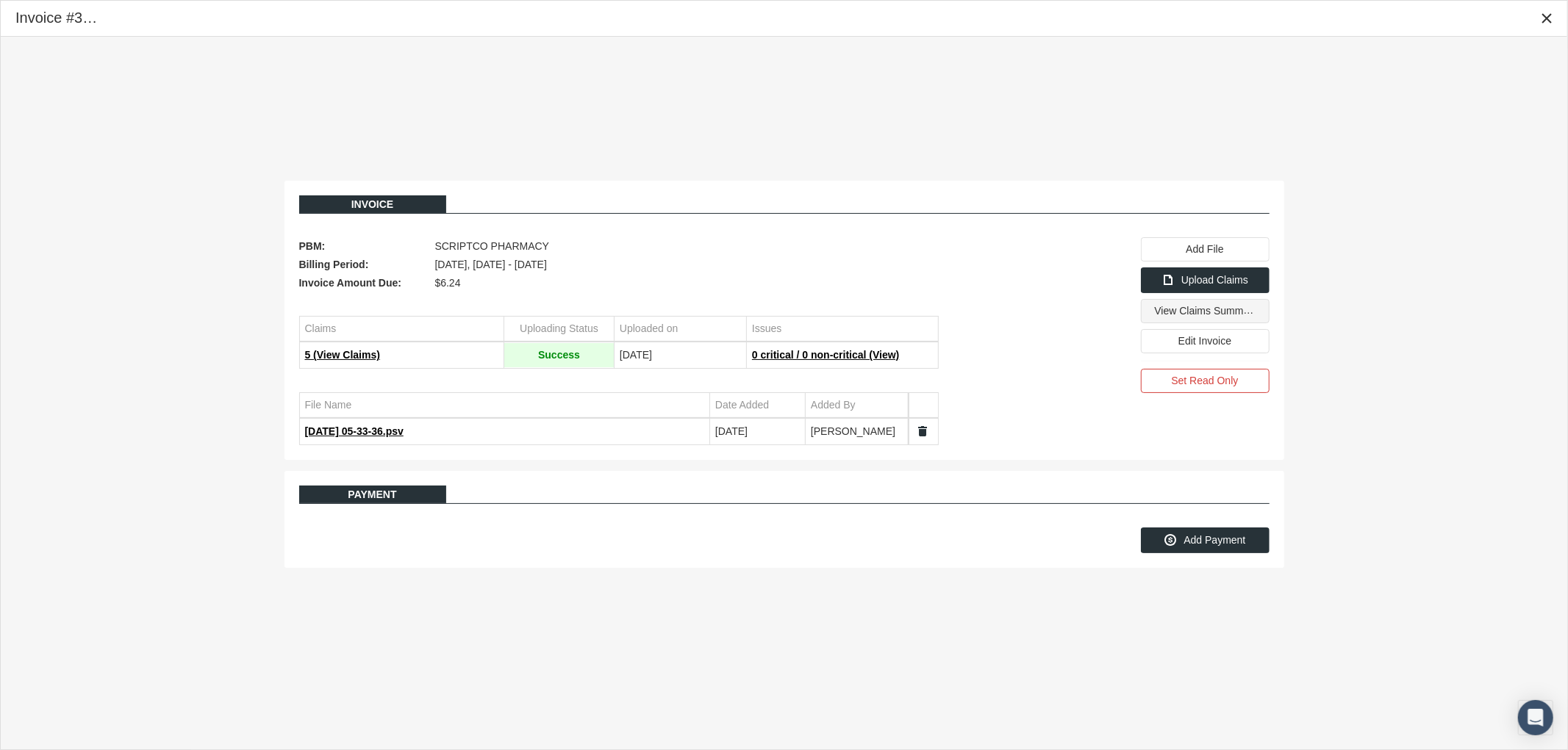
click at [1196, 316] on span "View Claims Summary" at bounding box center [1206, 310] width 104 height 12
click at [1555, 16] on div "Close" at bounding box center [1547, 18] width 25 height 25
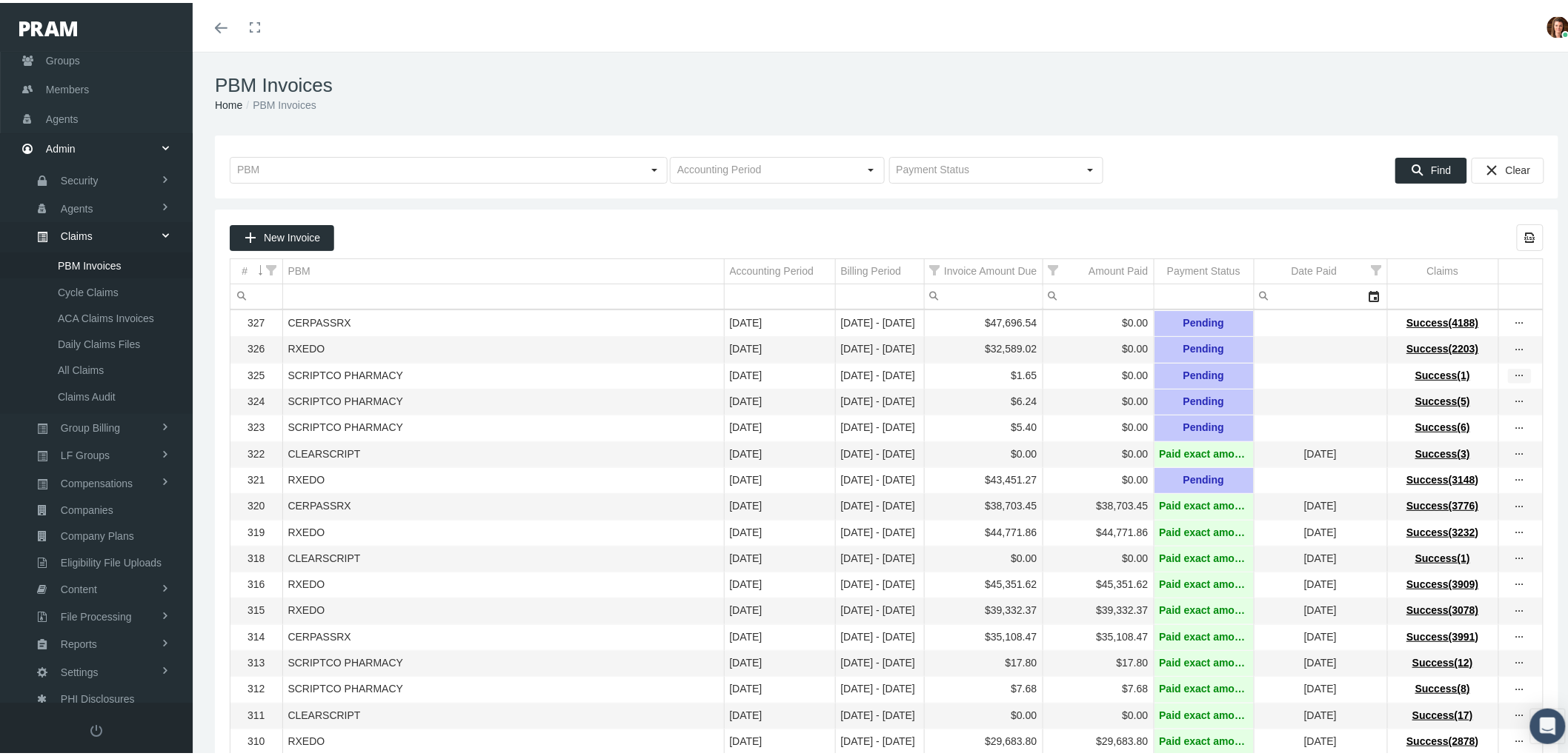
click at [1513, 378] on icon "more" at bounding box center [1520, 373] width 13 height 13
click at [1455, 401] on div "View Invoice" at bounding box center [1445, 402] width 145 height 31
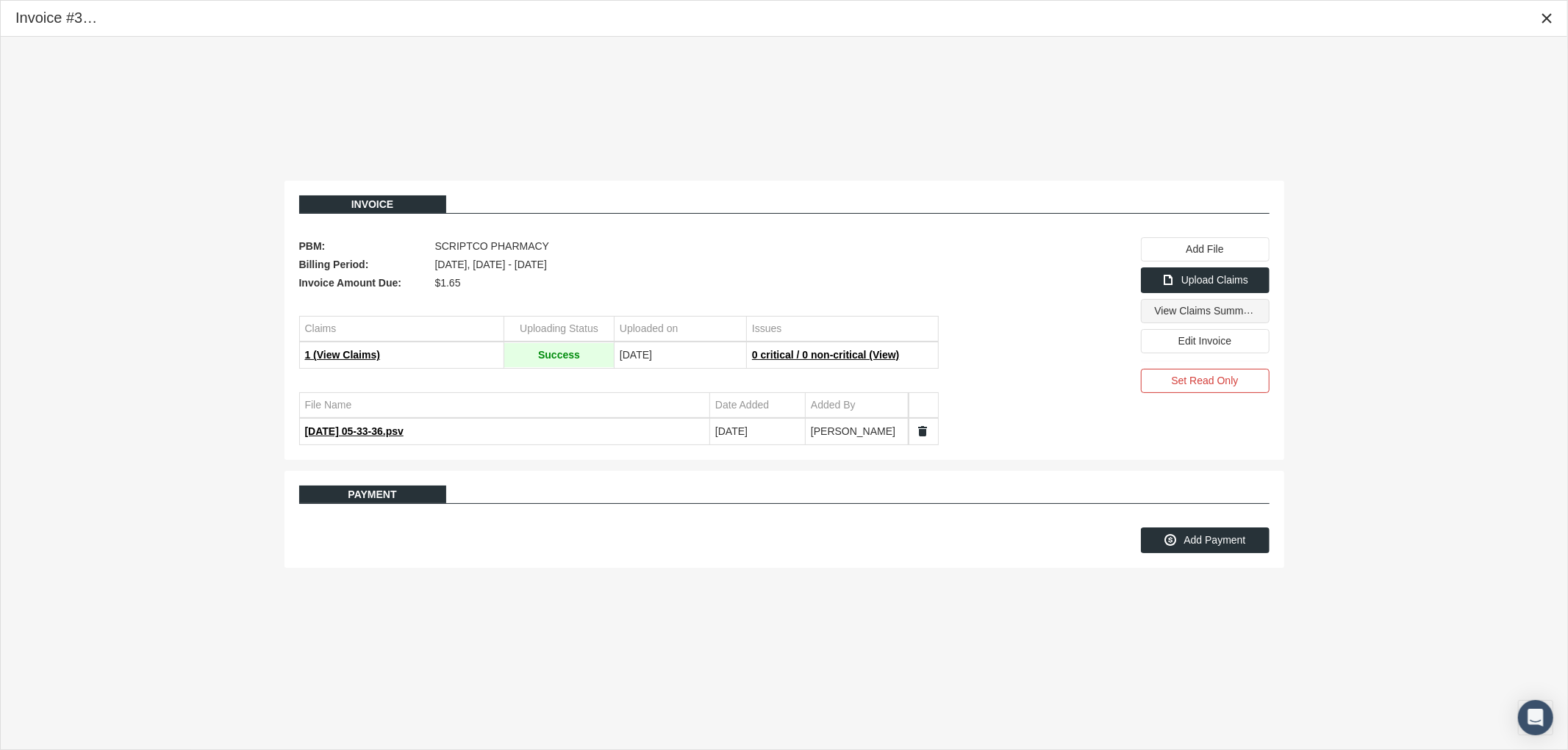
click at [1188, 317] on span "View Claims Summary" at bounding box center [1206, 310] width 104 height 12
click at [1542, 12] on icon "Close" at bounding box center [1547, 19] width 13 height 13
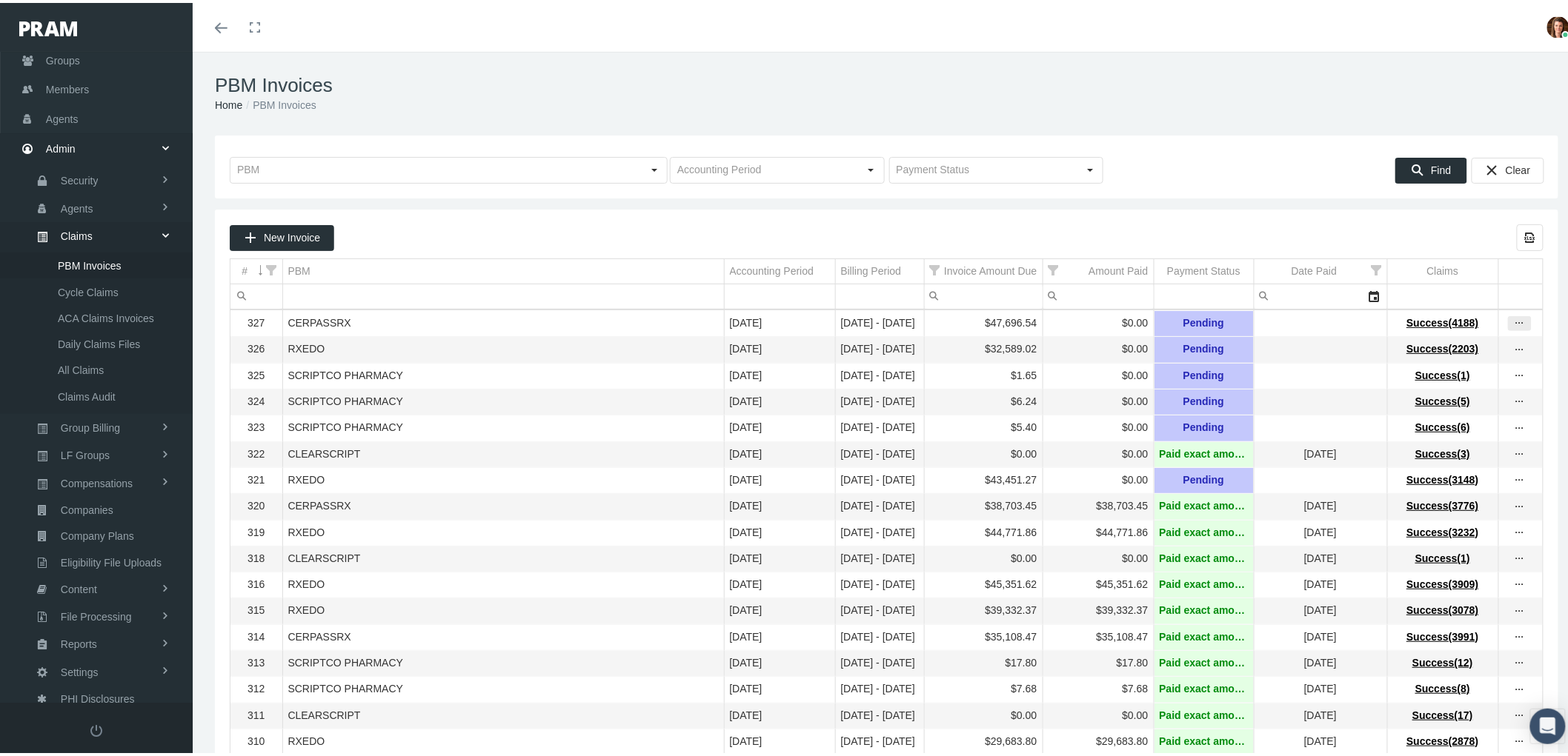
click at [1513, 321] on icon "more" at bounding box center [1520, 321] width 13 height 13
click at [1440, 346] on div "View Invoice" at bounding box center [1445, 346] width 145 height 31
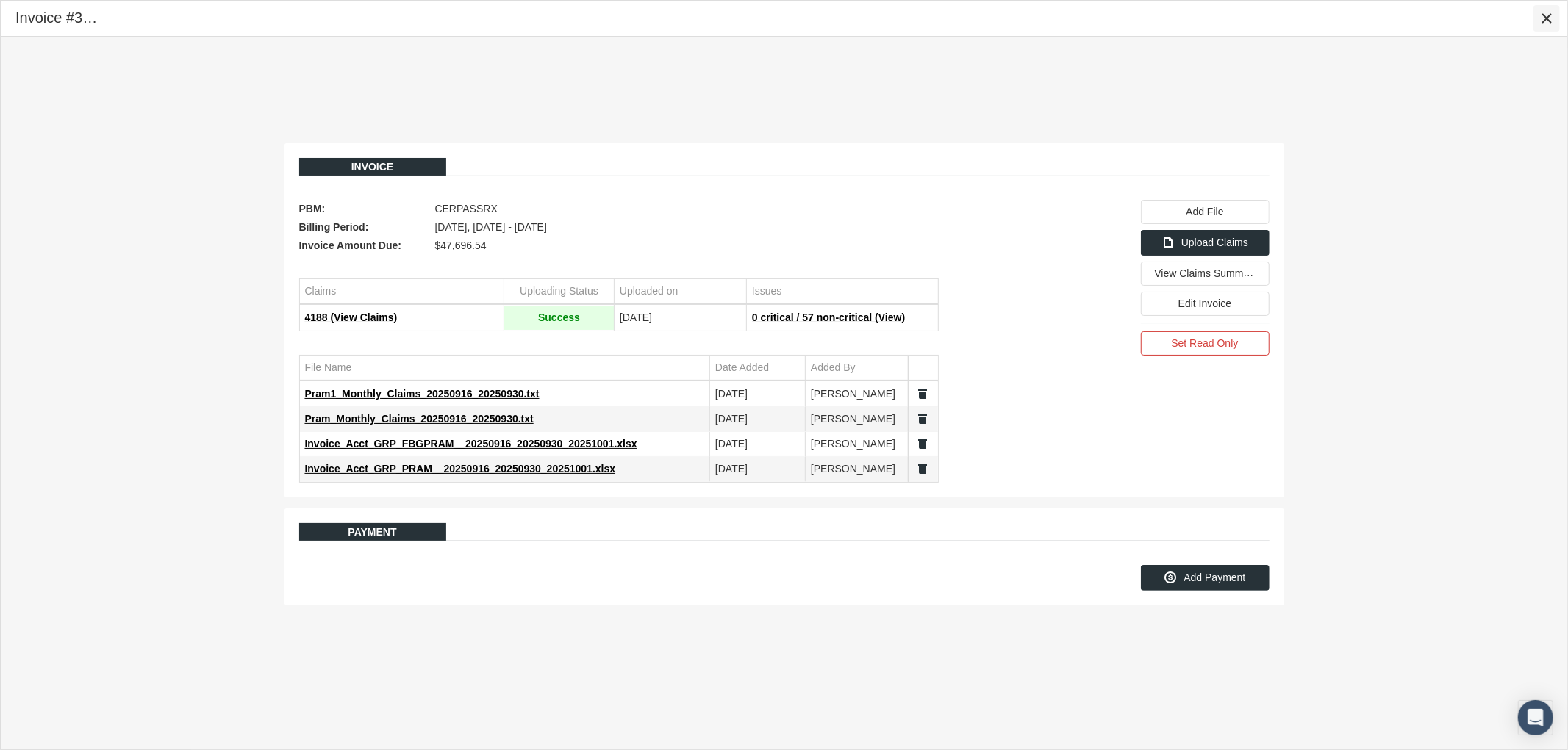
click at [1544, 13] on icon "Close" at bounding box center [1547, 19] width 13 height 13
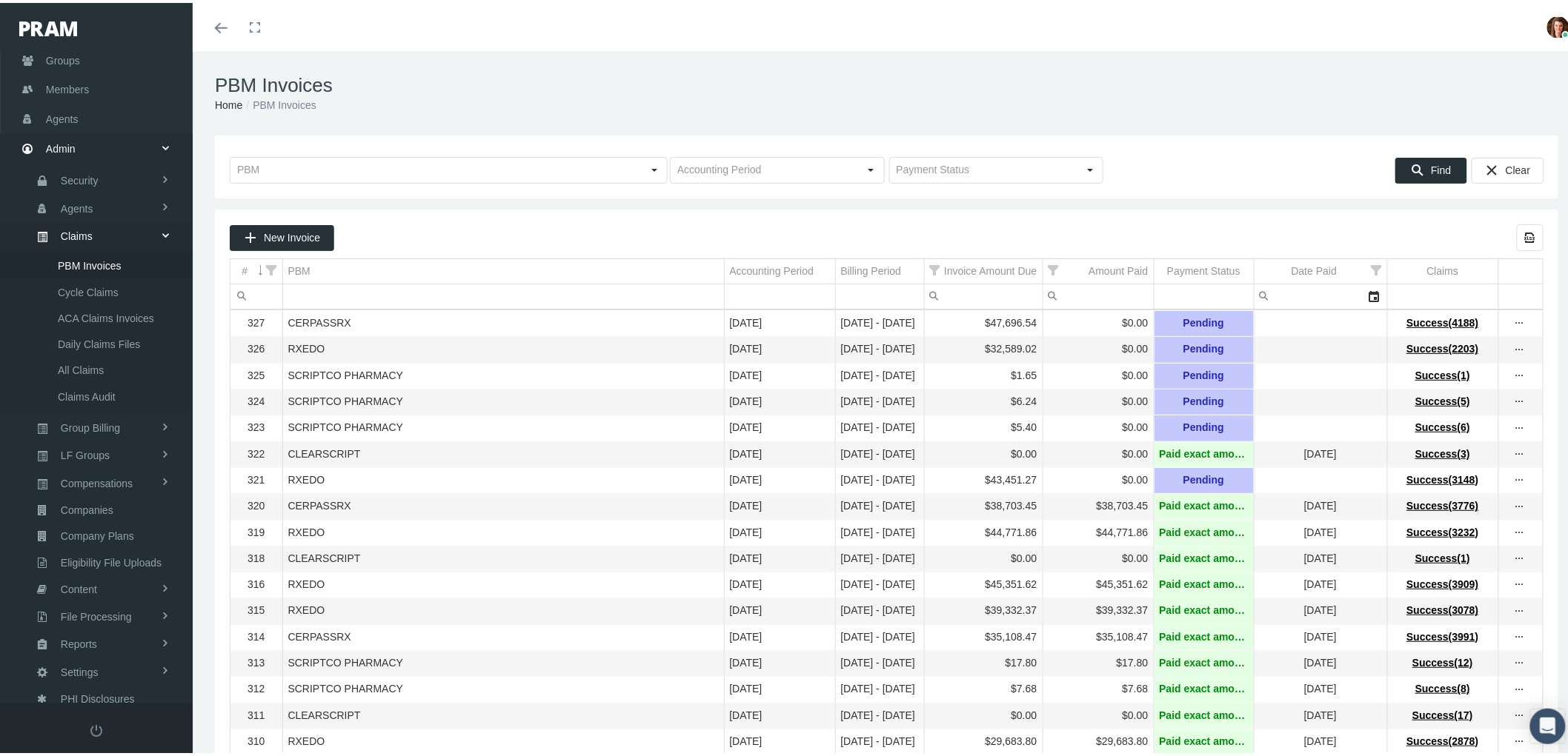
click at [1514, 352] on div "more" at bounding box center [1520, 347] width 23 height 13
click at [1481, 383] on div "View Invoice" at bounding box center [1445, 375] width 145 height 31
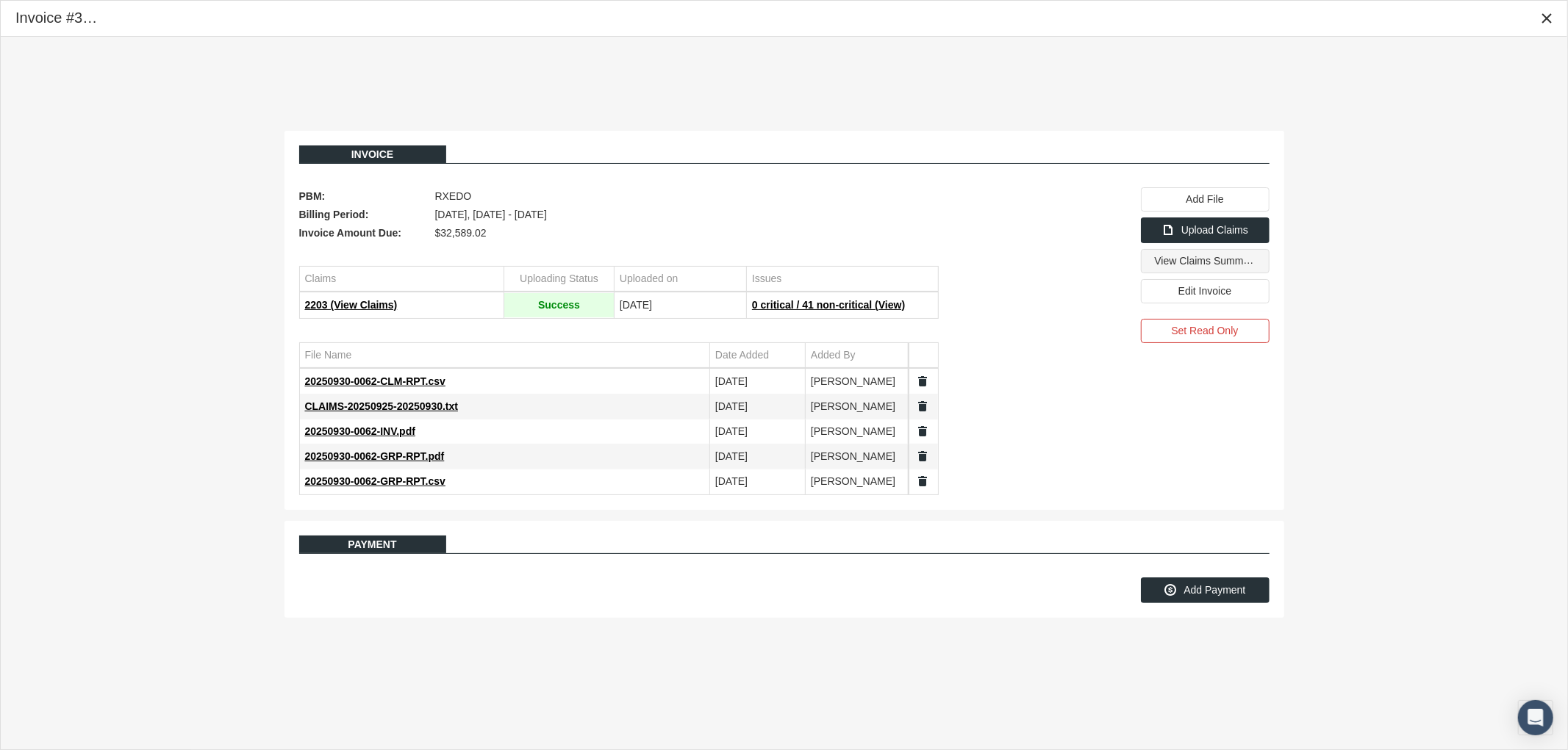
click at [1188, 267] on span "View Claims Summary" at bounding box center [1206, 260] width 104 height 12
click at [1546, 17] on icon "Close" at bounding box center [1547, 19] width 13 height 13
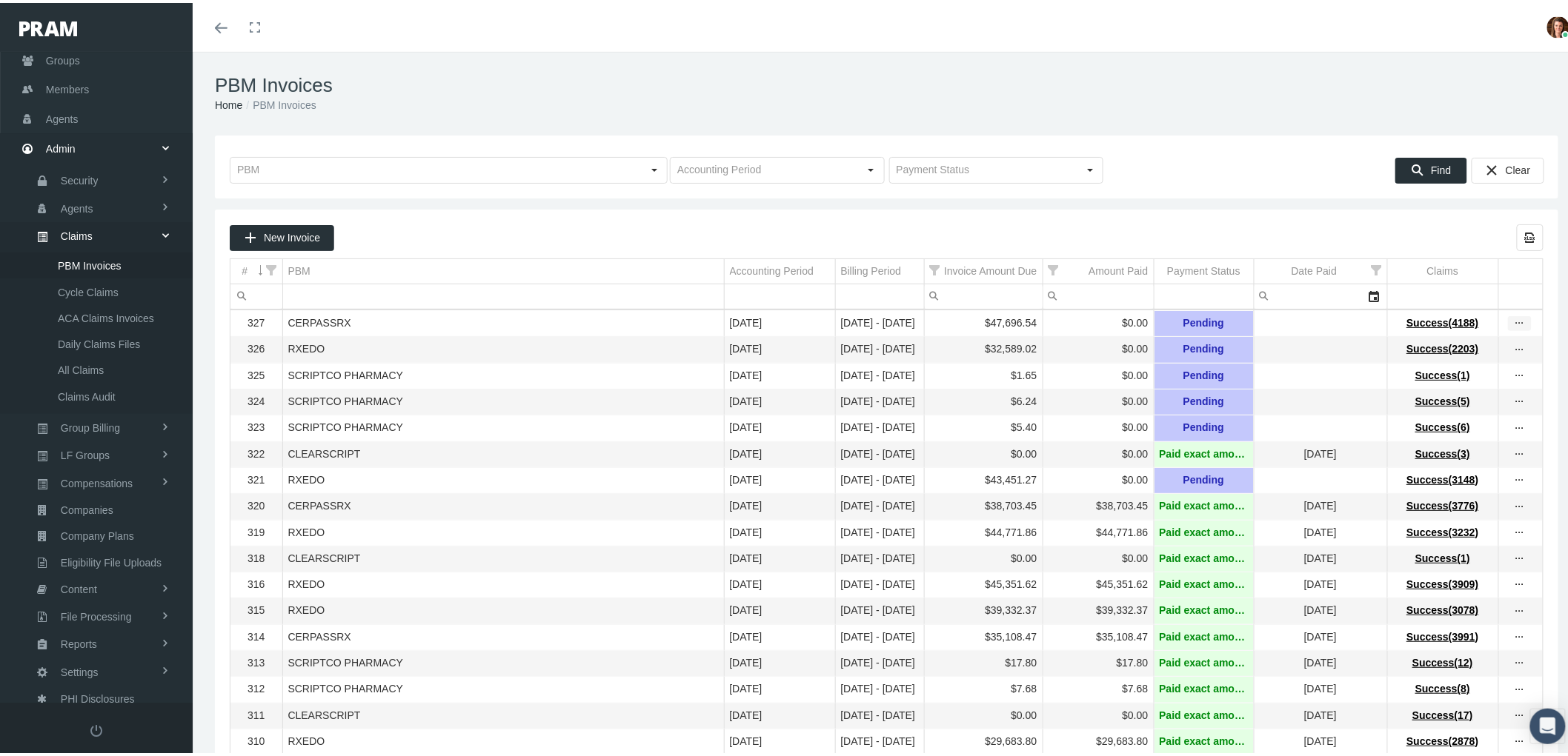
click at [1513, 327] on icon "more" at bounding box center [1520, 321] width 13 height 13
click at [1475, 343] on div "View Invoice" at bounding box center [1445, 346] width 145 height 31
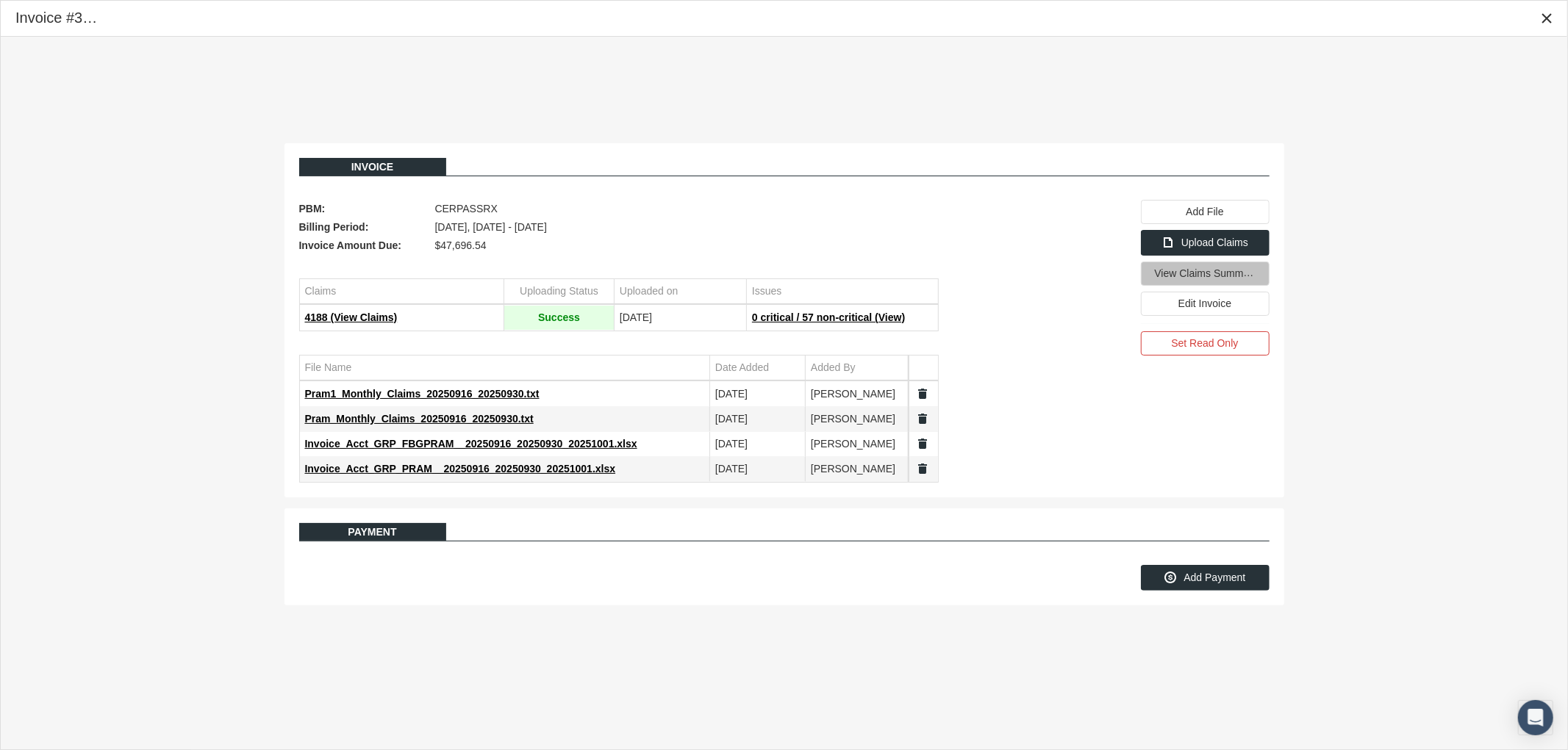
click at [1205, 277] on span "View Claims Summary" at bounding box center [1206, 273] width 104 height 12
click at [485, 446] on span "Invoice_Acct_GRP_FBGPRAM__20250916_20250930_20251001.xlsx" at bounding box center [471, 444] width 333 height 12
click at [535, 471] on span "Invoice_Acct_GRP_PRAM__20250916_20250930_20251001.xlsx" at bounding box center [460, 469] width 311 height 12
click at [1038, 112] on div "Invoice PBM: CERPASSRX Billing Period: September 2025, Sep 16 - Sep 30 Invoice …" at bounding box center [784, 374] width 1567 height 675
click at [1546, 18] on icon "Close" at bounding box center [1547, 19] width 13 height 13
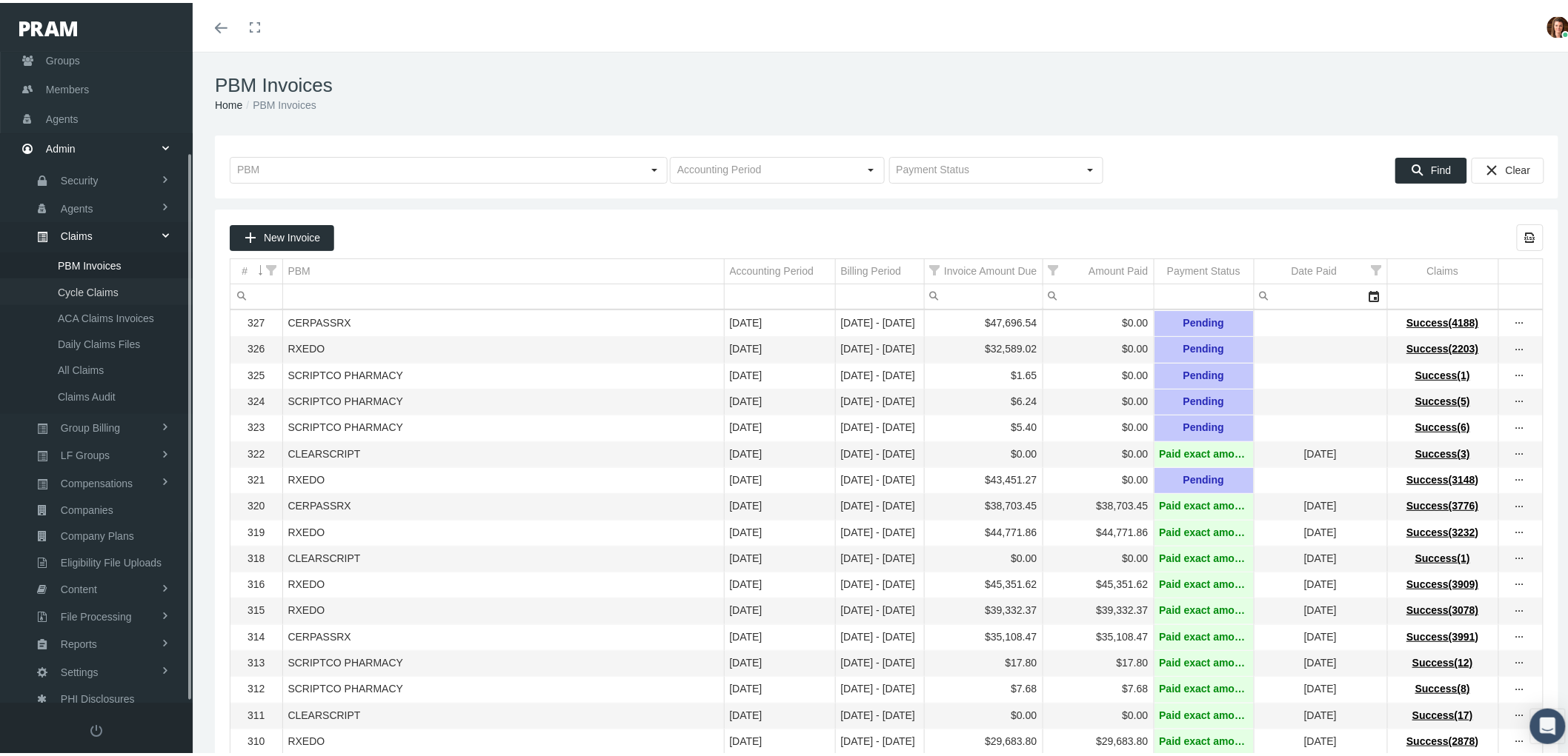
click at [106, 277] on span "Cycle Claims" at bounding box center [88, 289] width 61 height 25
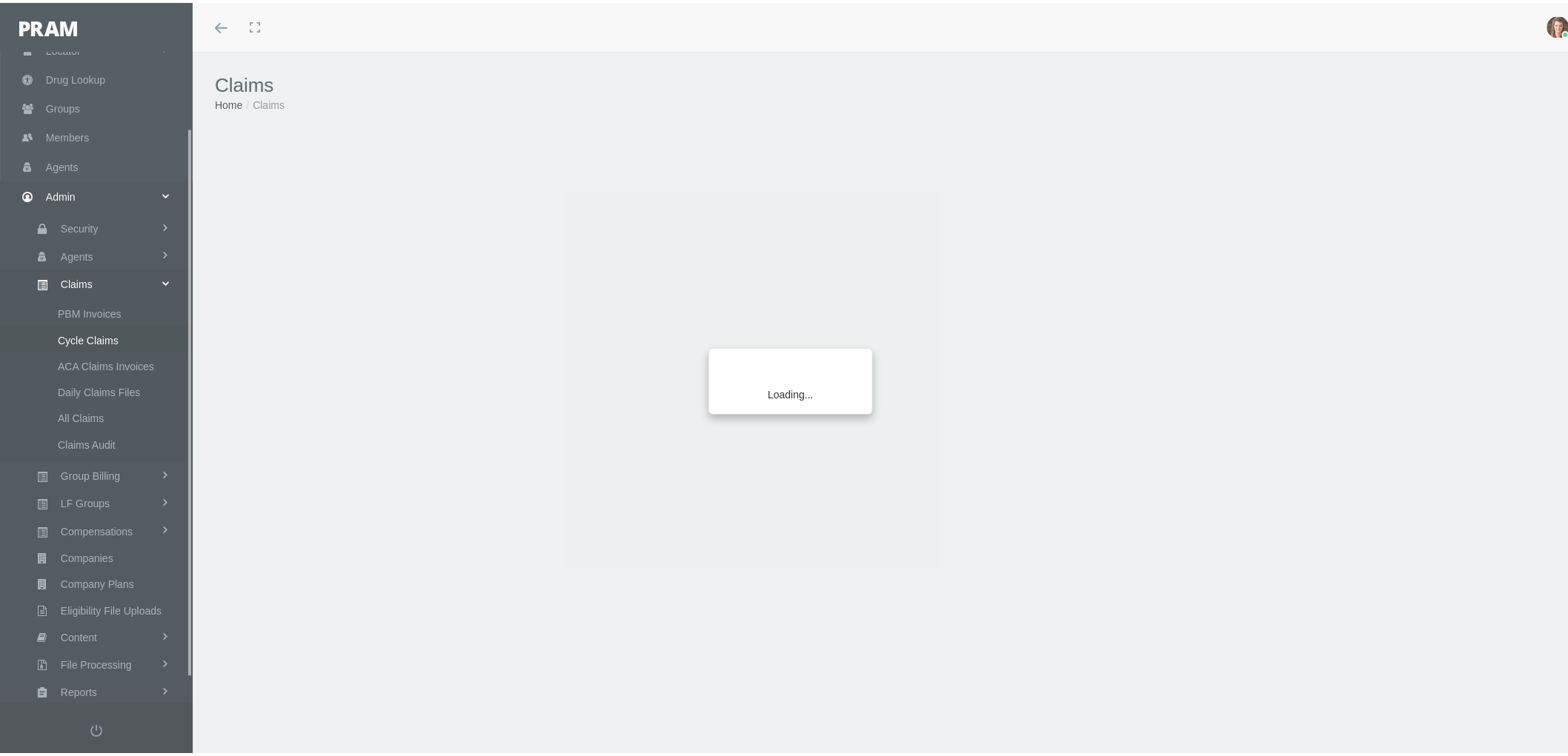
scroll to position [119, 0]
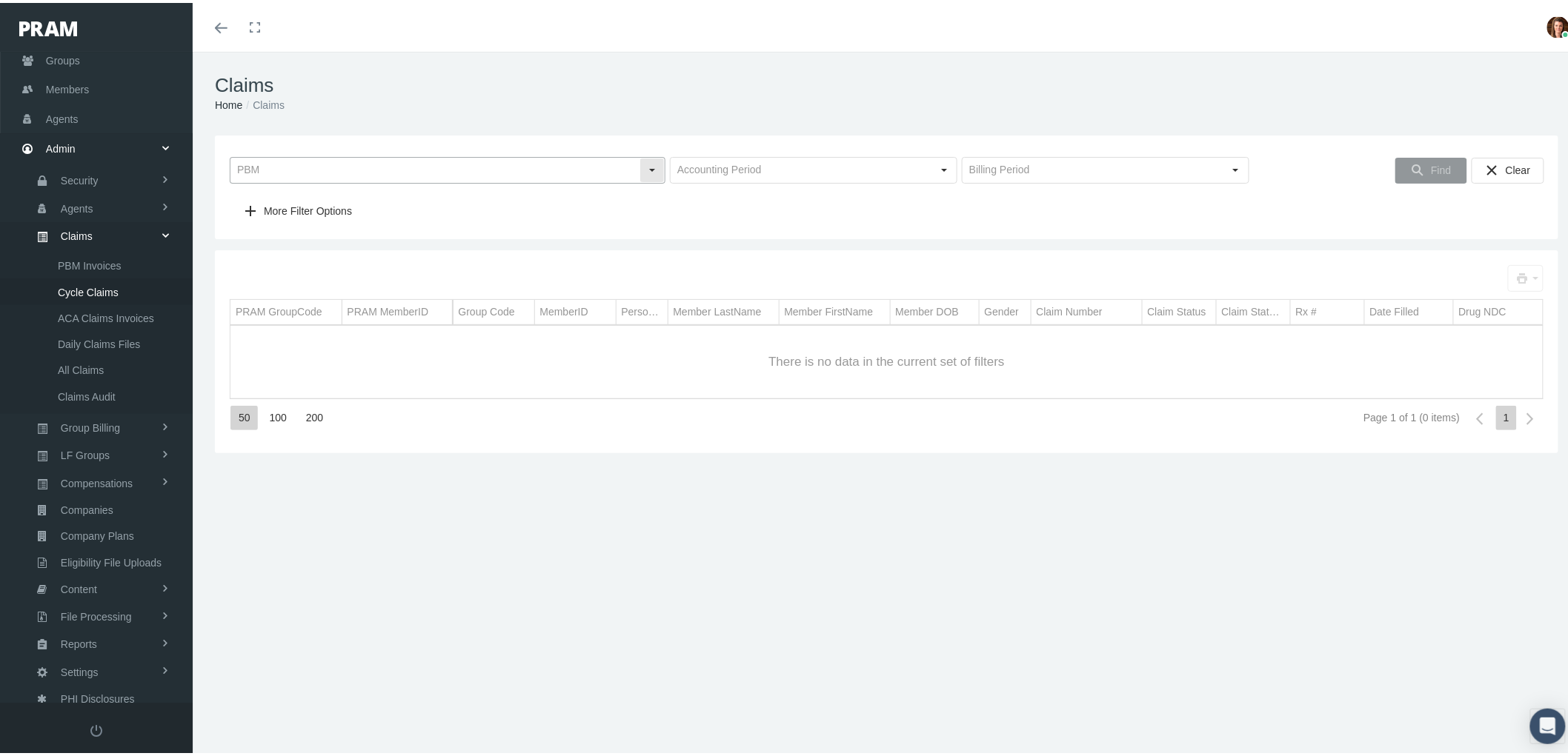
click at [652, 172] on div "Select" at bounding box center [652, 167] width 24 height 24
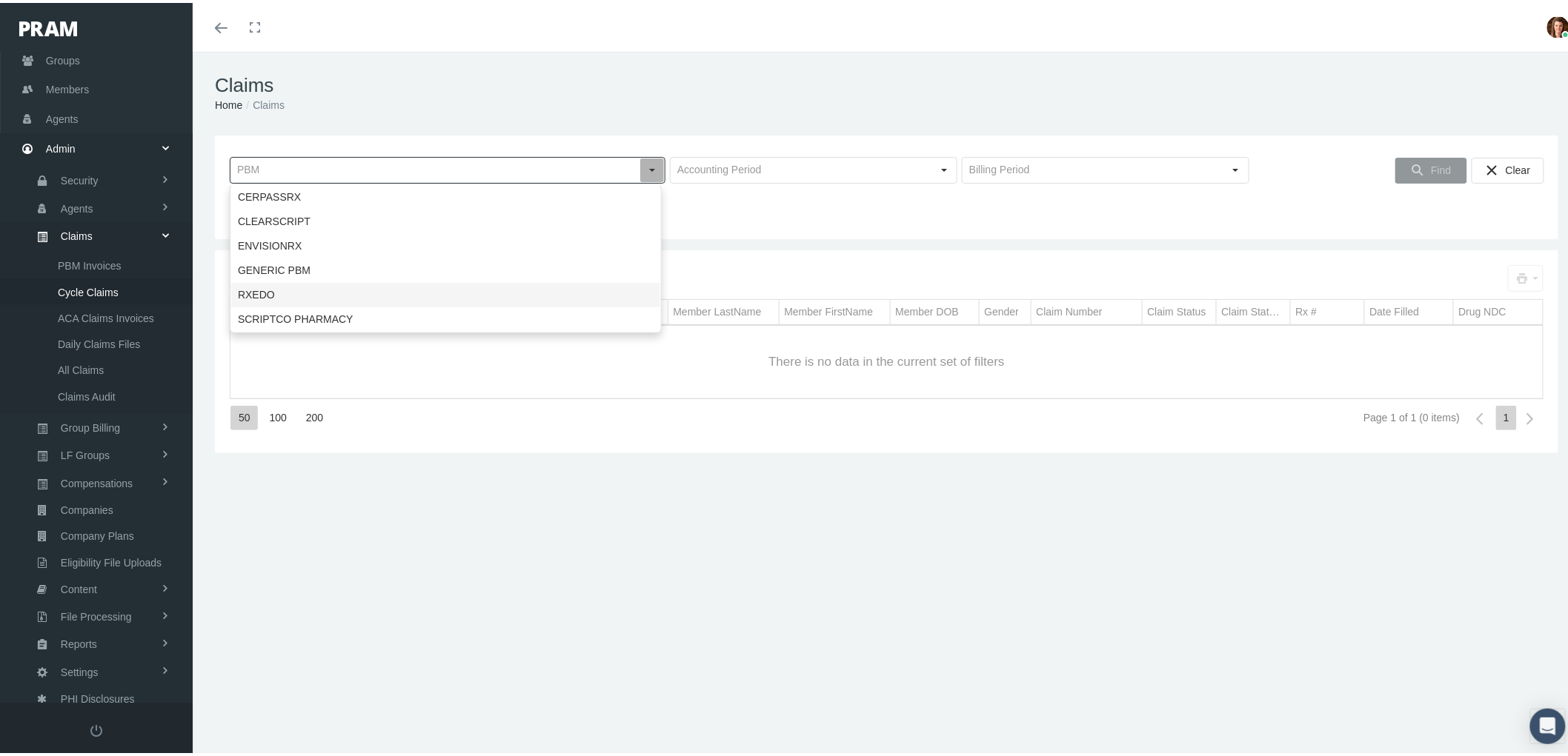
click at [547, 285] on div "RXEDO" at bounding box center [445, 292] width 429 height 24
type input "RXEDO"
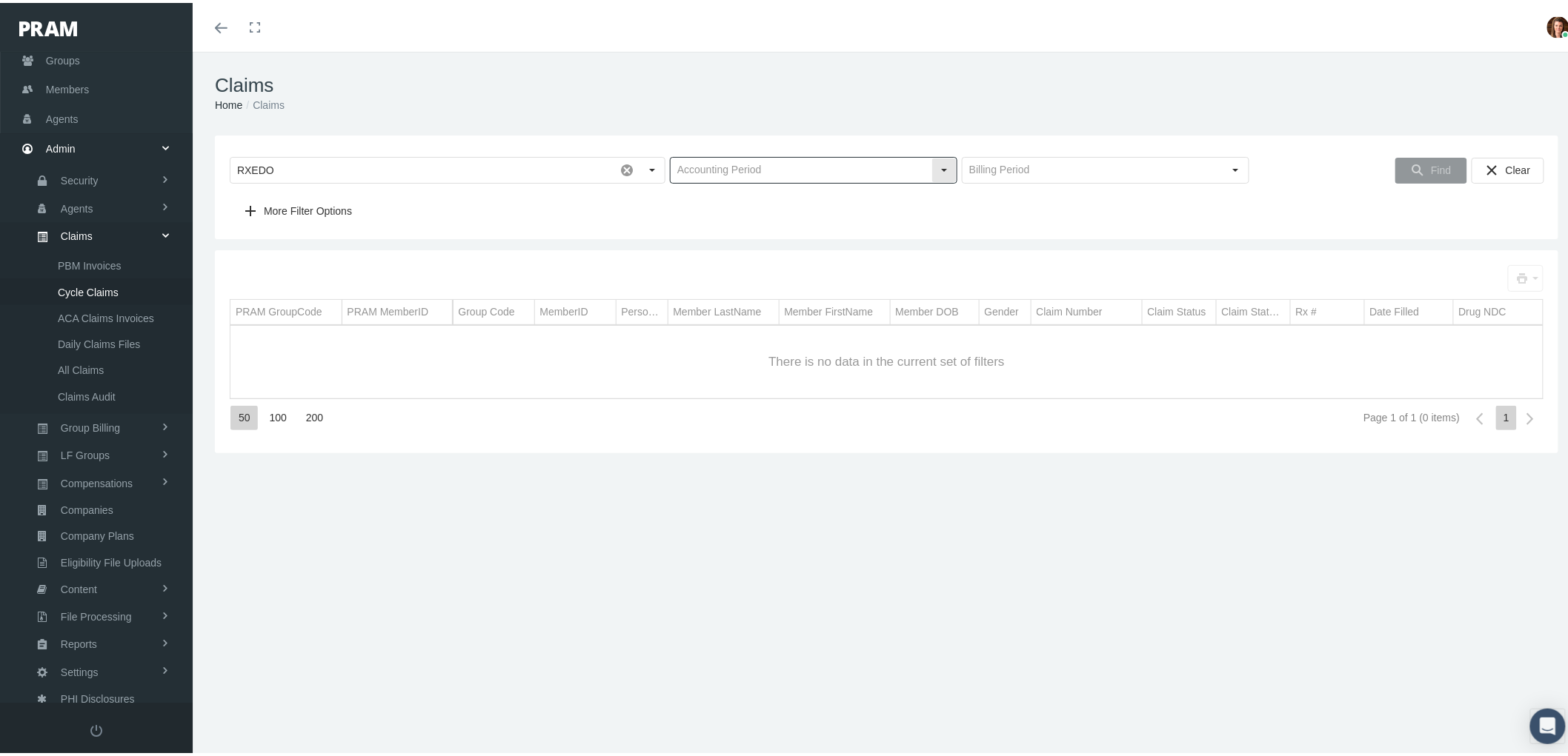
click at [944, 169] on div "Select" at bounding box center [944, 167] width 24 height 24
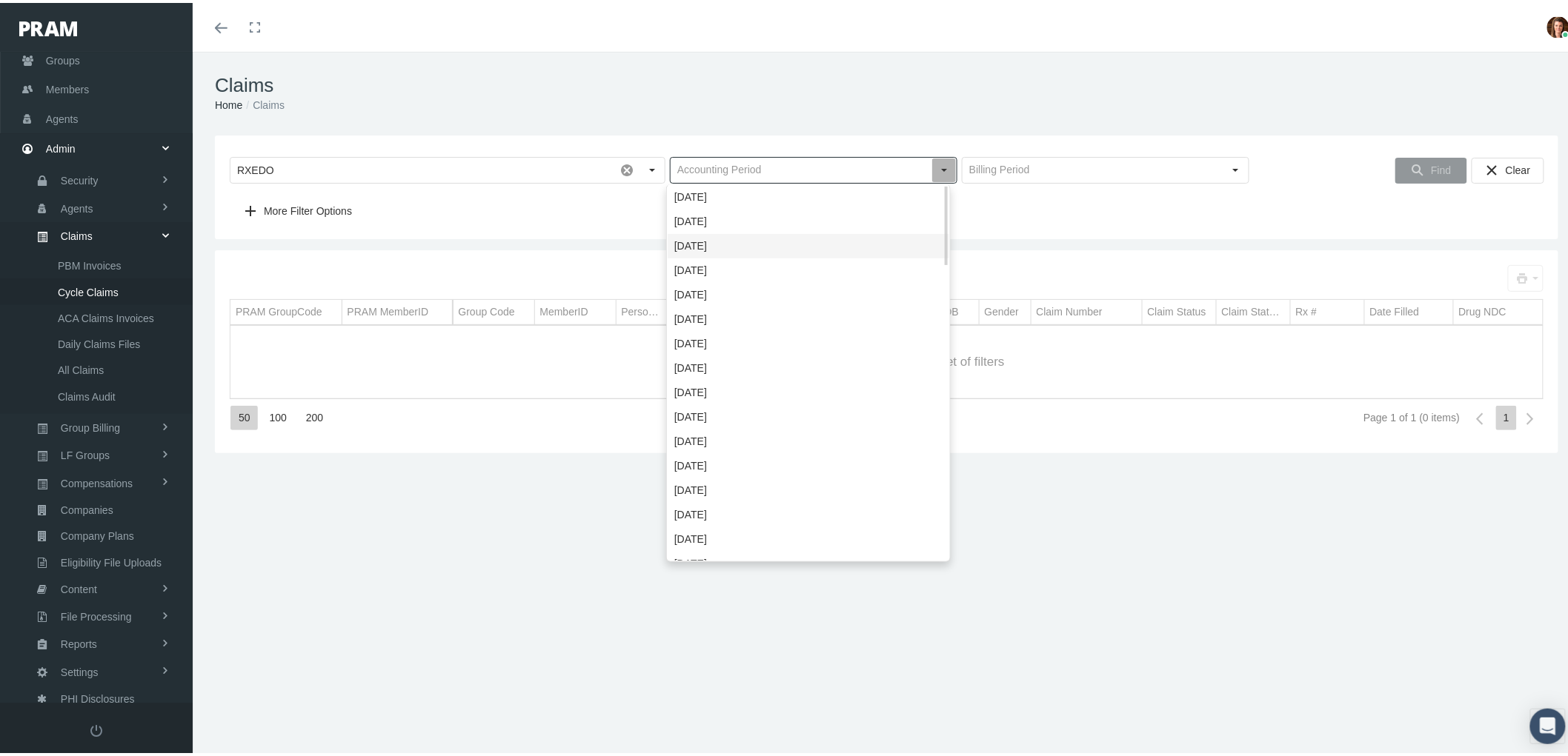
click at [873, 241] on div "[DATE]" at bounding box center [808, 243] width 282 height 24
type input "[DATE]"
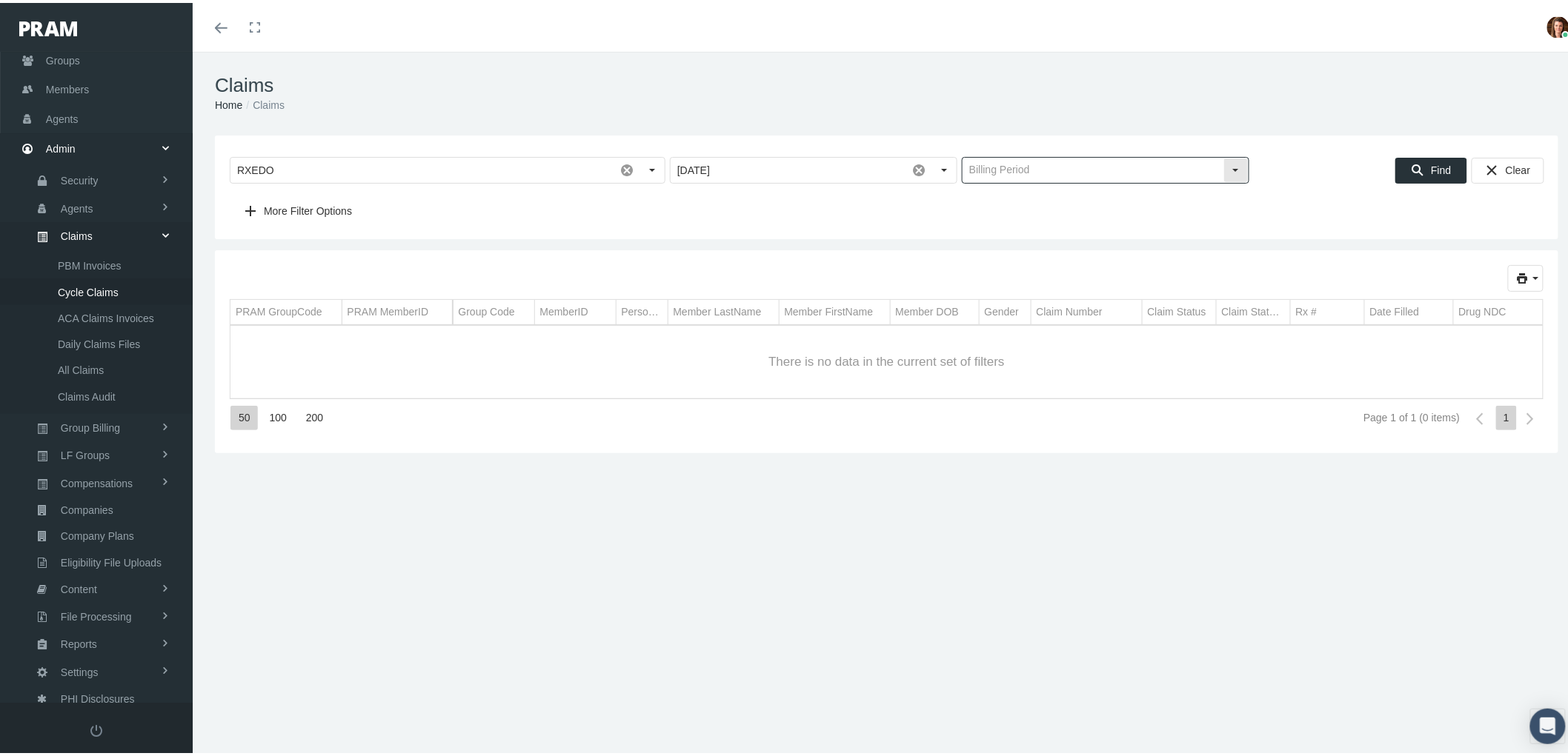
click at [1227, 169] on div "Select" at bounding box center [1236, 167] width 24 height 24
click at [1141, 267] on span "[DATE] — [DATE]" at bounding box center [1097, 267] width 282 height 24
click at [1415, 169] on div "Find" at bounding box center [1431, 168] width 71 height 24
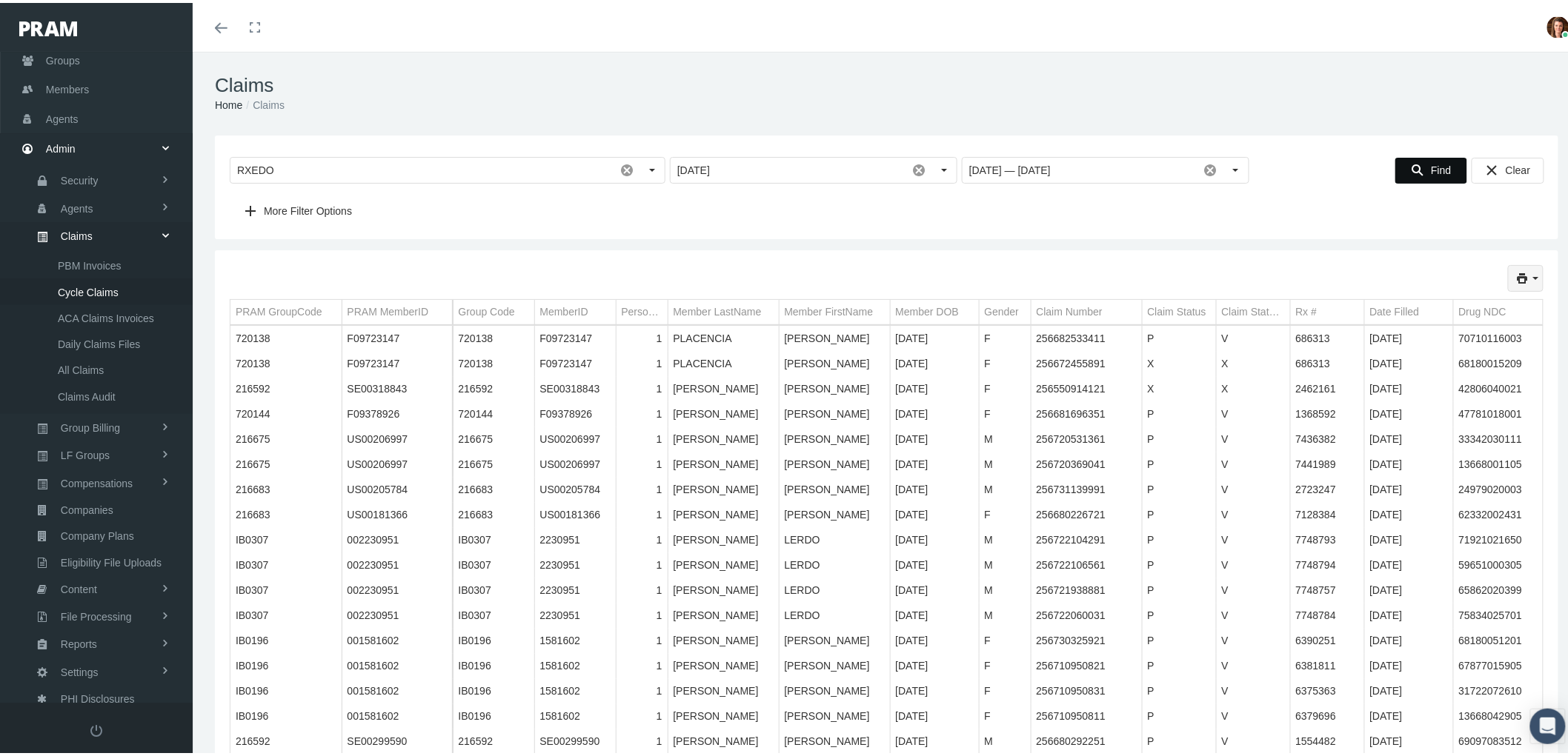
click at [1529, 282] on icon "print" at bounding box center [1536, 276] width 13 height 13
click at [1505, 299] on div "Short Format" at bounding box center [1472, 304] width 116 height 24
click at [1529, 275] on icon "print" at bounding box center [1536, 276] width 13 height 13
click at [1485, 300] on div "Short Format" at bounding box center [1472, 304] width 116 height 24
click at [832, 100] on ol "Home Claims" at bounding box center [886, 102] width 1343 height 16
